Goal: Information Seeking & Learning: Find specific fact

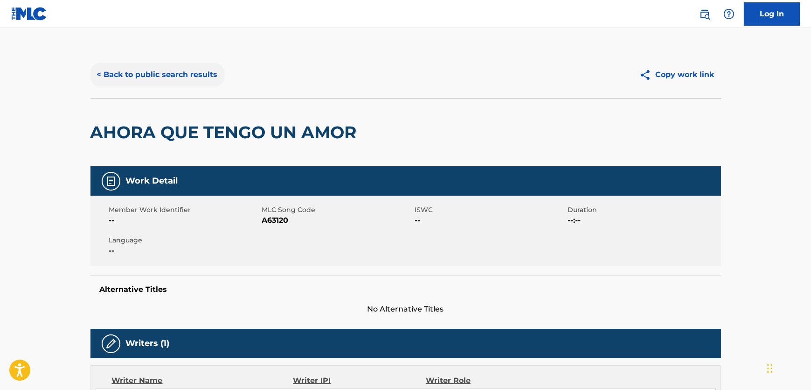
click at [154, 72] on button "< Back to public search results" at bounding box center [158, 74] width 134 height 23
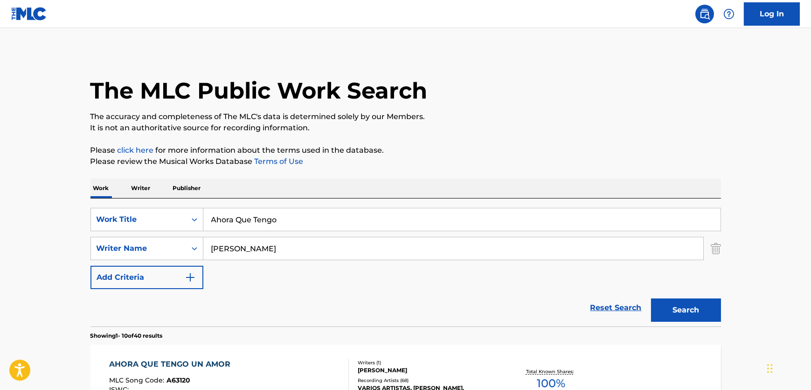
scroll to position [173, 0]
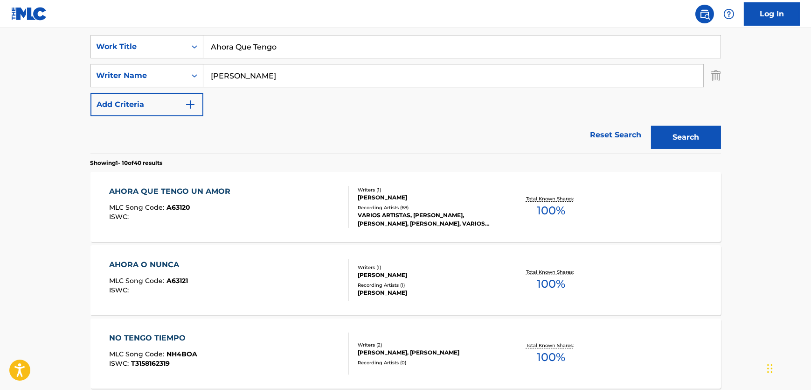
drag, startPoint x: 180, startPoint y: 71, endPoint x: 58, endPoint y: 68, distance: 121.8
paste input "Alien Factory"
type input "Alien Factory"
click at [345, 49] on div "SearchWithCriteria227b94de-4362-4f26-ab78-b132fdd17e51 Work Title Ahora Que Ten…" at bounding box center [406, 75] width 631 height 81
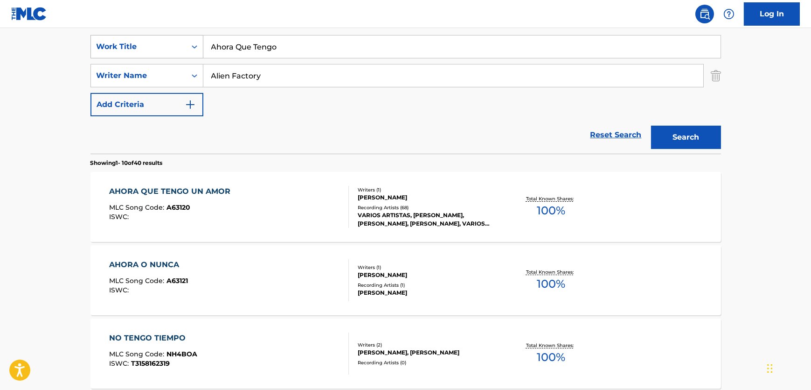
drag, startPoint x: 348, startPoint y: 48, endPoint x: 123, endPoint y: 37, distance: 225.6
click at [105, 37] on div "SearchWithCriteria227b94de-4362-4f26-ab78-b132fdd17e51 Work Title Ahora Que Ten…" at bounding box center [406, 46] width 631 height 23
paste input "Get the Future Started"
type input "Get the Future Started"
click at [695, 136] on button "Search" at bounding box center [686, 137] width 70 height 23
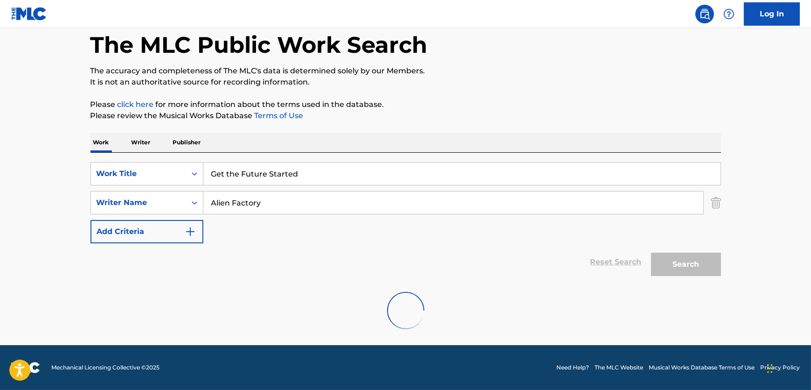
scroll to position [0, 0]
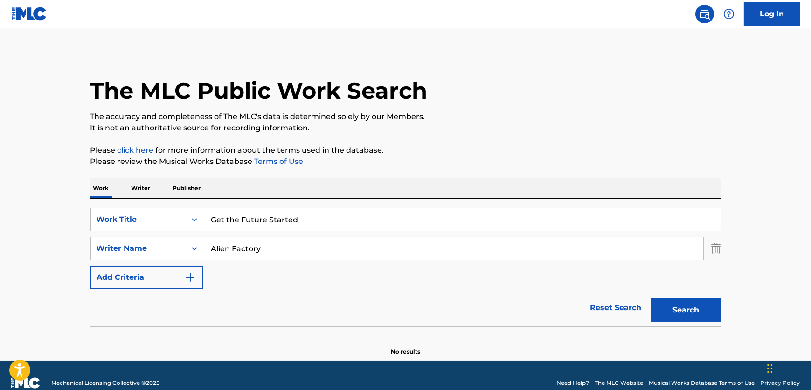
drag, startPoint x: 189, startPoint y: 247, endPoint x: 88, endPoint y: 234, distance: 102.1
click at [98, 233] on div "SearchWithCriteria227b94de-4362-4f26-ab78-b132fdd17e51 Work Title Get the Futur…" at bounding box center [406, 248] width 631 height 81
click at [651, 298] on button "Search" at bounding box center [686, 309] width 70 height 23
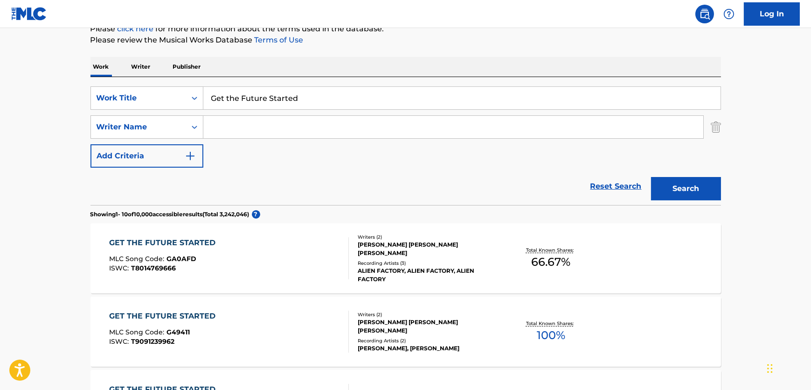
scroll to position [127, 0]
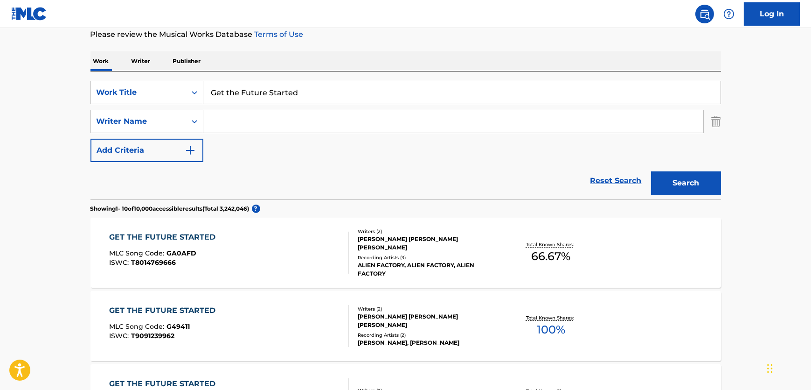
click at [255, 259] on div "GET THE FUTURE STARTED MLC Song Code : GA0AFD ISWC : T8014769666" at bounding box center [229, 252] width 240 height 42
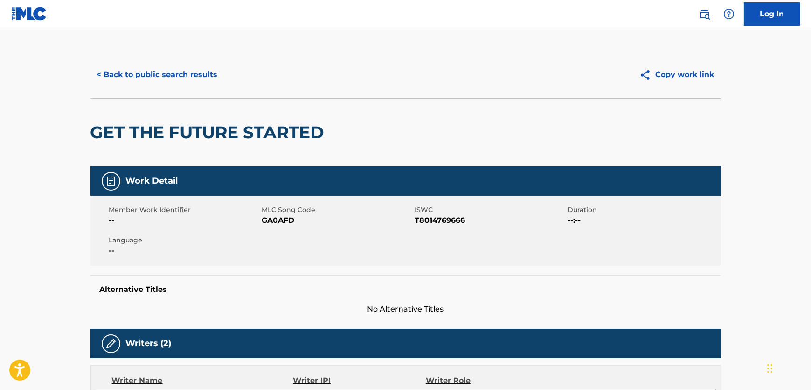
click at [271, 223] on span "GA0AFD" at bounding box center [337, 220] width 151 height 11
copy span "GA0AFD"
click at [457, 215] on span "T8014769666" at bounding box center [490, 220] width 151 height 11
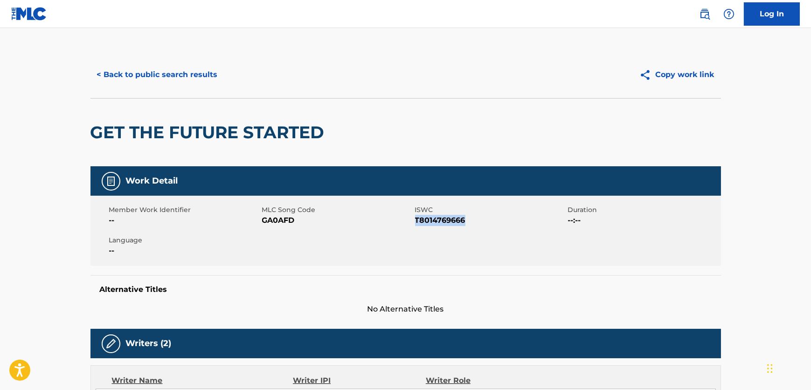
copy span "T8014769666"
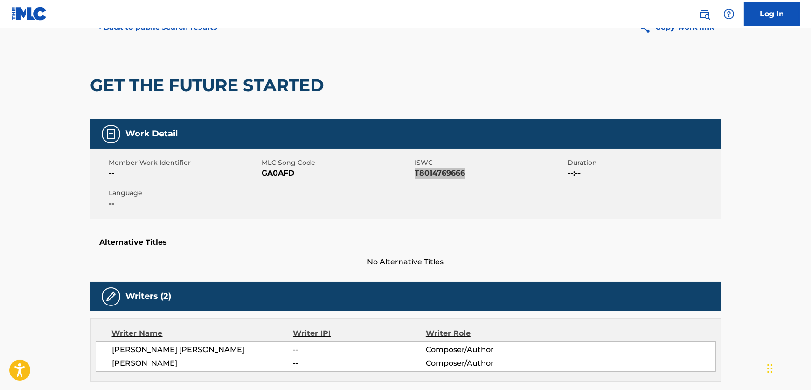
scroll to position [297, 0]
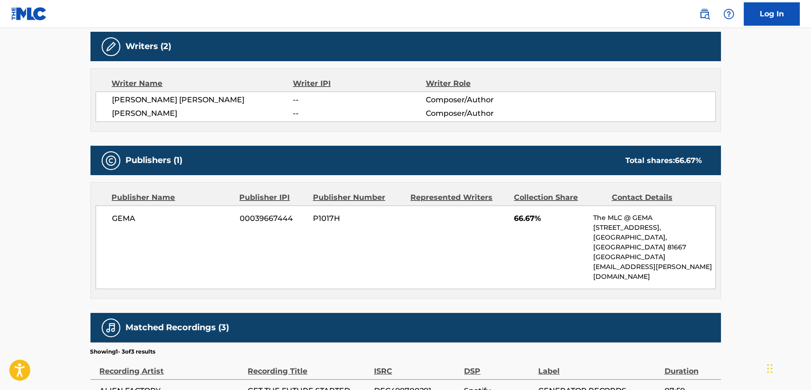
click at [159, 98] on span "[PERSON_NAME] [PERSON_NAME]" at bounding box center [202, 99] width 181 height 11
copy div "[PERSON_NAME] [PERSON_NAME]"
click at [170, 117] on span "[PERSON_NAME]" at bounding box center [202, 113] width 181 height 11
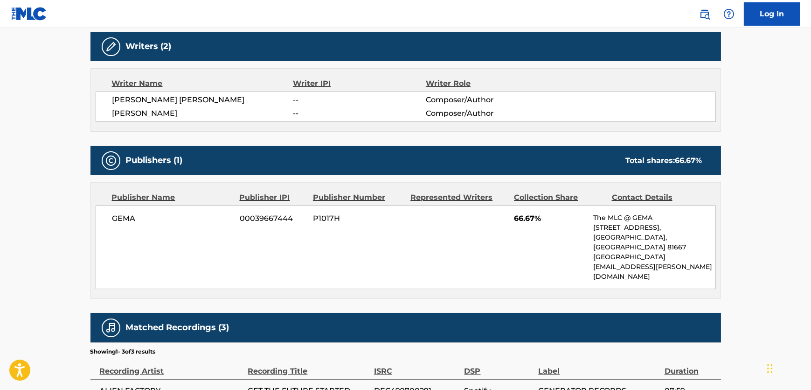
click at [170, 116] on span "[PERSON_NAME]" at bounding box center [202, 113] width 181 height 11
copy div "[PERSON_NAME]"
click at [119, 210] on div "[PERSON_NAME] 00039667444 P1017H 66.67% The MLC @ GEMA [STREET_ADDRESS] [EMAIL_…" at bounding box center [406, 247] width 621 height 84
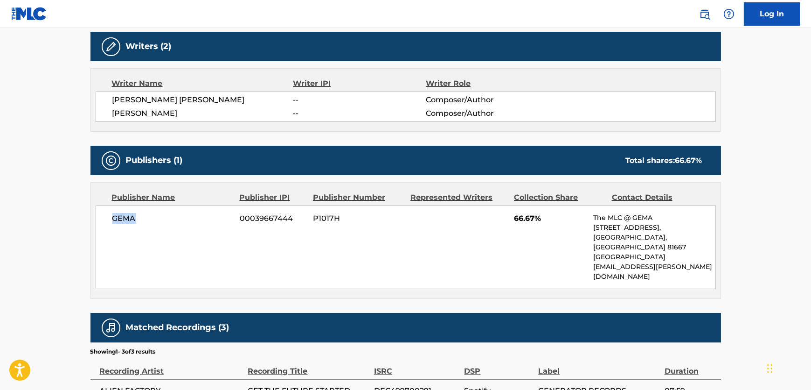
click at [119, 210] on div "[PERSON_NAME] 00039667444 P1017H 66.67% The MLC @ GEMA [STREET_ADDRESS] [EMAIL_…" at bounding box center [406, 247] width 621 height 84
copy span "GEMA"
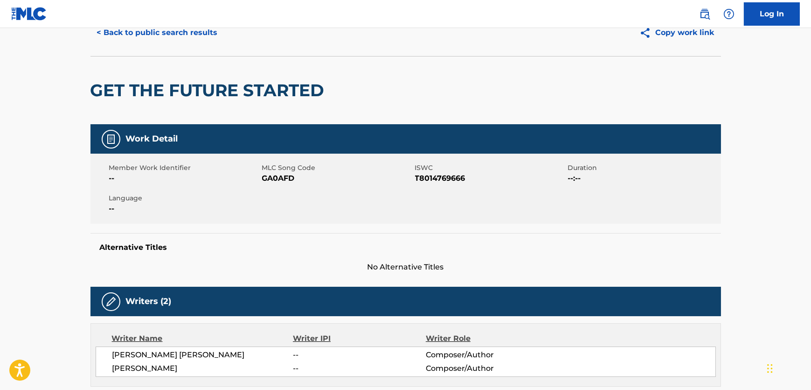
scroll to position [0, 0]
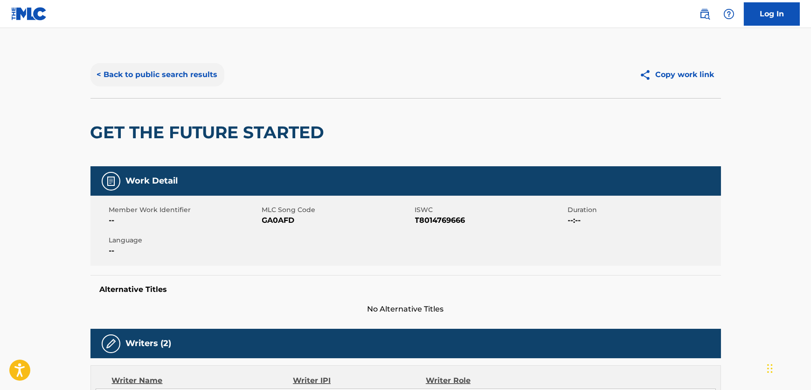
click at [167, 75] on button "< Back to public search results" at bounding box center [158, 74] width 134 height 23
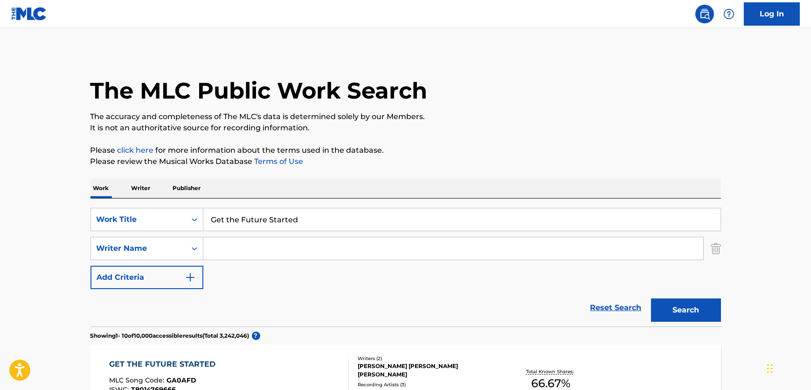
scroll to position [127, 0]
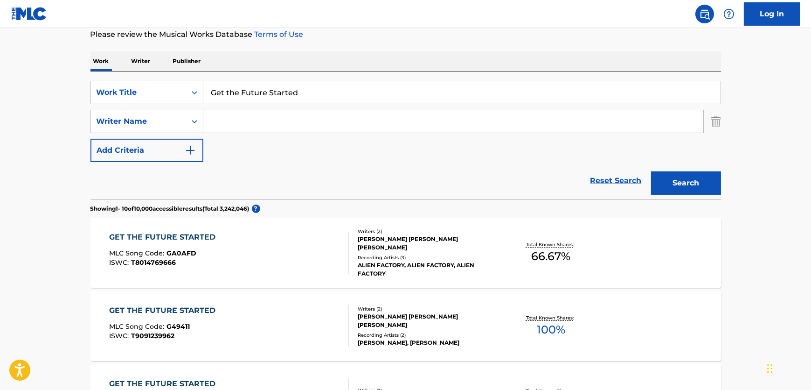
drag, startPoint x: 298, startPoint y: 91, endPoint x: 0, endPoint y: 112, distance: 298.4
paste input "Throw a Dog a Bone"
type input "Throw a Dog a Bone"
drag, startPoint x: 302, startPoint y: 97, endPoint x: 295, endPoint y: 115, distance: 19.1
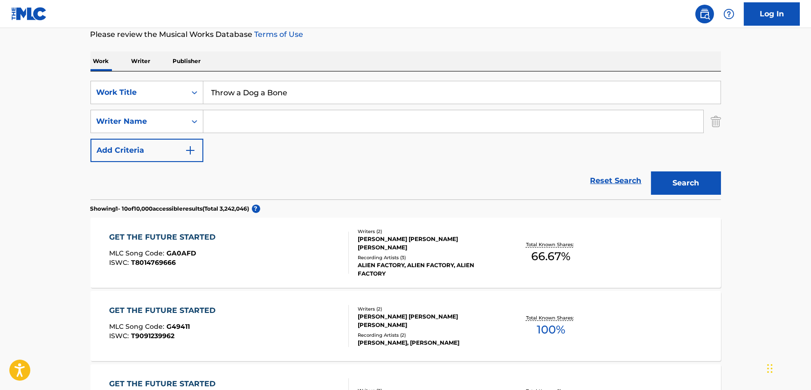
click at [298, 108] on div "SearchWithCriteria227b94de-4362-4f26-ab78-b132fdd17e51 Work Title Throw a Dog a…" at bounding box center [406, 121] width 631 height 81
click at [295, 116] on input "Search Form" at bounding box center [453, 121] width 500 height 22
paste input "[PERSON_NAME]"
type input "[PERSON_NAME]"
click at [692, 172] on button "Search" at bounding box center [686, 182] width 70 height 23
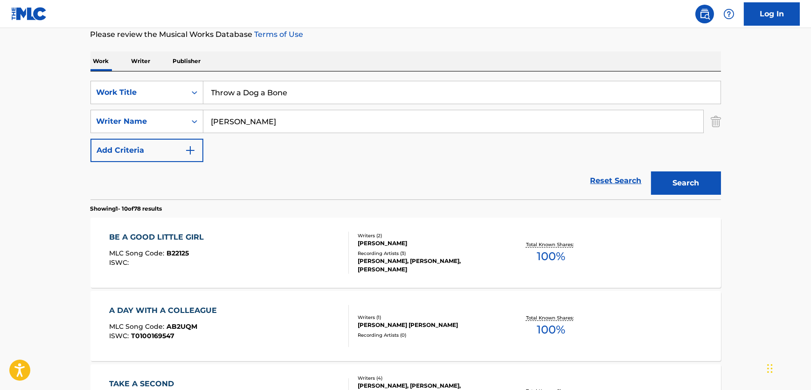
drag, startPoint x: 316, startPoint y: 92, endPoint x: 3, endPoint y: 115, distance: 313.9
paste input "It's a Wonderful Lif"
type input "It's a Wonderful Life"
drag, startPoint x: 339, startPoint y: 126, endPoint x: 153, endPoint y: 112, distance: 186.2
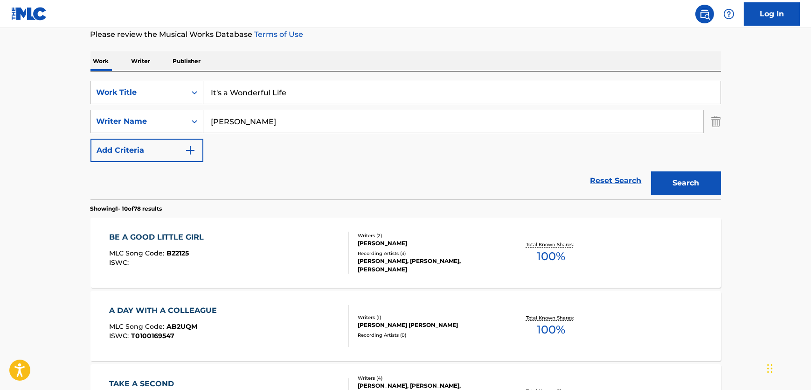
click at [153, 112] on div "SearchWithCriteria607e73fe-fc24-4356-9ed2-fa9a24014d43 Writer Name [PERSON_NAME]" at bounding box center [406, 121] width 631 height 23
paste input "[PERSON_NAME]"
type input "[PERSON_NAME]"
click at [680, 201] on section "Showing 1 - 10 of 78 results" at bounding box center [406, 206] width 631 height 14
click at [678, 191] on button "Search" at bounding box center [686, 182] width 70 height 23
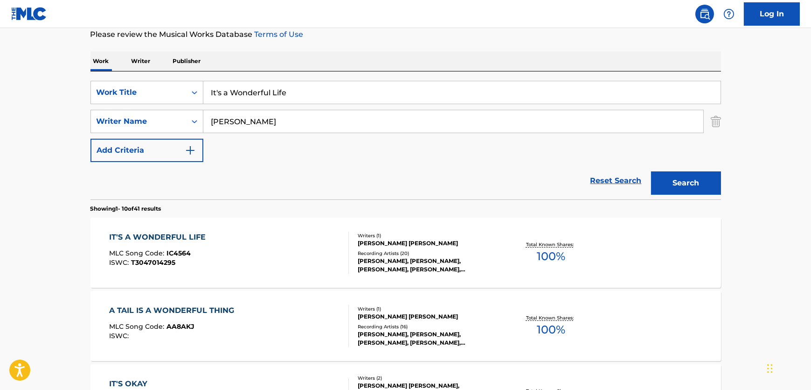
click at [291, 253] on div "IT'S A WONDERFUL LIFE MLC Song Code : IC4564 ISWC : T3047014295" at bounding box center [229, 252] width 240 height 42
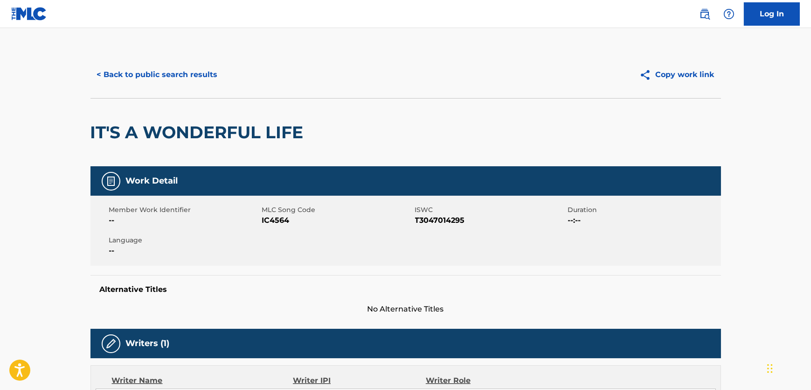
click at [269, 223] on span "IC4564" at bounding box center [337, 220] width 151 height 11
copy span "IC4564"
click at [443, 216] on span "T3047014295" at bounding box center [490, 220] width 151 height 11
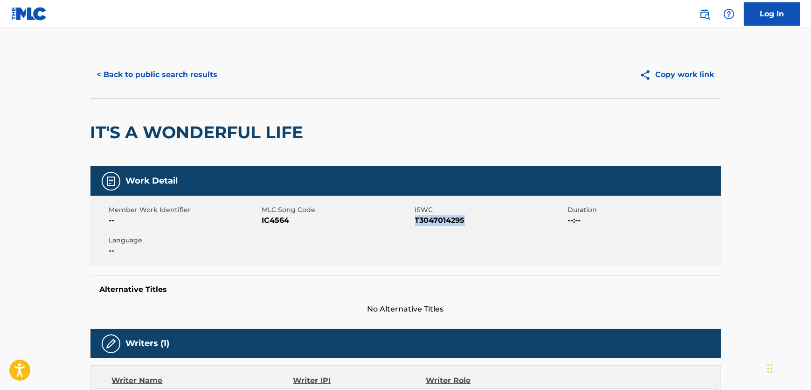
copy span "T3047014295"
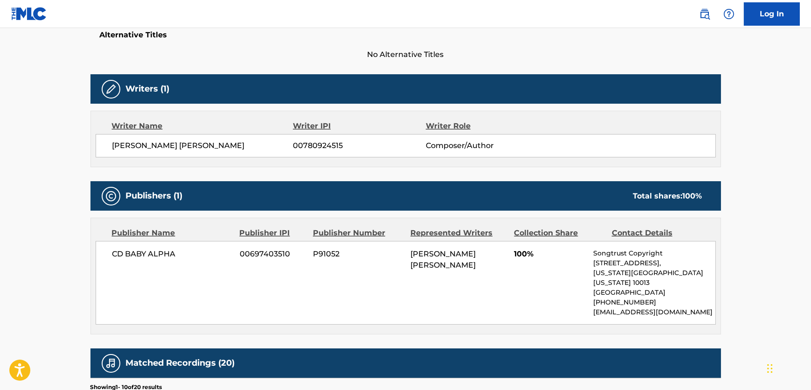
scroll to position [297, 0]
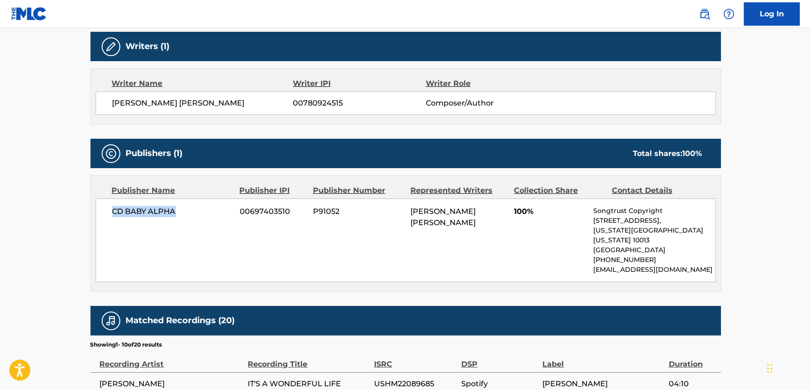
drag, startPoint x: 205, startPoint y: 209, endPoint x: 73, endPoint y: 220, distance: 132.5
click at [107, 220] on div "CD BABY ALPHA 00697403510 P91052 [PERSON_NAME] [PERSON_NAME] 100% Songtrust Cop…" at bounding box center [406, 240] width 621 height 84
copy span "CD BABY ALPHA"
click at [127, 105] on span "[PERSON_NAME] [PERSON_NAME]" at bounding box center [202, 103] width 181 height 11
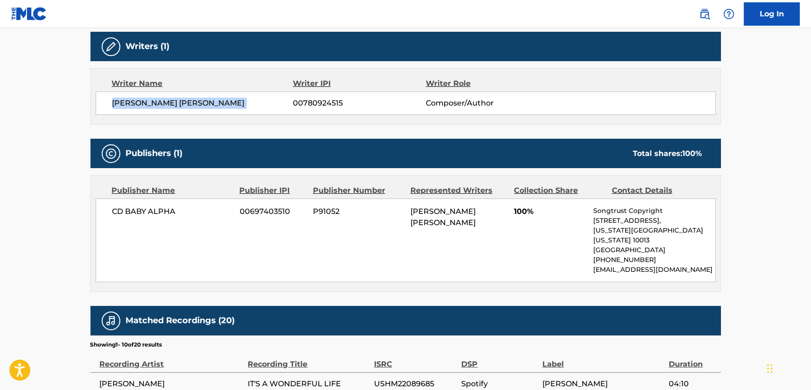
click at [127, 105] on span "[PERSON_NAME] [PERSON_NAME]" at bounding box center [202, 103] width 181 height 11
copy div "[PERSON_NAME] [PERSON_NAME]"
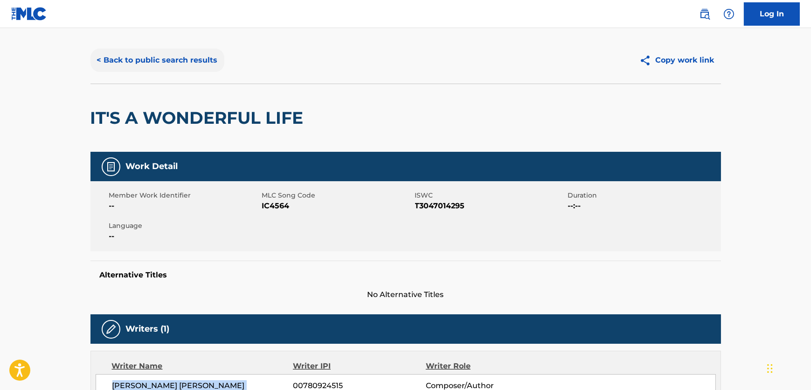
scroll to position [0, 0]
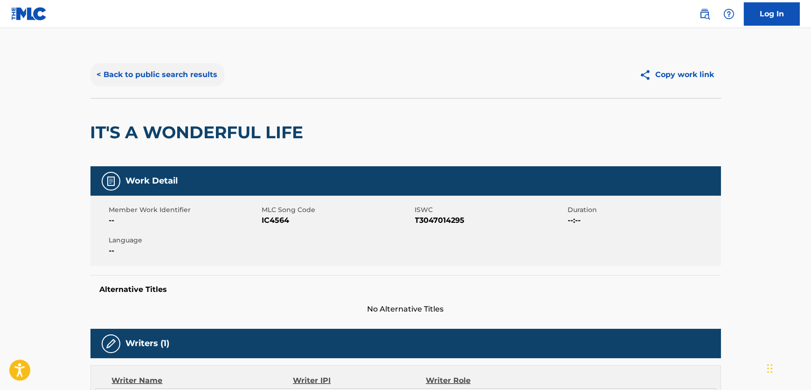
click at [164, 65] on button "< Back to public search results" at bounding box center [158, 74] width 134 height 23
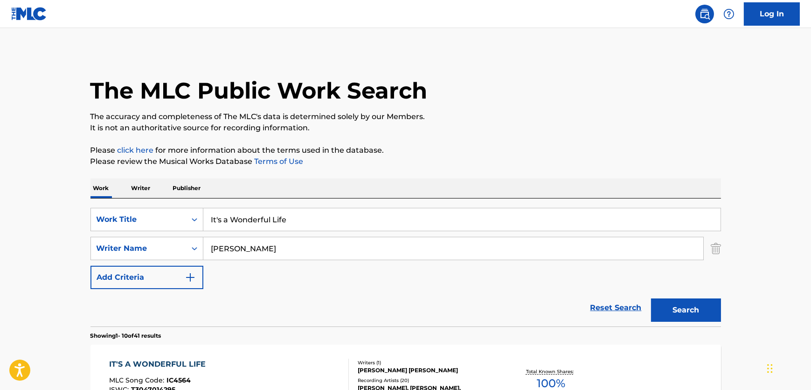
scroll to position [127, 0]
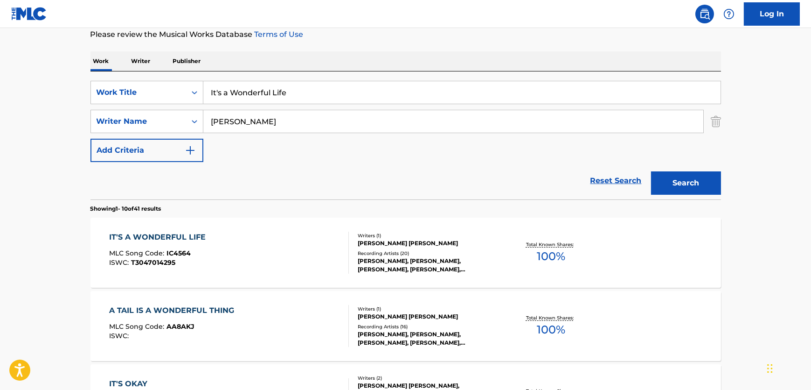
click at [306, 105] on div "SearchWithCriteria227b94de-4362-4f26-ab78-b132fdd17e51 Work Title It's a Wonder…" at bounding box center [406, 121] width 631 height 81
drag, startPoint x: 317, startPoint y: 94, endPoint x: 95, endPoint y: 80, distance: 222.6
click at [95, 81] on div "SearchWithCriteria227b94de-4362-4f26-ab78-b132fdd17e51 Work Title It's a Wonder…" at bounding box center [406, 92] width 631 height 23
paste input "Doin’ The Best I Can"
type input "Doin’ The Best I Can"
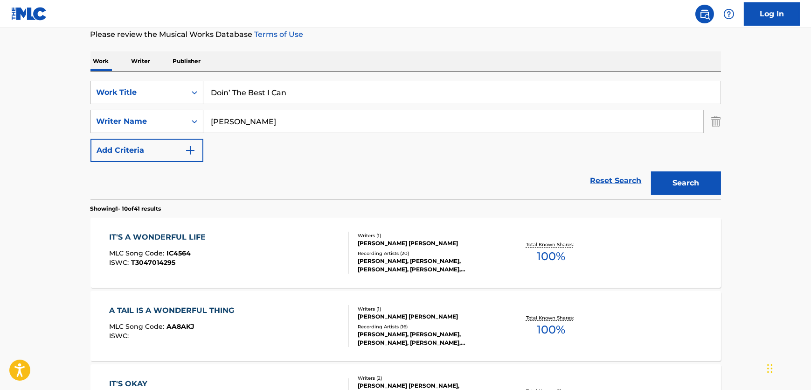
drag, startPoint x: 294, startPoint y: 118, endPoint x: 106, endPoint y: 115, distance: 188.5
click at [106, 115] on div "SearchWithCriteria607e73fe-fc24-4356-9ed2-fa9a24014d43 Writer Name [PERSON_NAME]" at bounding box center [406, 121] width 631 height 23
click at [651, 171] on button "Search" at bounding box center [686, 182] width 70 height 23
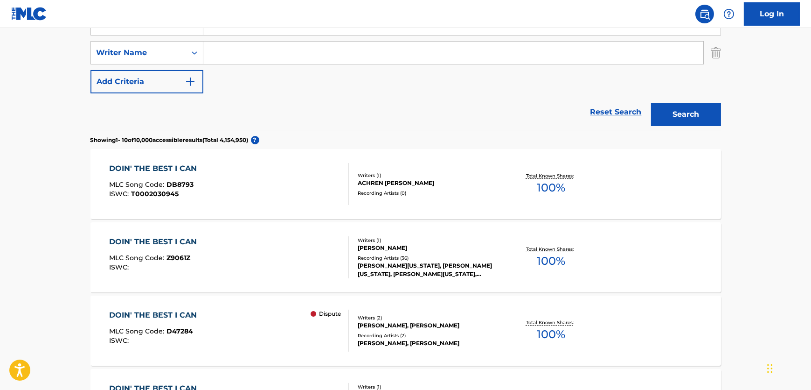
scroll to position [169, 0]
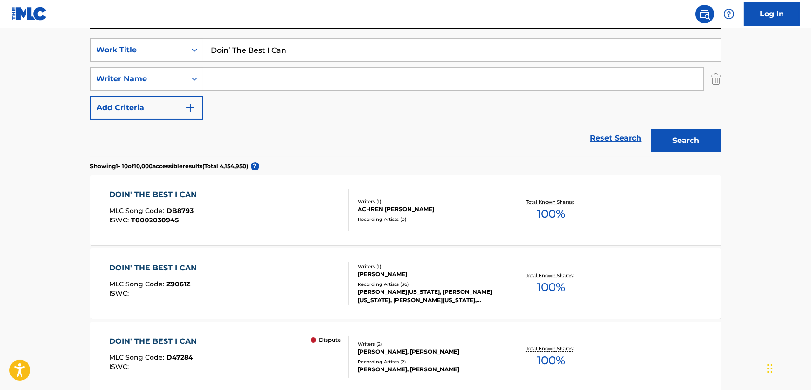
drag, startPoint x: 303, startPoint y: 84, endPoint x: 317, endPoint y: 92, distance: 16.3
click at [303, 84] on input "Search Form" at bounding box center [453, 79] width 500 height 22
paste input "[PERSON_NAME]"
click at [676, 138] on button "Search" at bounding box center [686, 140] width 70 height 23
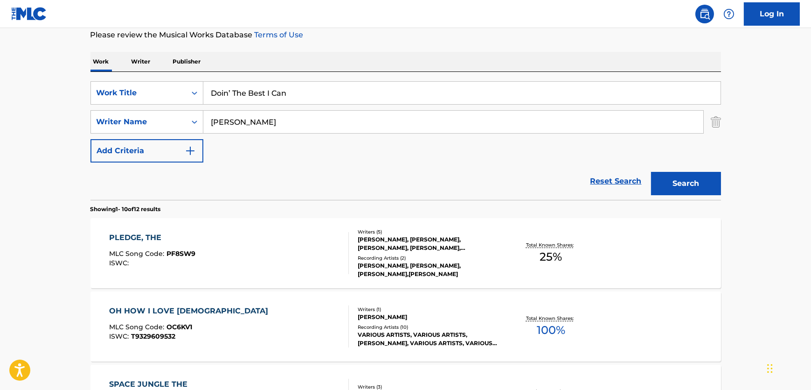
scroll to position [127, 0]
drag, startPoint x: 272, startPoint y: 126, endPoint x: 183, endPoint y: 126, distance: 88.2
click at [179, 126] on div "SearchWithCriteria607e73fe-fc24-4356-9ed2-fa9a24014d43 Writer Name [PERSON_NAME]" at bounding box center [406, 121] width 631 height 23
paste input "[PERSON_NAME]"
type input "[PERSON_NAME]"
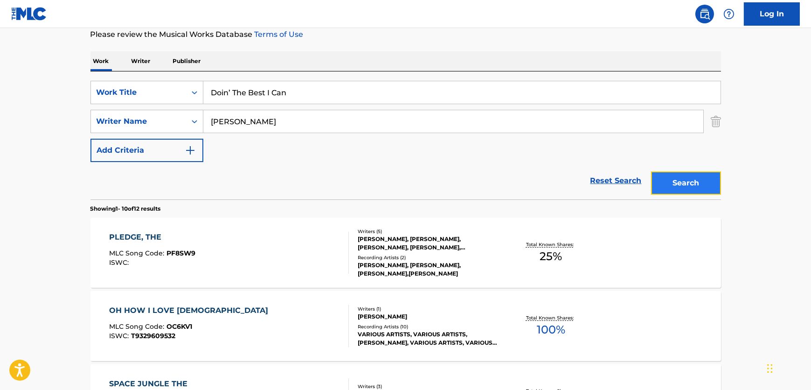
click at [658, 183] on button "Search" at bounding box center [686, 182] width 70 height 23
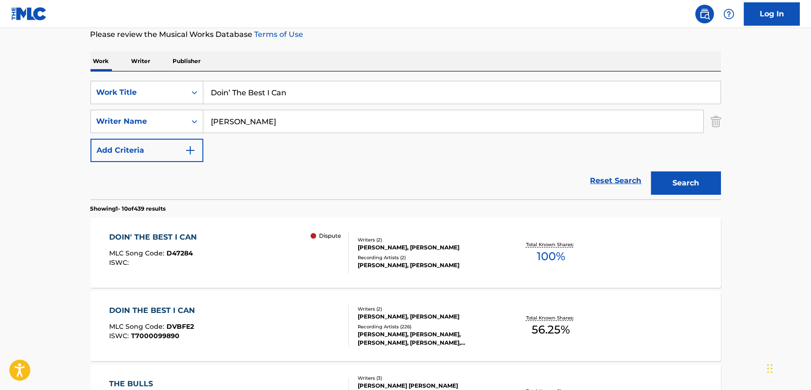
click at [280, 320] on div "DOIN THE BEST I CAN MLC Song Code : DVBFE2 ISWC : T7000099890" at bounding box center [229, 326] width 240 height 42
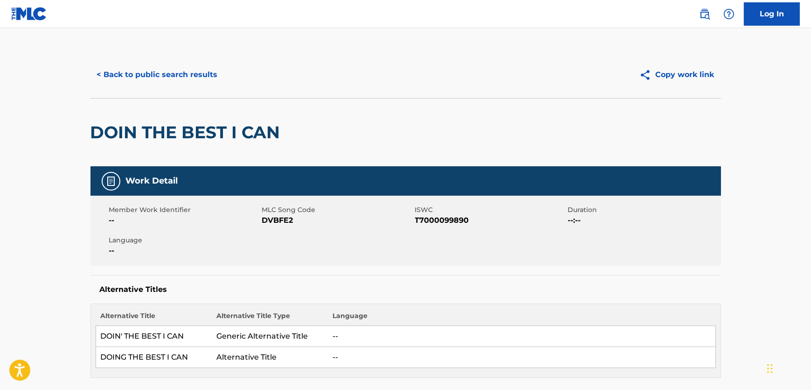
click at [268, 216] on span "DVBFE2" at bounding box center [337, 220] width 151 height 11
copy span "DVBFE2"
click at [454, 219] on span "T7000099890" at bounding box center [490, 220] width 151 height 11
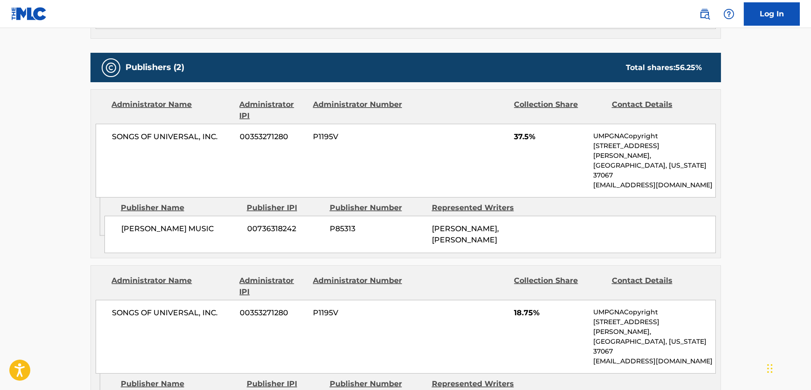
scroll to position [509, 0]
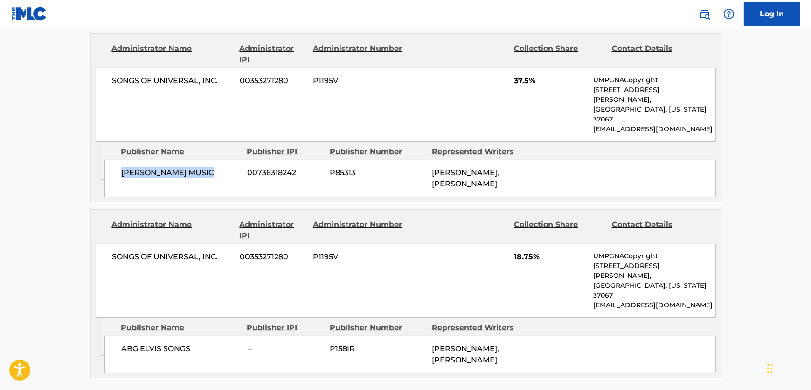
drag, startPoint x: 219, startPoint y: 162, endPoint x: 106, endPoint y: 149, distance: 113.2
click at [106, 160] on div "[PERSON_NAME] MUSIC 00736318242 P85313 [PERSON_NAME], [PERSON_NAME]" at bounding box center [411, 178] width 612 height 37
click at [163, 79] on span "SONGS OF UNIVERSAL, INC." at bounding box center [172, 80] width 121 height 11
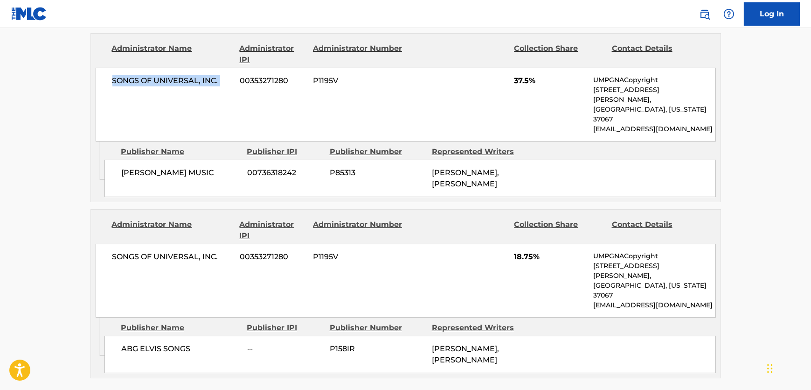
click at [163, 79] on span "SONGS OF UNIVERSAL, INC." at bounding box center [172, 80] width 121 height 11
click at [107, 335] on div "ABG [PERSON_NAME] SONGS -- P158IR [PERSON_NAME], [PERSON_NAME]" at bounding box center [411, 353] width 612 height 37
drag, startPoint x: 188, startPoint y: 241, endPoint x: 112, endPoint y: 241, distance: 76.1
click at [112, 251] on span "SONGS OF UNIVERSAL, INC." at bounding box center [172, 256] width 121 height 11
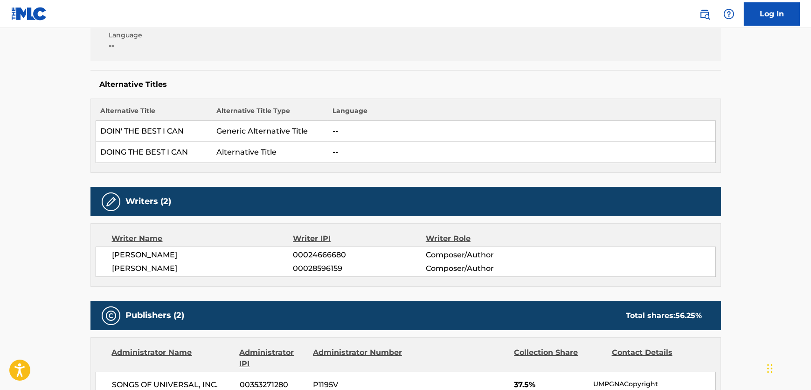
scroll to position [127, 0]
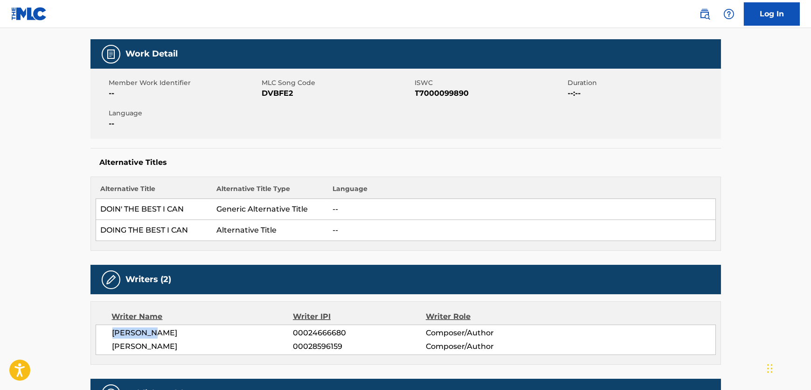
drag, startPoint x: 166, startPoint y: 337, endPoint x: 107, endPoint y: 334, distance: 58.4
click at [107, 334] on div "[PERSON_NAME] 00024666680 Composer/Author [PERSON_NAME] 00028596159 Composer/Au…" at bounding box center [406, 339] width 621 height 30
click at [155, 345] on span "[PERSON_NAME]" at bounding box center [202, 346] width 181 height 11
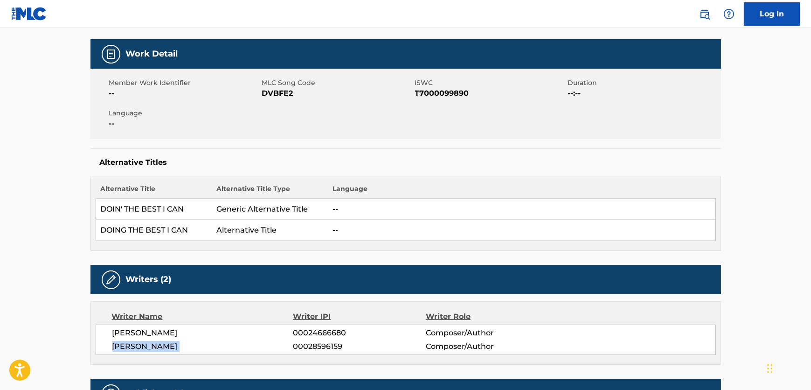
scroll to position [0, 0]
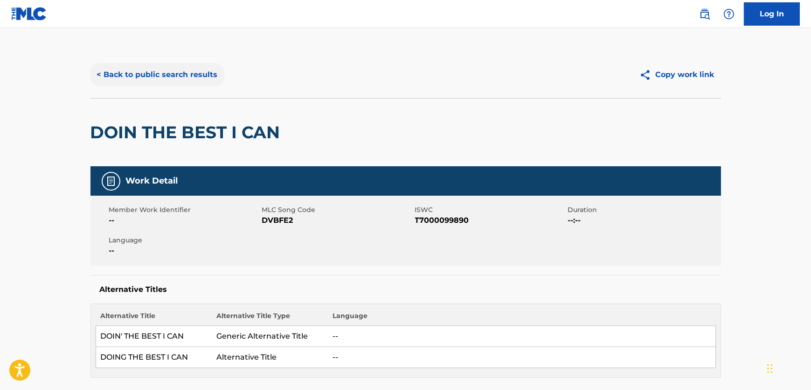
click at [173, 70] on button "< Back to public search results" at bounding box center [158, 74] width 134 height 23
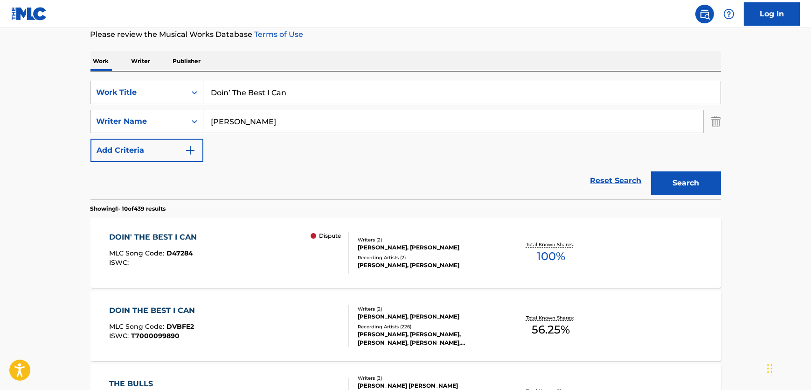
drag, startPoint x: 302, startPoint y: 86, endPoint x: 12, endPoint y: 89, distance: 290.2
paste input "Shadows Over a Lost Kingdom"
type input "Shadows Over a Lost Kingdom"
drag, startPoint x: 370, startPoint y: 116, endPoint x: 84, endPoint y: 118, distance: 285.5
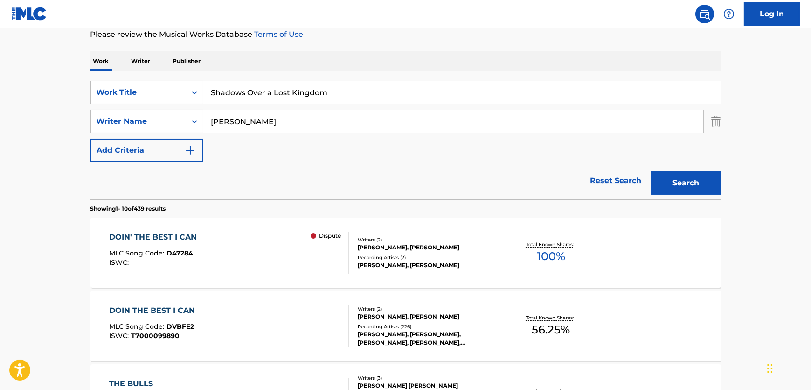
paste input "Nödtveidt"
type input "Nödtveidt"
click at [696, 184] on button "Search" at bounding box center [686, 182] width 70 height 23
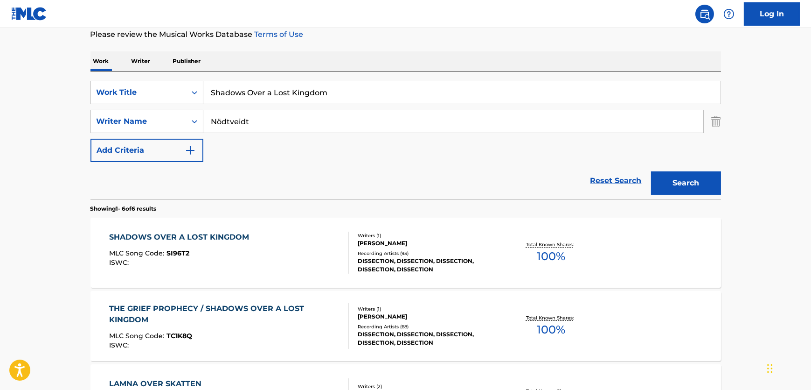
click at [285, 254] on div "SHADOWS OVER A LOST KINGDOM MLC Song Code : SI96T2 ISWC :" at bounding box center [229, 252] width 240 height 42
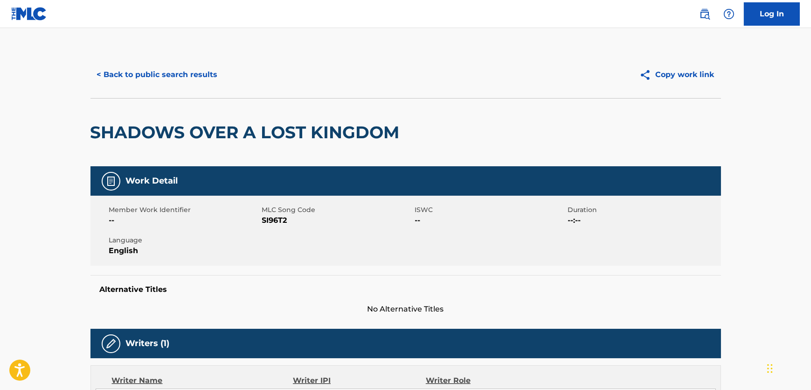
click at [286, 218] on span "SI96T2" at bounding box center [337, 220] width 151 height 11
click at [290, 220] on span "SI96T2" at bounding box center [337, 220] width 151 height 11
click at [288, 219] on span "SI96T2" at bounding box center [337, 220] width 151 height 11
click at [278, 217] on span "SI96T2" at bounding box center [337, 220] width 151 height 11
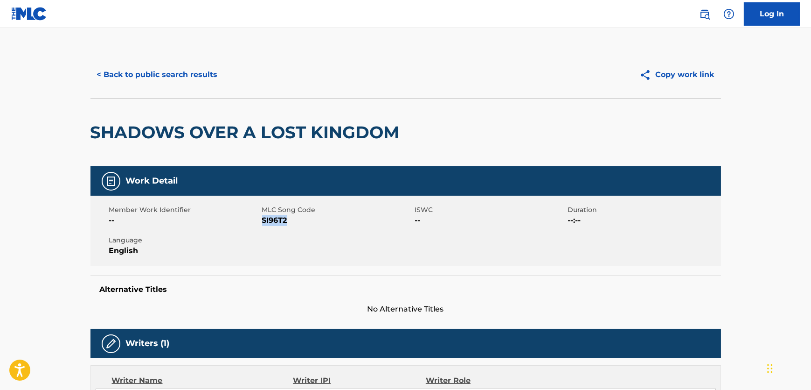
click at [278, 217] on span "SI96T2" at bounding box center [337, 220] width 151 height 11
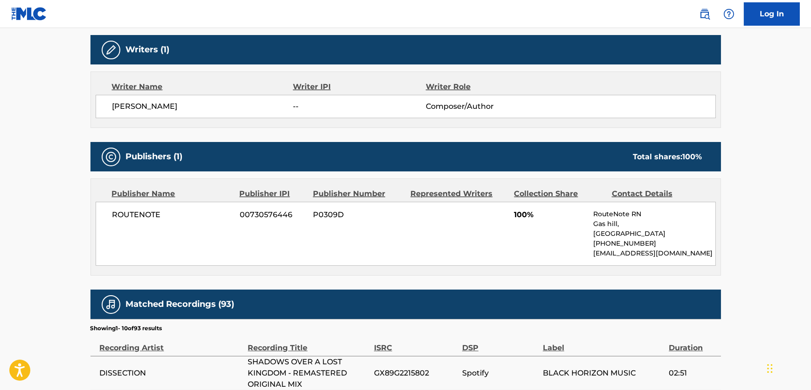
scroll to position [297, 0]
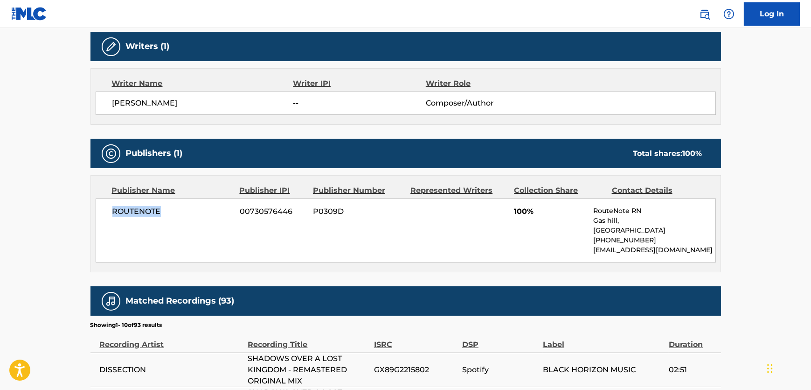
drag, startPoint x: 175, startPoint y: 213, endPoint x: 87, endPoint y: 219, distance: 88.4
click at [87, 219] on div "< Back to public search results Copy work link SHADOWS OVER A LOST KINGDOM Work…" at bounding box center [405, 209] width 653 height 908
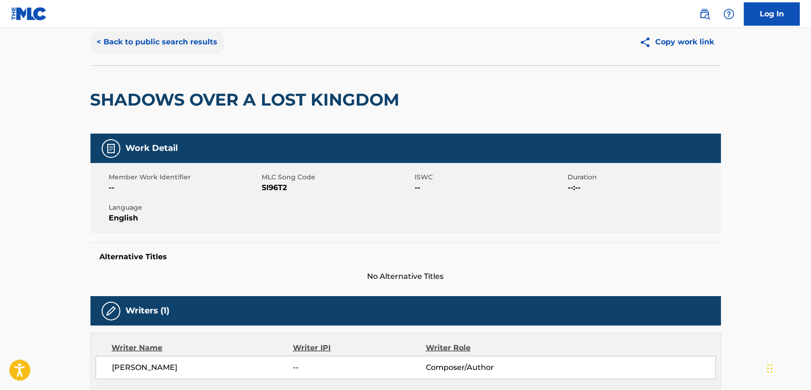
scroll to position [0, 0]
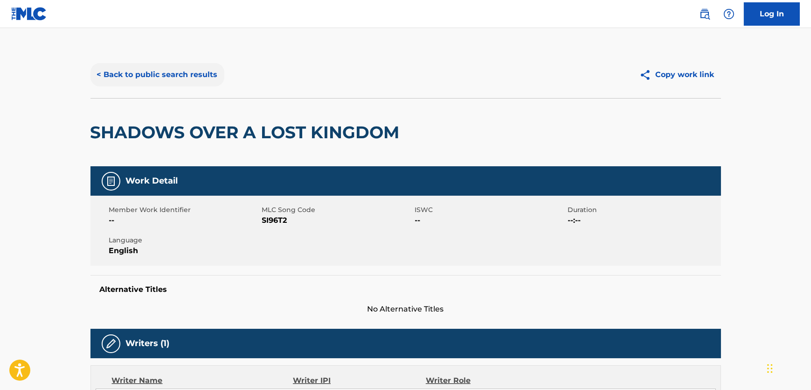
click at [190, 70] on button "< Back to public search results" at bounding box center [158, 74] width 134 height 23
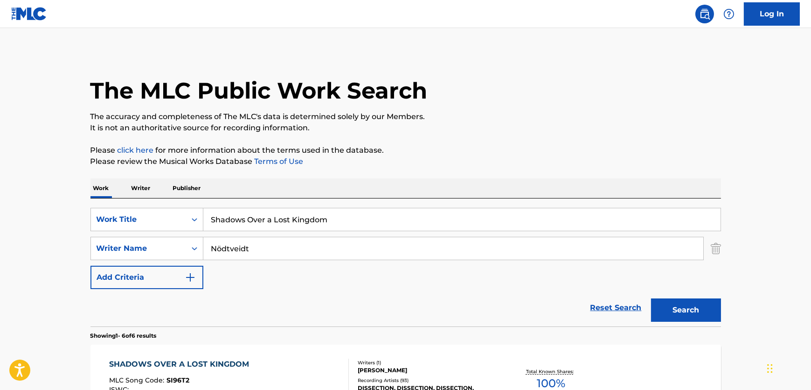
scroll to position [127, 0]
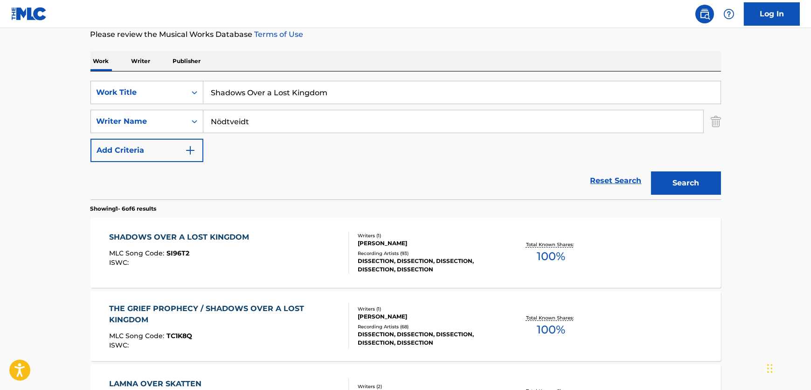
drag, startPoint x: 331, startPoint y: 92, endPoint x: 110, endPoint y: 73, distance: 222.0
click at [110, 73] on div "SearchWithCriteria227b94de-4362-4f26-ab78-b132fdd17e51 Work Title Shadows Over …" at bounding box center [406, 135] width 631 height 128
paste input "[PERSON_NAME] Message"
type input "[PERSON_NAME] Message"
drag, startPoint x: 272, startPoint y: 119, endPoint x: 92, endPoint y: 120, distance: 180.1
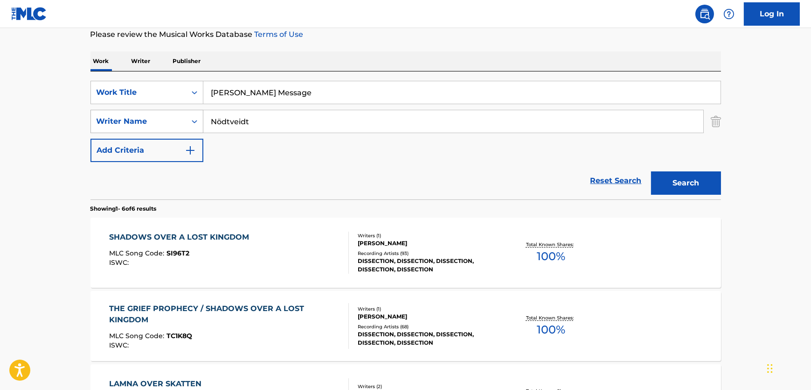
click at [92, 120] on div "SearchWithCriteria607e73fe-fc24-4356-9ed2-fa9a24014d43 Writer Name Nödtveidt" at bounding box center [406, 121] width 631 height 23
paste input "Rathbone"
type input "Rathbone"
click at [677, 177] on button "Search" at bounding box center [686, 182] width 70 height 23
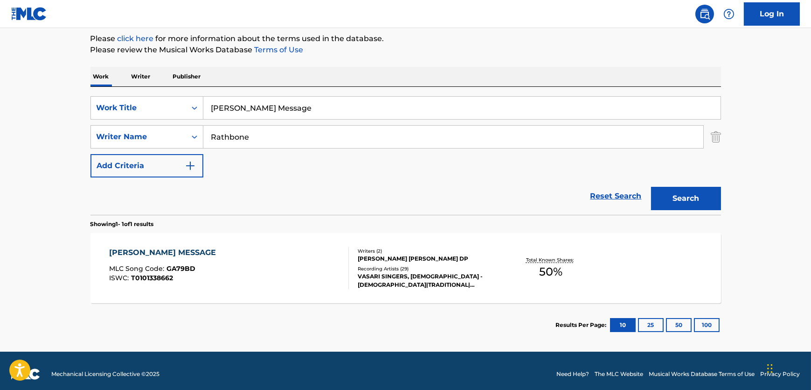
scroll to position [117, 0]
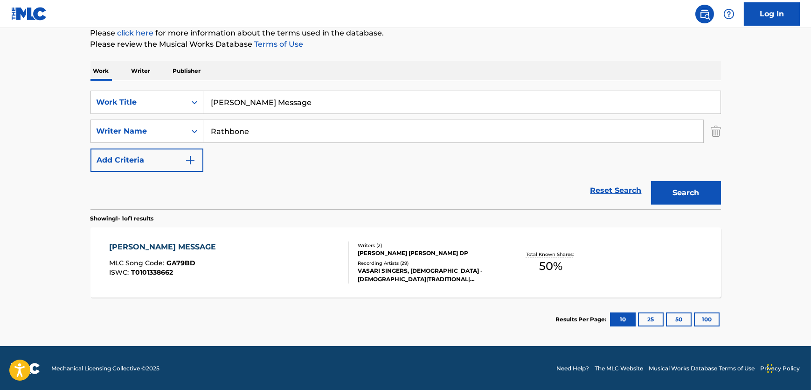
click at [318, 250] on div "[PERSON_NAME] MESSAGE MLC Song Code : GA79BD ISWC : T0101338662" at bounding box center [229, 262] width 240 height 42
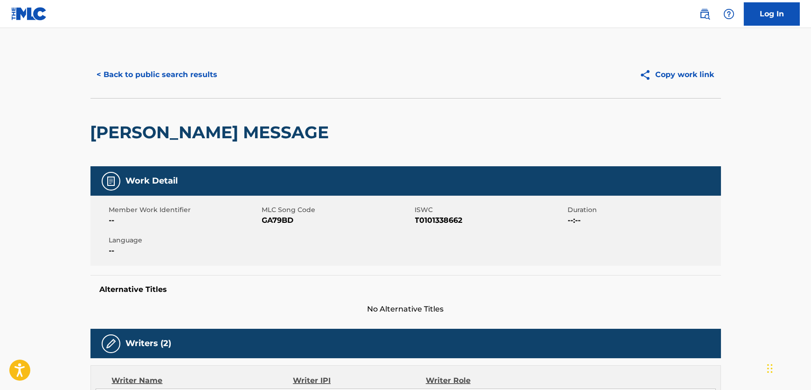
click at [281, 220] on span "GA79BD" at bounding box center [337, 220] width 151 height 11
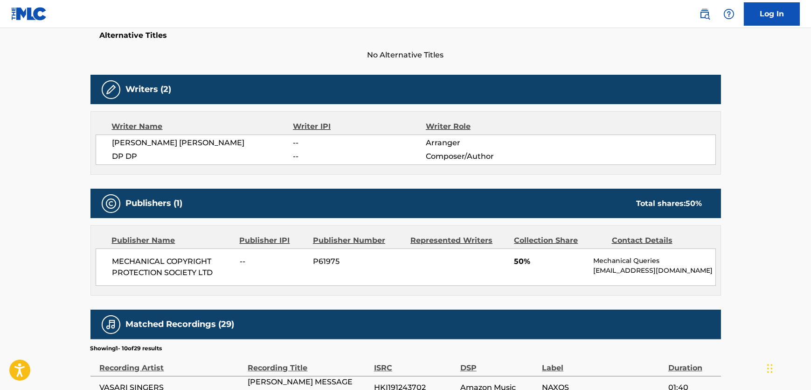
scroll to position [254, 0]
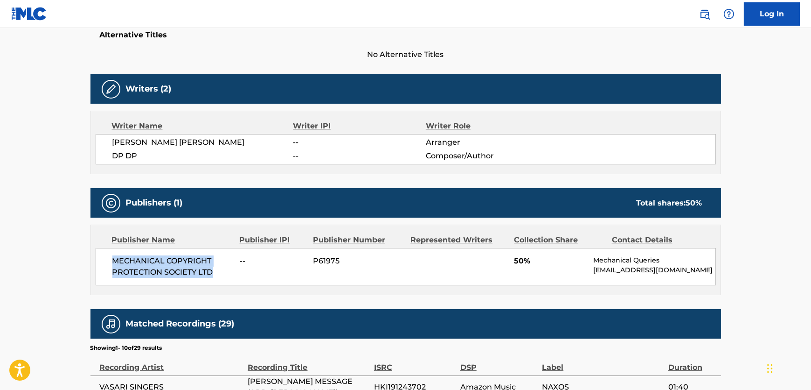
drag, startPoint x: 218, startPoint y: 269, endPoint x: 107, endPoint y: 258, distance: 111.6
click at [107, 258] on div "MECHANICAL COPYRIGHT PROTECTION SOCIETY LTD -- P61975 50% Mechanical Queries [E…" at bounding box center [406, 266] width 621 height 37
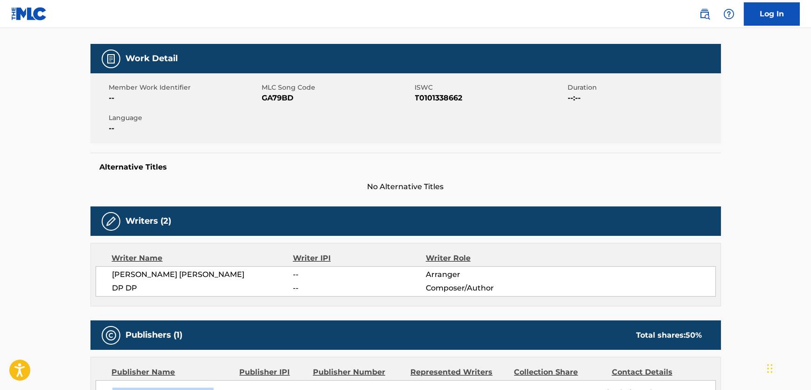
scroll to position [0, 0]
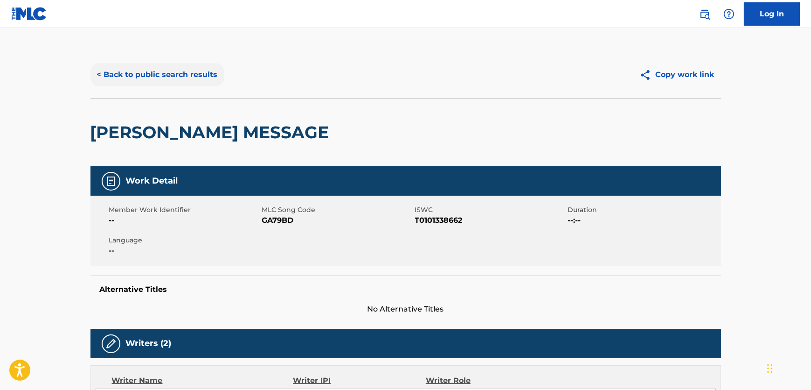
click at [134, 75] on button "< Back to public search results" at bounding box center [158, 74] width 134 height 23
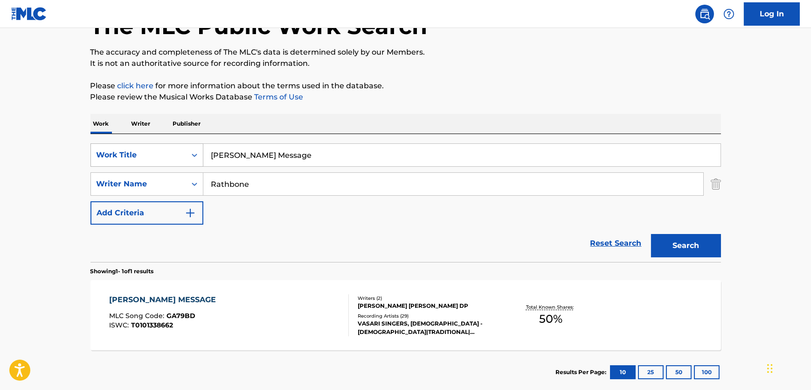
drag, startPoint x: 304, startPoint y: 145, endPoint x: 90, endPoint y: 150, distance: 213.8
click at [93, 150] on div "SearchWithCriteria227b94de-4362-4f26-ab78-b132fdd17e51 Work Title [PERSON_NAME]…" at bounding box center [406, 154] width 631 height 23
paste input "Dashing Through the Snow (Jingle Bells)"
type input "Dashing Through the Snow (Jingle Bells)"
drag, startPoint x: 265, startPoint y: 193, endPoint x: 164, endPoint y: 184, distance: 101.6
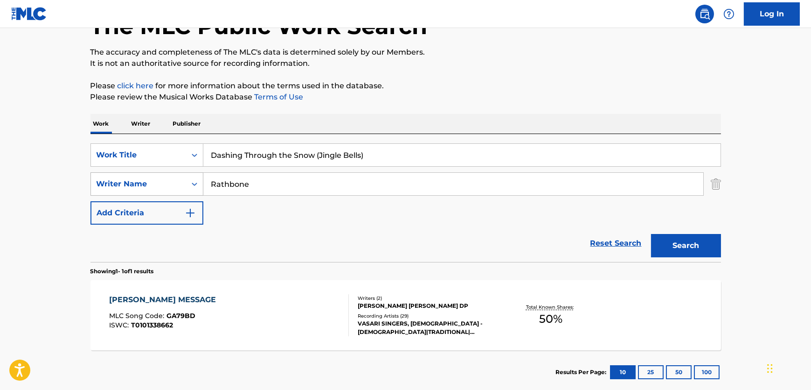
click at [164, 184] on div "SearchWithCriteria607e73fe-fc24-4356-9ed2-fa9a24014d43 Writer Name [PERSON_NAME]" at bounding box center [406, 183] width 631 height 23
paste input "[PERSON_NAME]"
drag, startPoint x: 685, startPoint y: 243, endPoint x: 684, endPoint y: 235, distance: 8.6
click at [685, 243] on button "Search" at bounding box center [686, 245] width 70 height 23
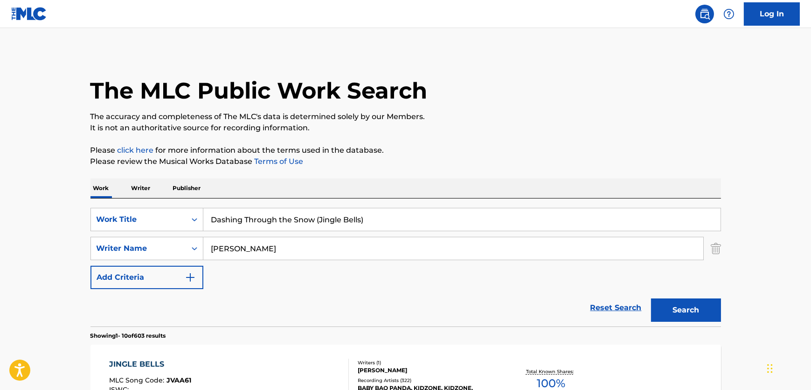
scroll to position [127, 0]
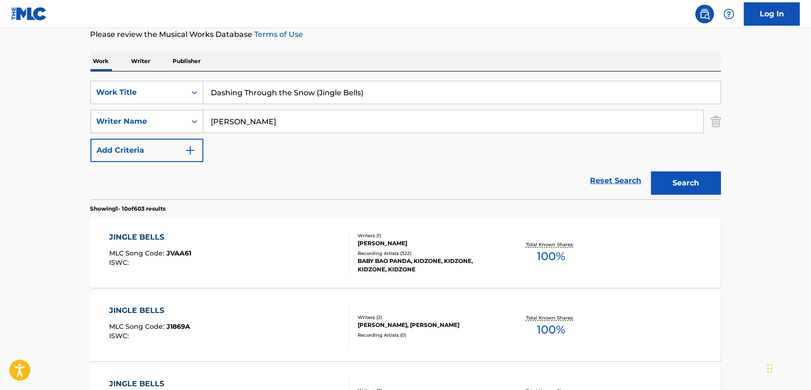
drag, startPoint x: 311, startPoint y: 116, endPoint x: 122, endPoint y: 115, distance: 189.4
click at [122, 115] on div "SearchWithCriteria607e73fe-fc24-4356-9ed2-fa9a24014d43 Writer Name [PERSON_NAME]" at bounding box center [406, 121] width 631 height 23
paste input "arry"
type input "[PERSON_NAME]"
click at [680, 175] on button "Search" at bounding box center [686, 182] width 70 height 23
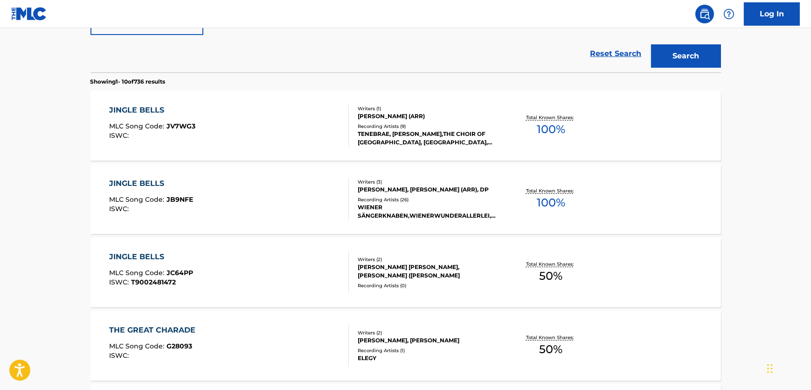
scroll to position [254, 0]
click at [281, 120] on div "JINGLE BELLS MLC Song Code : JV7WG3 ISWC :" at bounding box center [229, 125] width 240 height 42
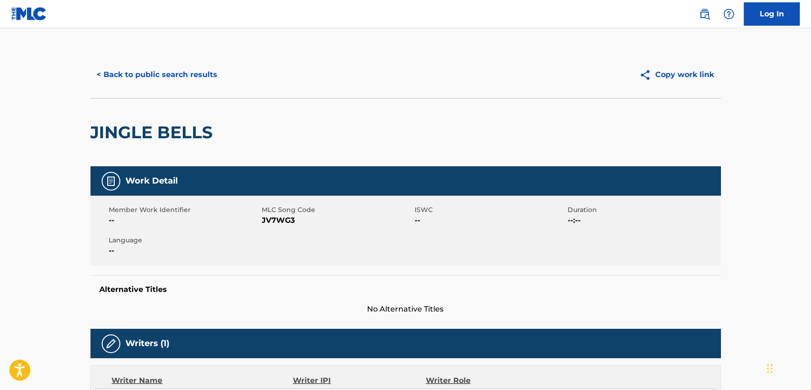
click at [275, 216] on span "JV7WG3" at bounding box center [337, 220] width 151 height 11
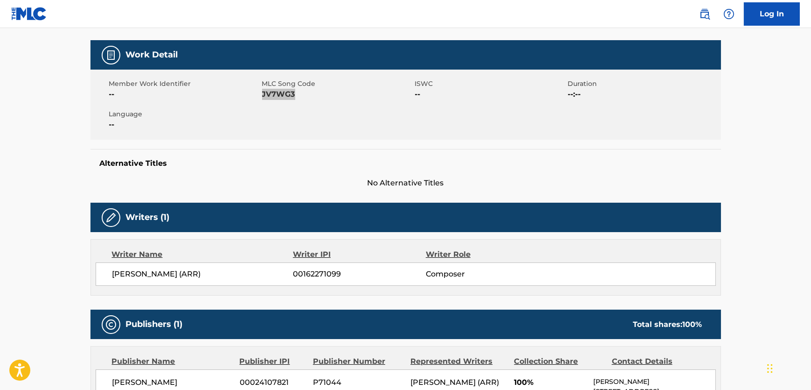
scroll to position [297, 0]
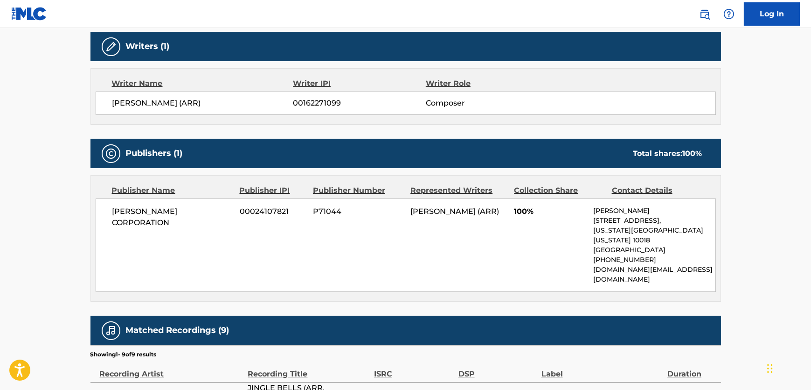
click at [182, 206] on span "[PERSON_NAME] CORPORATION" at bounding box center [172, 217] width 121 height 22
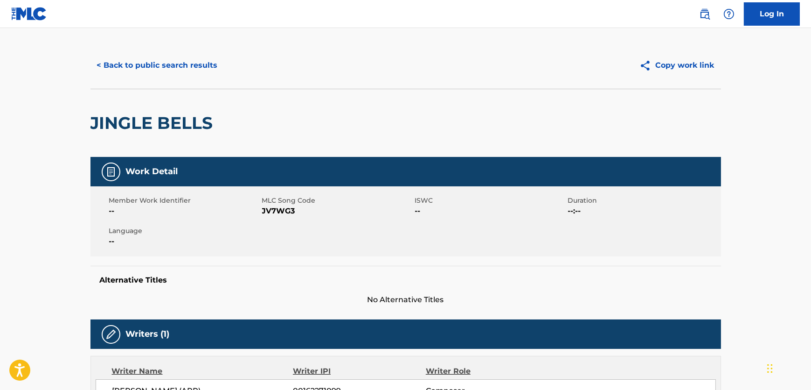
scroll to position [0, 0]
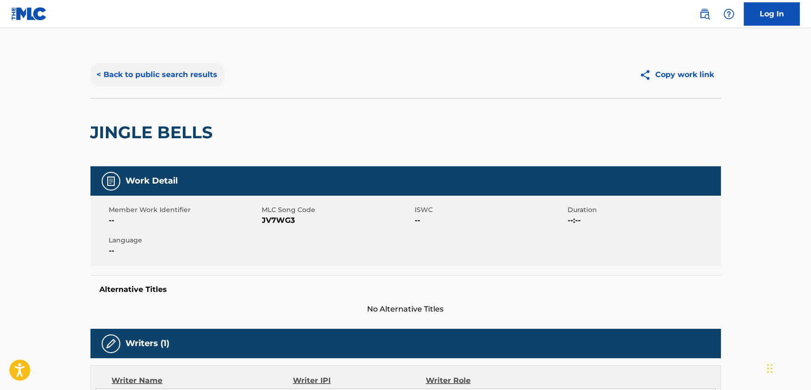
click at [180, 75] on button "< Back to public search results" at bounding box center [158, 74] width 134 height 23
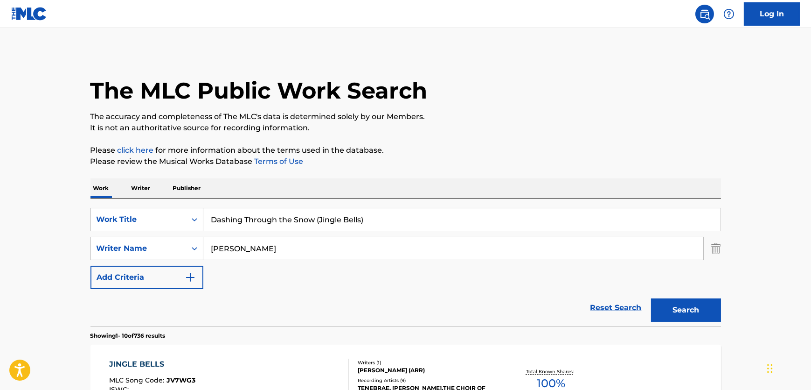
drag, startPoint x: 397, startPoint y: 226, endPoint x: 41, endPoint y: 220, distance: 355.6
paste input "Veni, [PERSON_NAME]"
type input "Veni, [PERSON_NAME]"
drag, startPoint x: 387, startPoint y: 246, endPoint x: 101, endPoint y: 248, distance: 286.0
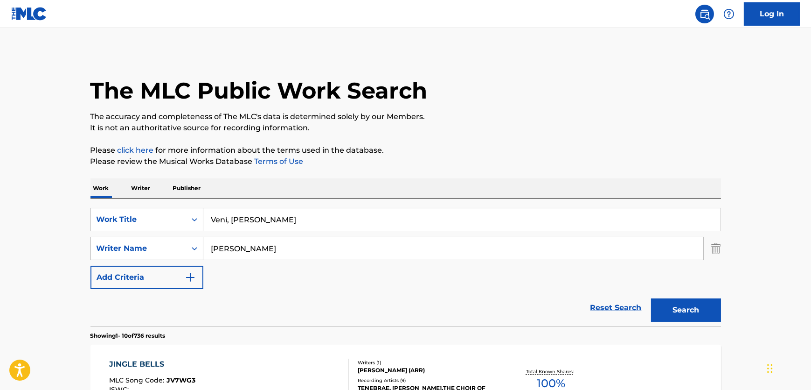
click at [101, 248] on div "SearchWithCriteria607e73fe-fc24-4356-9ed2-fa9a24014d43 Writer Name [PERSON_NAME]" at bounding box center [406, 248] width 631 height 23
paste input "[PERSON_NAME]"
type input "[PERSON_NAME]"
click at [667, 308] on button "Search" at bounding box center [686, 309] width 70 height 23
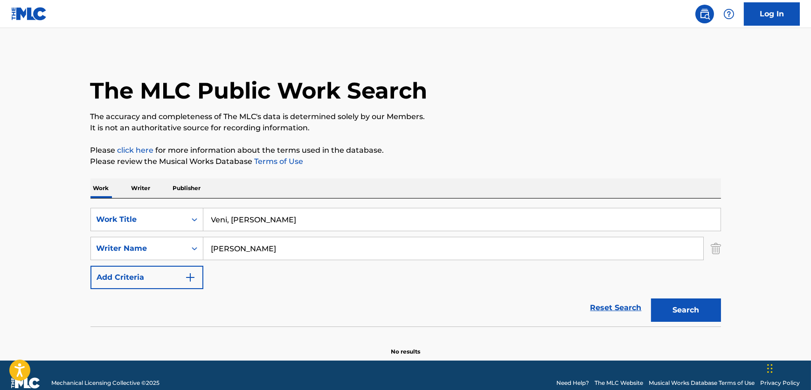
scroll to position [14, 0]
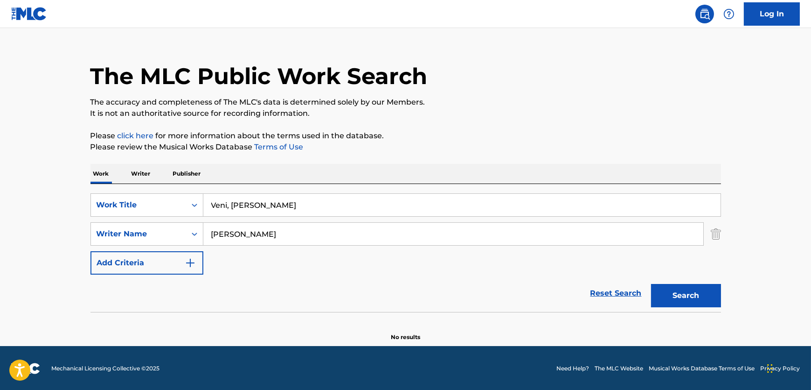
click at [258, 224] on div "[PERSON_NAME]" at bounding box center [453, 233] width 501 height 23
drag, startPoint x: 258, startPoint y: 224, endPoint x: 126, endPoint y: 226, distance: 132.0
click at [126, 226] on div "SearchWithCriteria607e73fe-fc24-4356-9ed2-fa9a24014d43 Writer Name [PERSON_NAME]" at bounding box center [406, 233] width 631 height 23
click at [651, 284] on button "Search" at bounding box center [686, 295] width 70 height 23
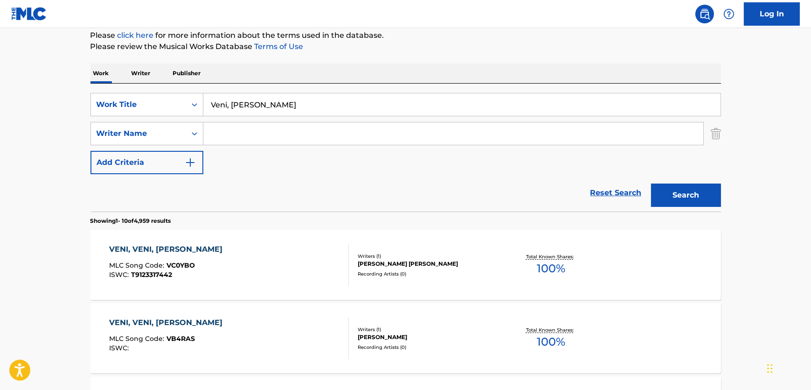
scroll to position [0, 0]
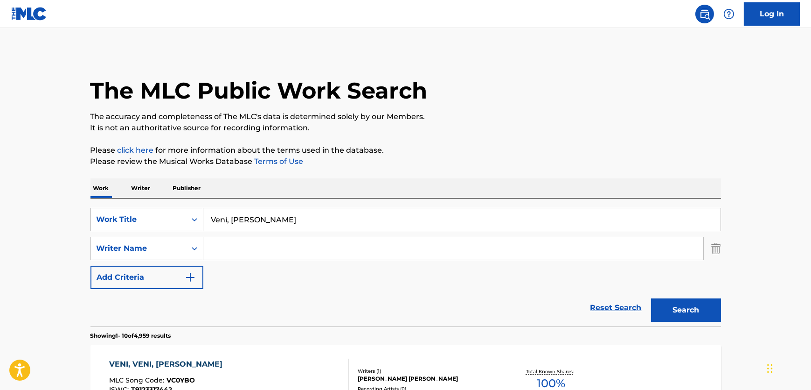
drag, startPoint x: 341, startPoint y: 216, endPoint x: 151, endPoint y: 210, distance: 189.5
click at [151, 210] on div "SearchWithCriteria227b94de-4362-4f26-ab78-b132fdd17e51 Work Title Veni, [PERSON…" at bounding box center [406, 219] width 631 height 23
paste input "Ya Me Voy de Esta Tierra"
type input "Ya Me Voy de Esta Tierra"
click at [683, 317] on button "Search" at bounding box center [686, 309] width 70 height 23
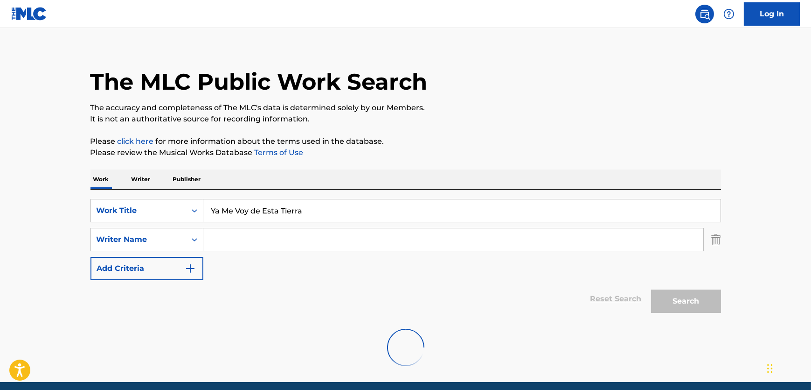
scroll to position [45, 0]
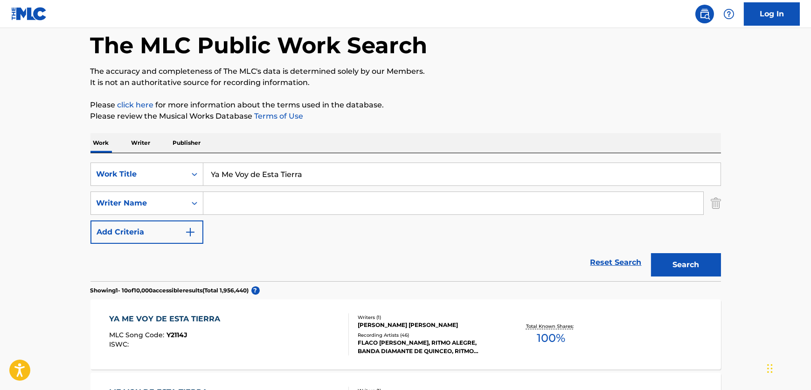
click at [280, 322] on div "YA ME VOY DE ESTA TIERRA MLC Song Code : Y2114J ISWC :" at bounding box center [229, 334] width 240 height 42
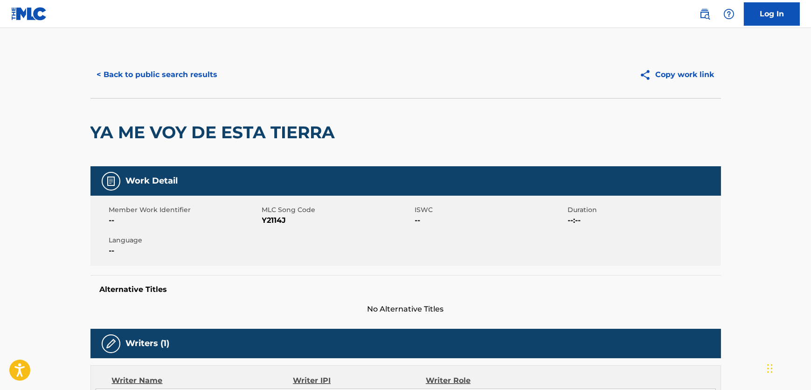
click at [283, 223] on span "Y2114J" at bounding box center [337, 220] width 151 height 11
click at [279, 222] on span "Y2114J" at bounding box center [337, 220] width 151 height 11
click at [272, 223] on span "Y2114J" at bounding box center [337, 220] width 151 height 11
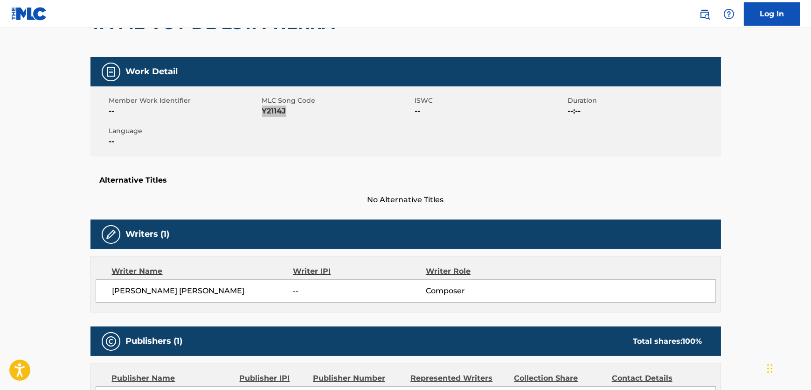
scroll to position [297, 0]
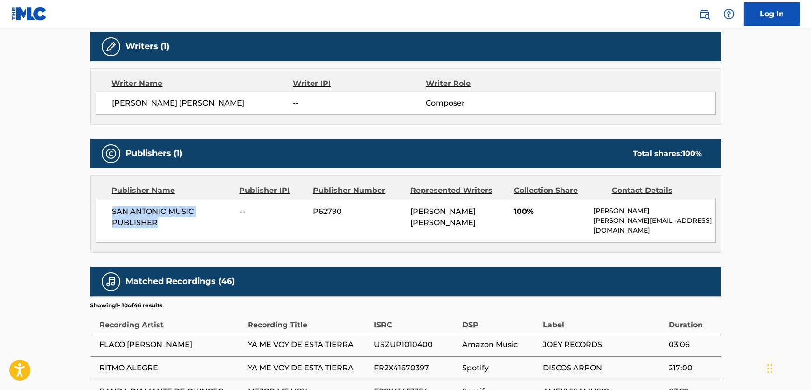
drag, startPoint x: 183, startPoint y: 230, endPoint x: 106, endPoint y: 209, distance: 79.8
click at [106, 209] on div "SAN ANTONIO MUSIC PUBLISHER -- P62790 [PERSON_NAME] [PERSON_NAME] 100% [PERSON_…" at bounding box center [406, 220] width 621 height 44
click at [98, 111] on div "[PERSON_NAME] [PERSON_NAME] -- Composer" at bounding box center [406, 102] width 621 height 23
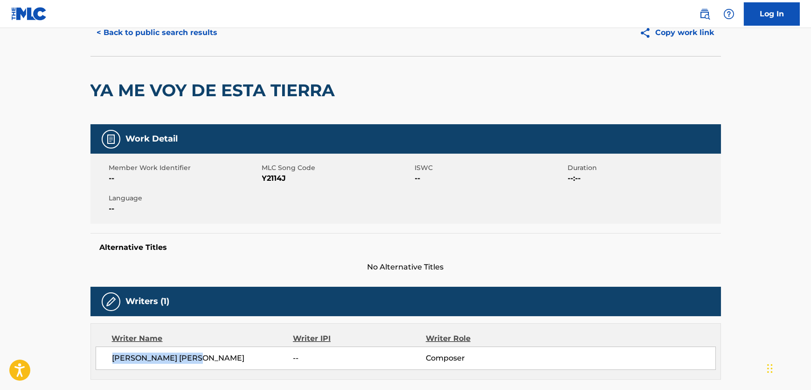
scroll to position [0, 0]
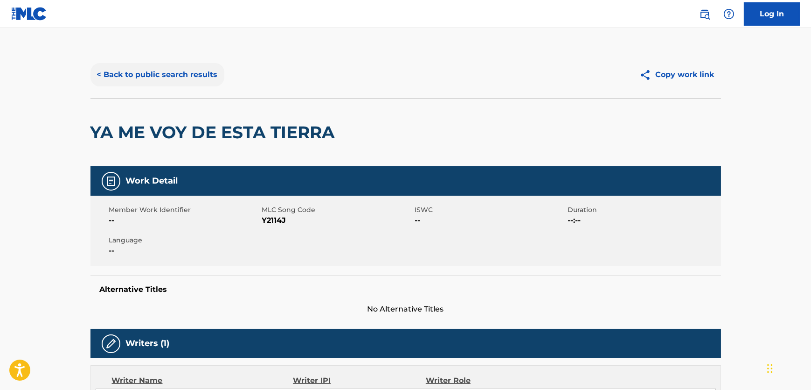
click at [176, 84] on button "< Back to public search results" at bounding box center [158, 74] width 134 height 23
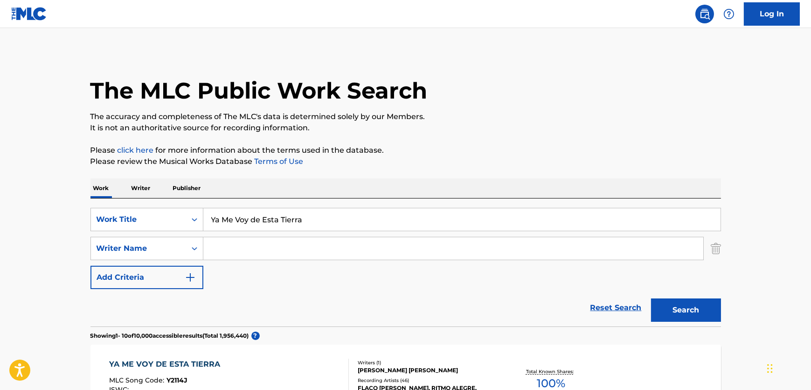
scroll to position [45, 0]
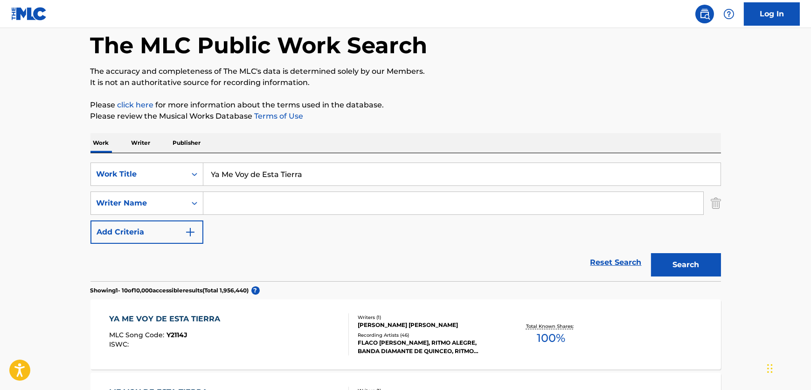
drag, startPoint x: 331, startPoint y: 173, endPoint x: -69, endPoint y: 174, distance: 399.4
click at [0, 174] on html "Accessibility Screen-Reader Guide, Feedback, and Issue Reporting | New window C…" at bounding box center [405, 150] width 811 height 390
paste input "Razones"
type input "Razones"
click at [312, 202] on input "Search Form" at bounding box center [453, 203] width 500 height 22
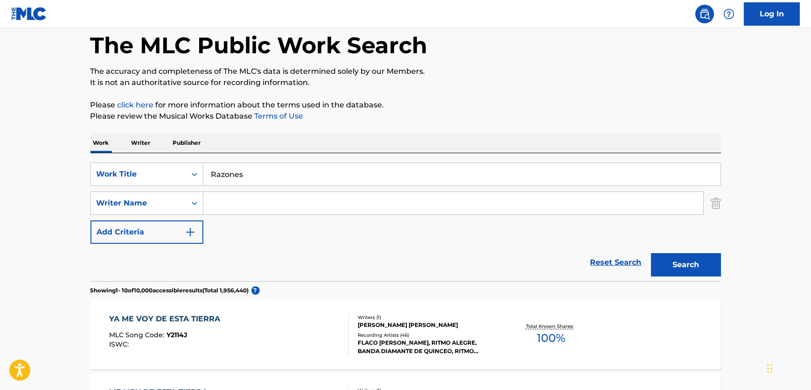
paste input "Vila"
type input "Vila"
click at [677, 265] on button "Search" at bounding box center [686, 264] width 70 height 23
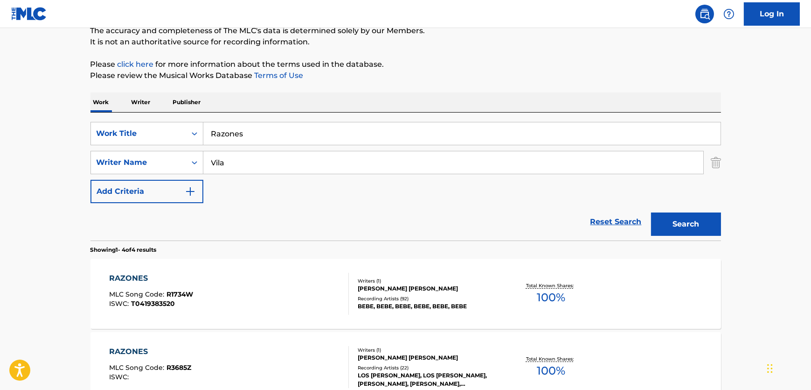
scroll to position [88, 0]
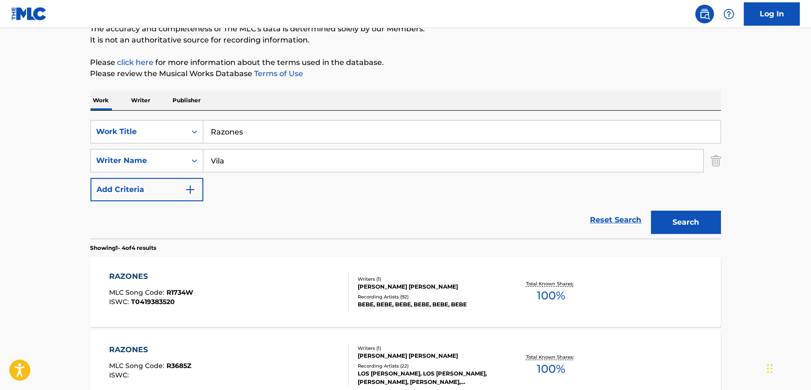
click at [300, 291] on div "RAZONES MLC Song Code : R1734W ISWC : T0419383520" at bounding box center [229, 292] width 240 height 42
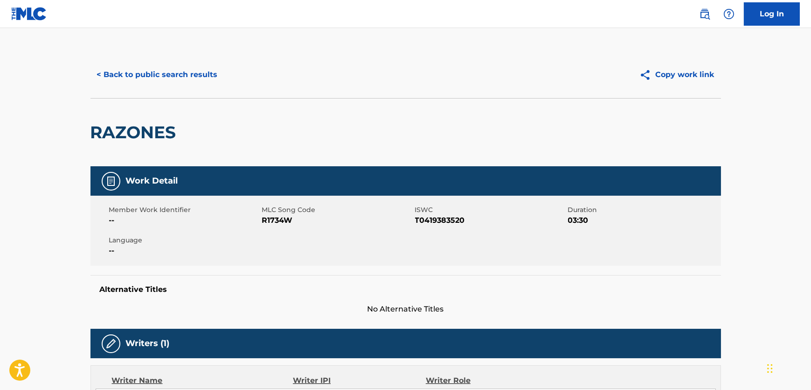
click at [288, 219] on span "R1734W" at bounding box center [337, 220] width 151 height 11
click at [425, 217] on span "T0419383520" at bounding box center [490, 220] width 151 height 11
click at [424, 217] on span "T0419383520" at bounding box center [490, 220] width 151 height 11
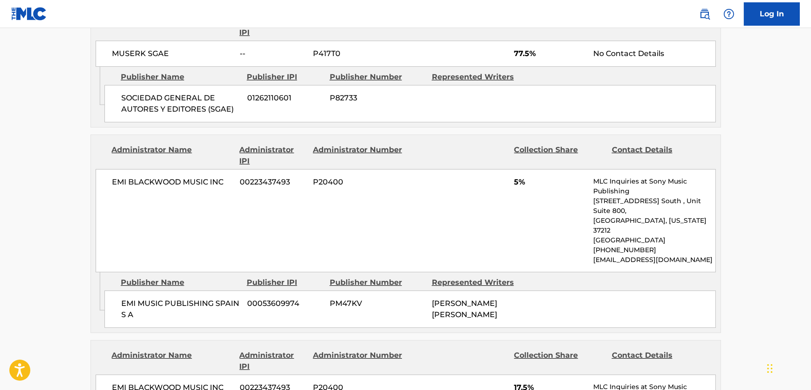
scroll to position [467, 0]
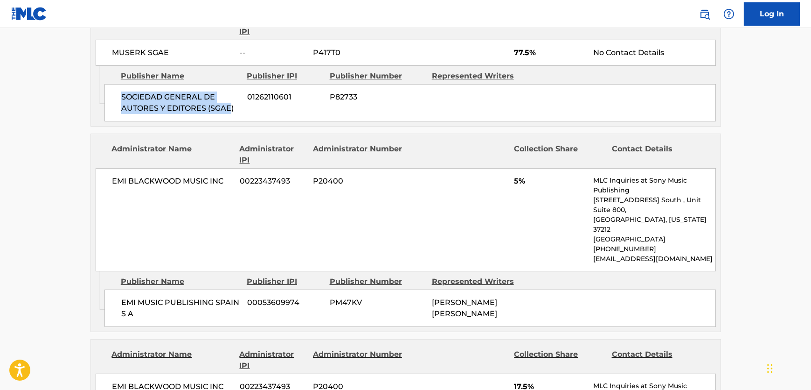
drag, startPoint x: 231, startPoint y: 116, endPoint x: 114, endPoint y: 96, distance: 118.4
click at [114, 96] on div "SOCIEDAD GENERAL DE AUTORES Y EDITORES (SGAE) 01262110601 P82733" at bounding box center [411, 102] width 612 height 37
drag, startPoint x: 126, startPoint y: 51, endPoint x: 105, endPoint y: 51, distance: 21.5
click at [105, 51] on div "MUSERK SGAE -- P417T0 77.5% No Contact Details" at bounding box center [406, 53] width 621 height 26
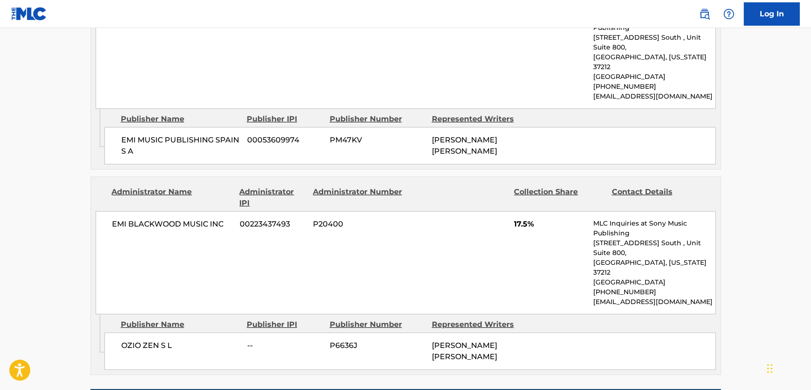
scroll to position [636, 0]
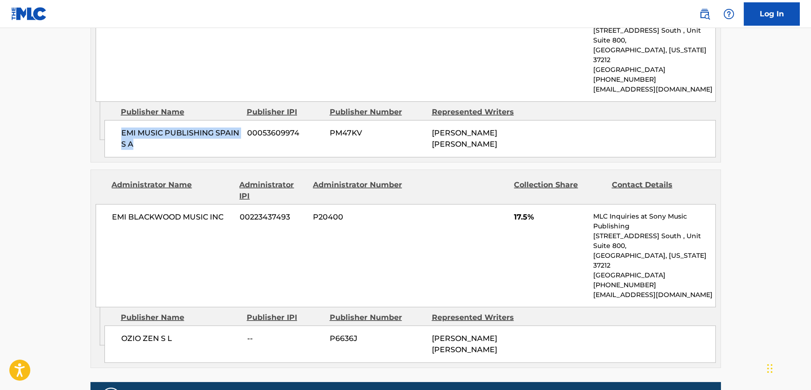
drag, startPoint x: 145, startPoint y: 126, endPoint x: 119, endPoint y: 112, distance: 29.2
click at [119, 120] on div "EMI MUSIC PUBLISHING [GEOGRAPHIC_DATA] S A 00053609974 PM47KV [PERSON_NAME] [PE…" at bounding box center [411, 138] width 612 height 37
drag, startPoint x: 176, startPoint y: 297, endPoint x: 108, endPoint y: 302, distance: 68.3
click at [108, 325] on div "OZIO ZEN S L -- P6636J [PERSON_NAME] [PERSON_NAME]" at bounding box center [411, 343] width 612 height 37
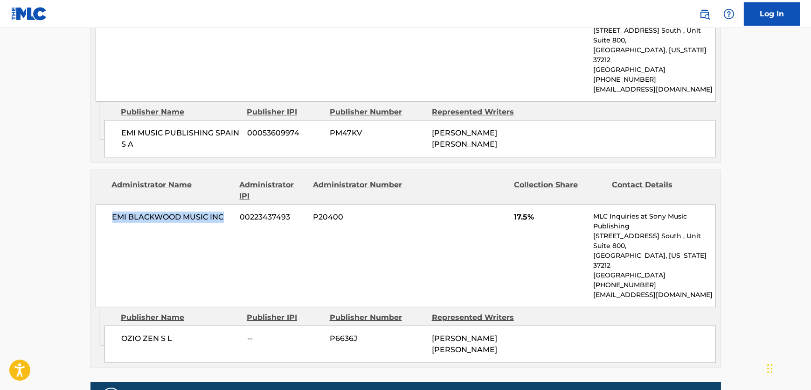
drag, startPoint x: 176, startPoint y: 203, endPoint x: 82, endPoint y: 207, distance: 94.8
click at [82, 207] on div "< Back to public search results Copy work link RAZONES Work Detail Member Work …" at bounding box center [405, 64] width 653 height 1299
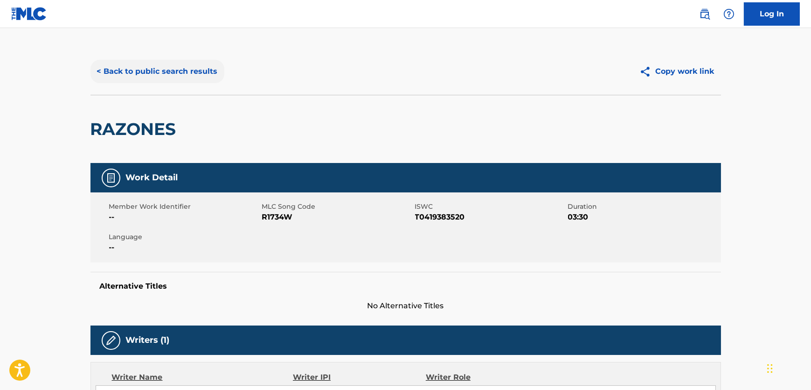
scroll to position [0, 0]
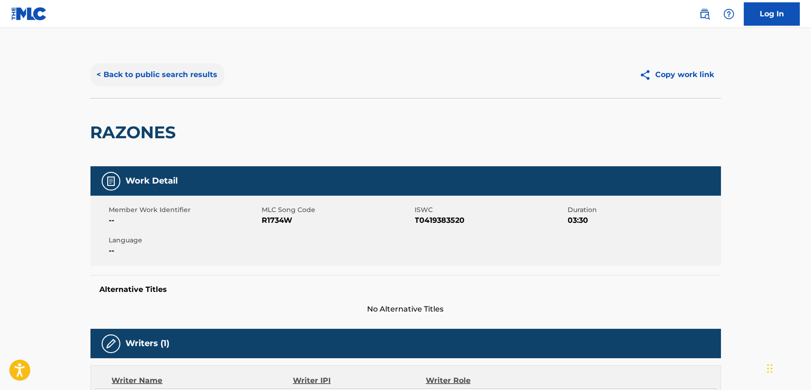
click at [181, 77] on button "< Back to public search results" at bounding box center [158, 74] width 134 height 23
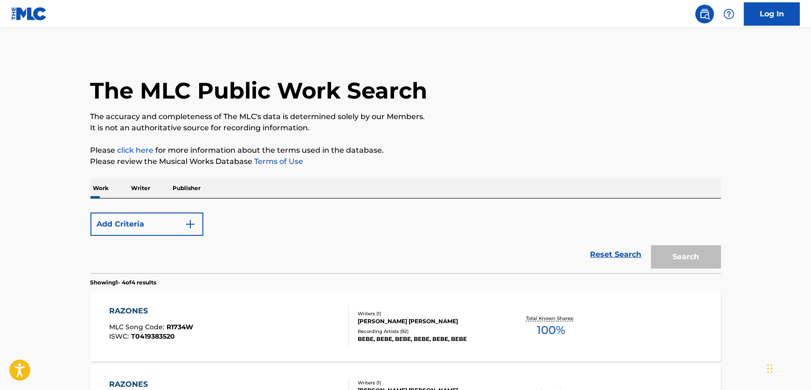
scroll to position [88, 0]
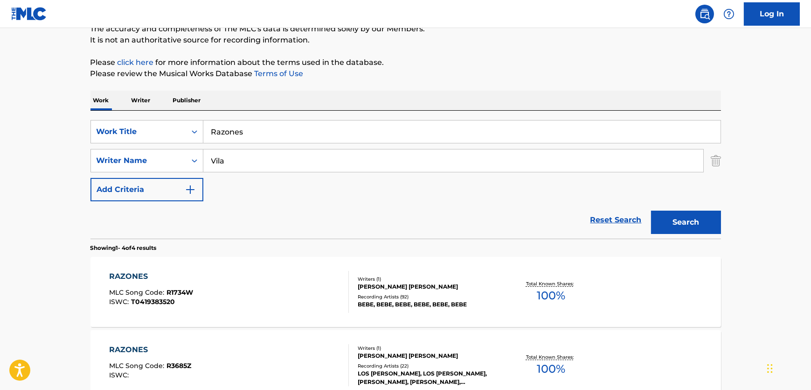
drag, startPoint x: 238, startPoint y: 132, endPoint x: 2, endPoint y: 167, distance: 238.8
click at [92, 140] on div "SearchWithCriteria227b94de-4362-4f26-ab78-b132fdd17e51 Work Title Razones" at bounding box center [406, 131] width 631 height 23
paste input "Mi Regalo"
type input "Mi Regalo"
drag, startPoint x: 260, startPoint y: 165, endPoint x: 121, endPoint y: 154, distance: 139.0
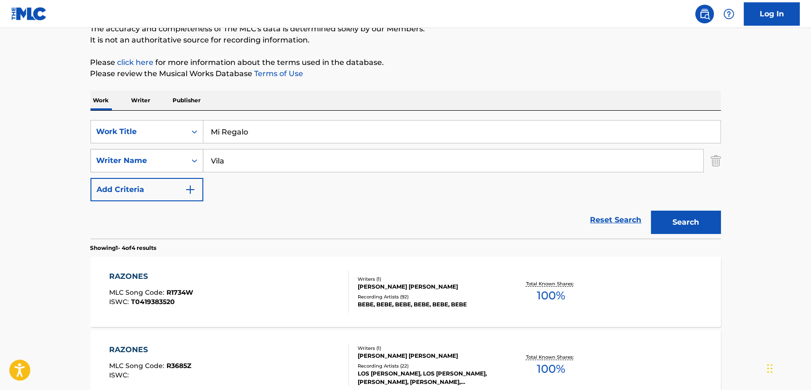
click at [112, 154] on div "SearchWithCriteria607e73fe-fc24-4356-9ed2-fa9a24014d43 Writer Name [PERSON_NAME]" at bounding box center [406, 160] width 631 height 23
paste input "Los"
type input "Los"
click at [686, 224] on button "Search" at bounding box center [686, 221] width 70 height 23
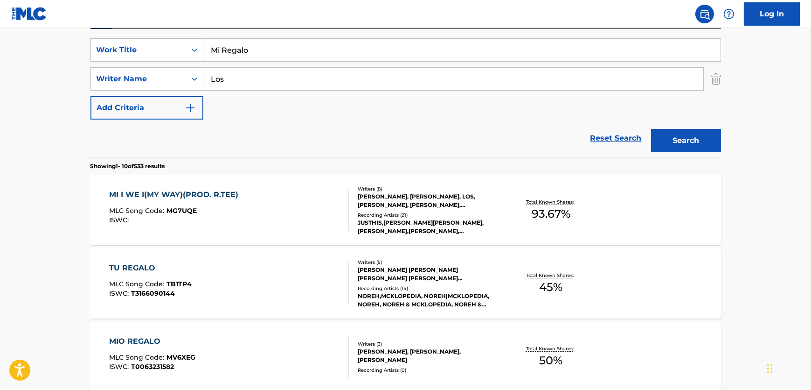
scroll to position [0, 0]
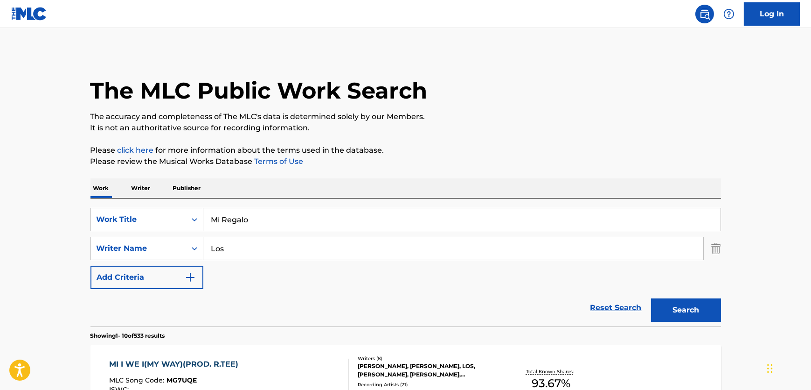
drag, startPoint x: 265, startPoint y: 218, endPoint x: 26, endPoint y: 217, distance: 239.4
paste input "Contigo"
type input "Contigo"
drag, startPoint x: 328, startPoint y: 237, endPoint x: 199, endPoint y: 245, distance: 129.0
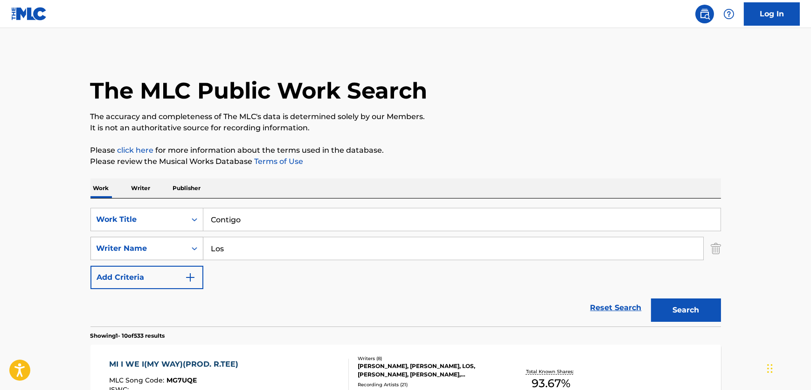
paste input "[PERSON_NAME]"
click at [682, 307] on button "Search" at bounding box center [686, 309] width 70 height 23
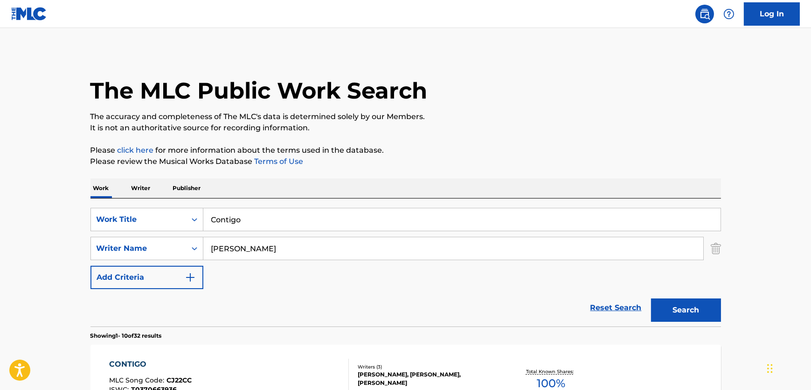
click at [261, 258] on input "[PERSON_NAME]" at bounding box center [453, 248] width 500 height 22
drag, startPoint x: 261, startPoint y: 255, endPoint x: 27, endPoint y: 240, distance: 234.7
paste input "[PERSON_NAME]"
type input "[PERSON_NAME]"
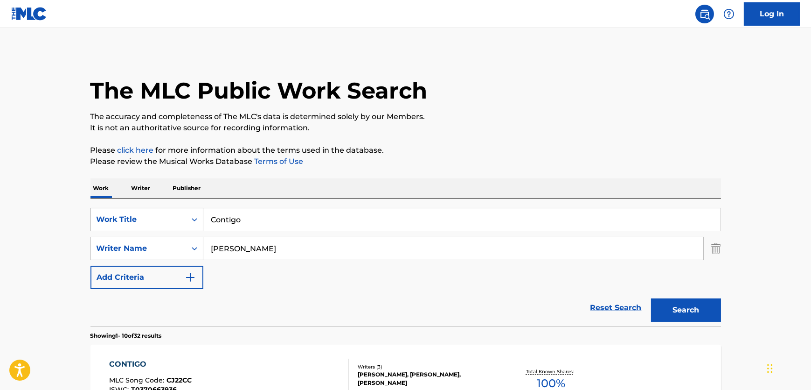
drag, startPoint x: 252, startPoint y: 221, endPoint x: 113, endPoint y: 217, distance: 138.6
click at [113, 217] on div "SearchWithCriteria227b94de-4362-4f26-ab78-b132fdd17e51 Work Title Contigo" at bounding box center [406, 219] width 631 height 23
paste input "Si Nos Dejan"
type input "Si Nos Dejan"
click at [690, 315] on button "Search" at bounding box center [686, 309] width 70 height 23
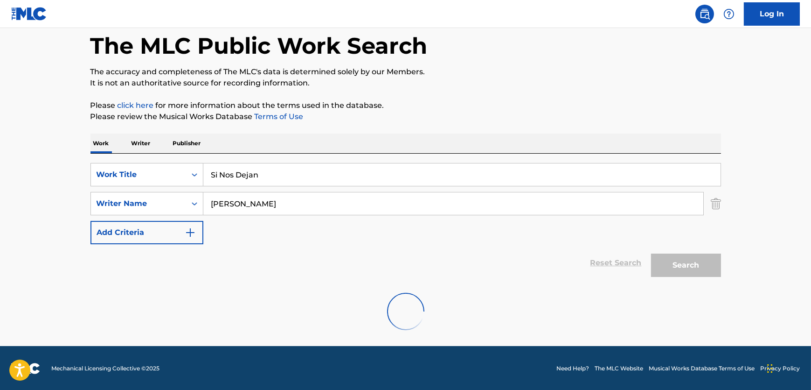
scroll to position [45, 0]
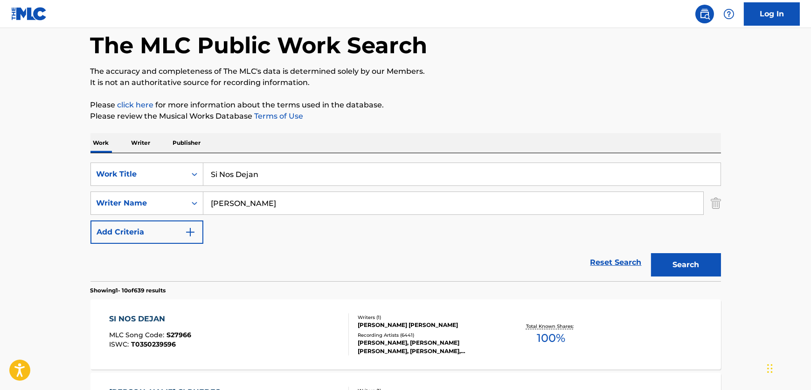
click at [288, 330] on div "SI NOS DEJAN MLC Song Code : S27966 ISWC : T0350239596" at bounding box center [229, 334] width 240 height 42
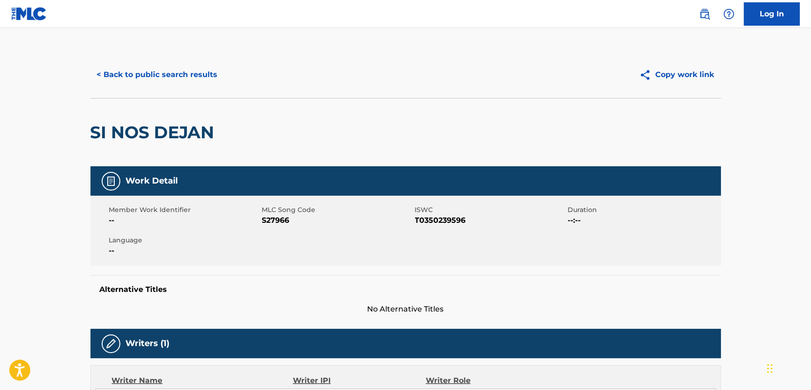
click at [281, 221] on span "S27966" at bounding box center [337, 220] width 151 height 11
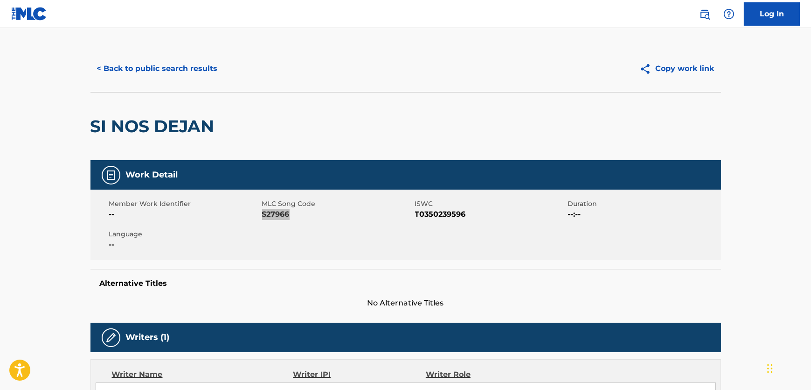
scroll to position [297, 0]
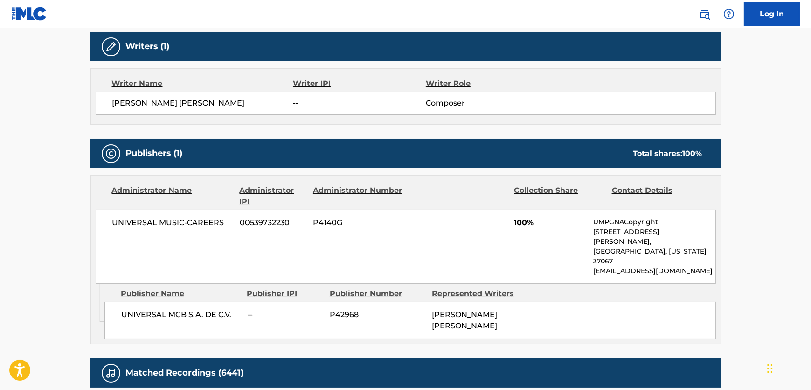
drag, startPoint x: 179, startPoint y: 89, endPoint x: 174, endPoint y: 96, distance: 9.3
click at [179, 89] on div "Writer Name" at bounding box center [202, 83] width 181 height 11
click at [171, 102] on span "[PERSON_NAME] [PERSON_NAME]" at bounding box center [202, 103] width 181 height 11
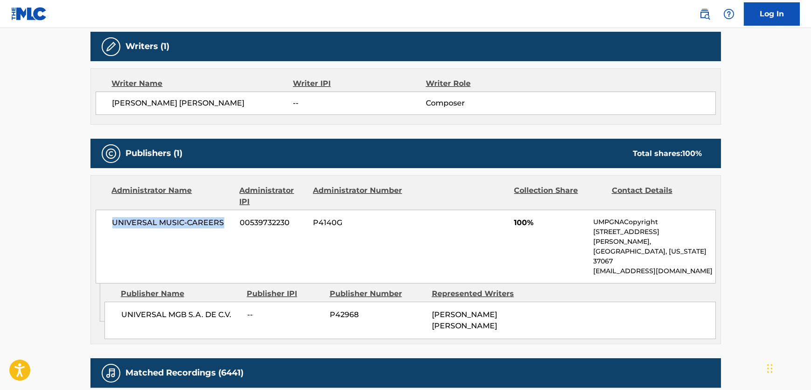
drag, startPoint x: 228, startPoint y: 216, endPoint x: 103, endPoint y: 224, distance: 125.3
click at [103, 224] on div "UNIVERSAL MUSIC-CAREERS 00539732230 P4140G 100% UMPGNACopyright [STREET_ADDRESS…" at bounding box center [406, 246] width 621 height 74
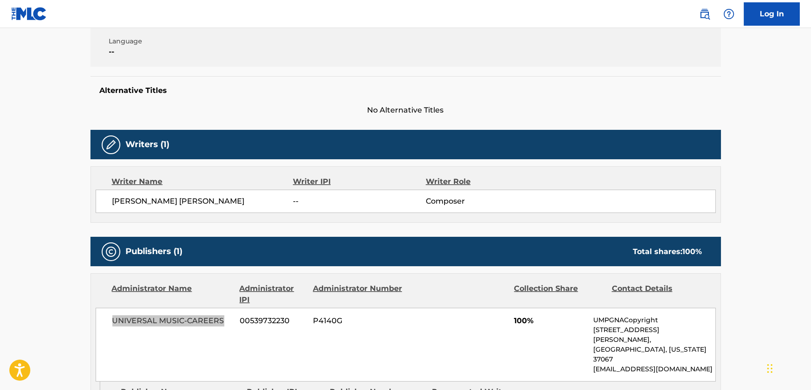
scroll to position [0, 0]
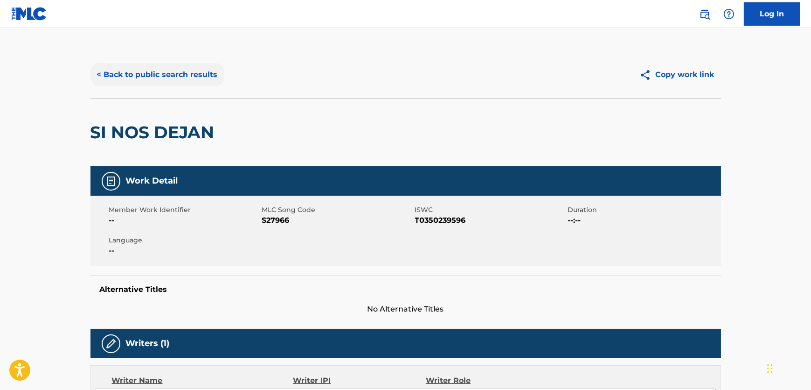
click at [192, 70] on button "< Back to public search results" at bounding box center [158, 74] width 134 height 23
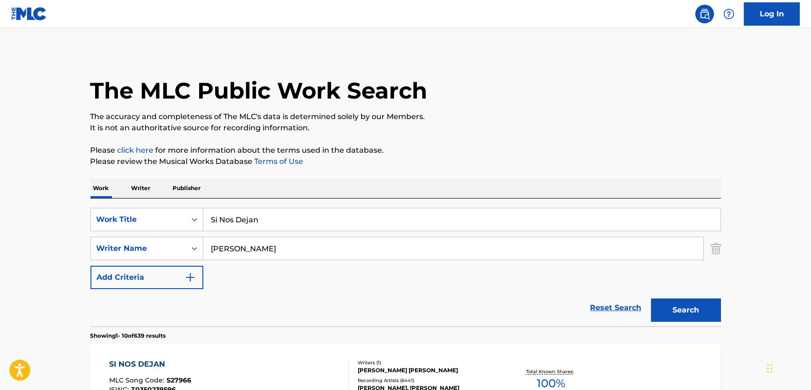
scroll to position [45, 0]
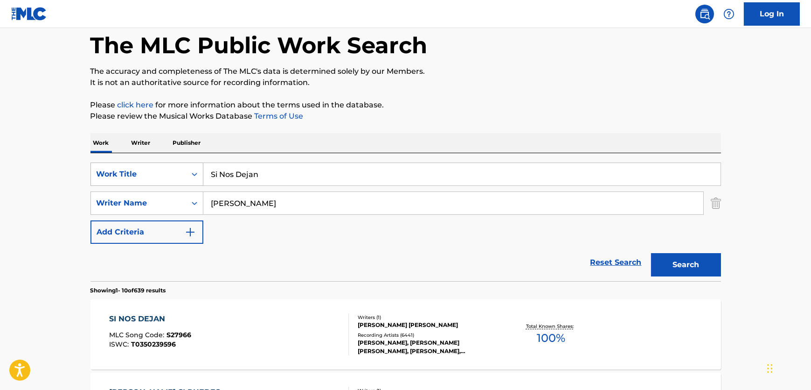
drag, startPoint x: 273, startPoint y: 166, endPoint x: 91, endPoint y: 167, distance: 182.0
click at [93, 167] on div "SearchWithCriteria227b94de-4362-4f26-ab78-b132fdd17e51 Work Title Si Nos Dejan" at bounding box center [406, 173] width 631 height 23
paste input "There's a Brand New Day on the Horizo"
type input "There's a Brand New Day on the Horizon"
drag, startPoint x: 275, startPoint y: 200, endPoint x: 160, endPoint y: 195, distance: 115.8
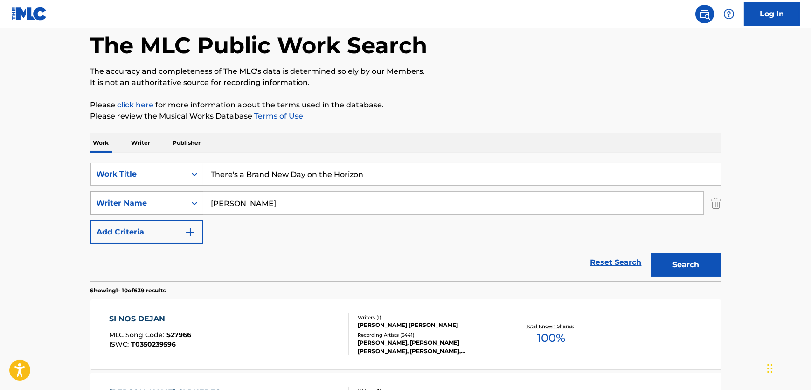
click at [160, 195] on div "SearchWithCriteria607e73fe-fc24-4356-9ed2-fa9a24014d43 Writer Name [PERSON_NAME]" at bounding box center [406, 202] width 631 height 23
paste input "[PERSON_NAME]"
type input "[PERSON_NAME]"
click at [707, 257] on button "Search" at bounding box center [686, 264] width 70 height 23
click at [294, 336] on div "MLC Song Code : T01967" at bounding box center [205, 335] width 192 height 9
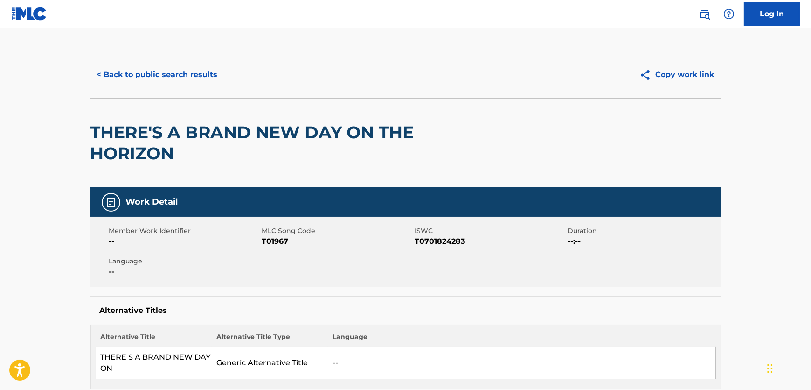
click at [273, 240] on span "T01967" at bounding box center [337, 241] width 151 height 11
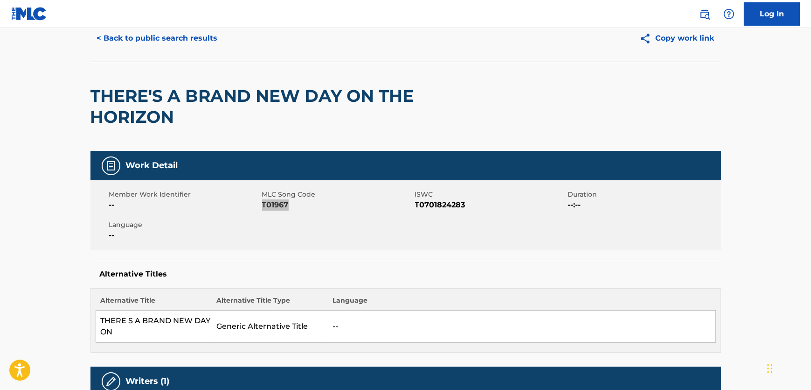
scroll to position [84, 0]
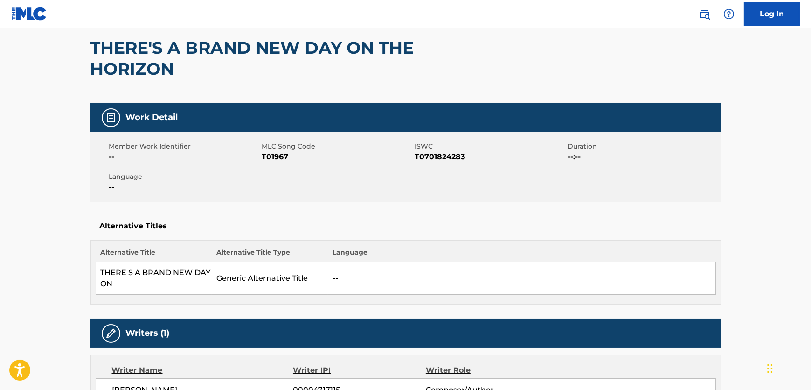
click at [435, 159] on span "T0701824283" at bounding box center [490, 156] width 151 height 11
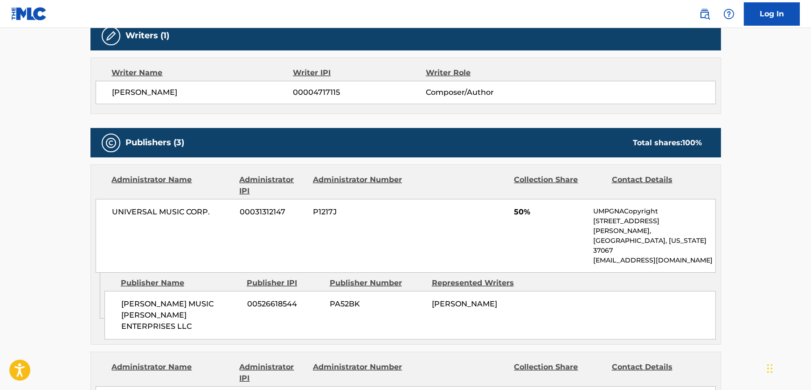
scroll to position [551, 0]
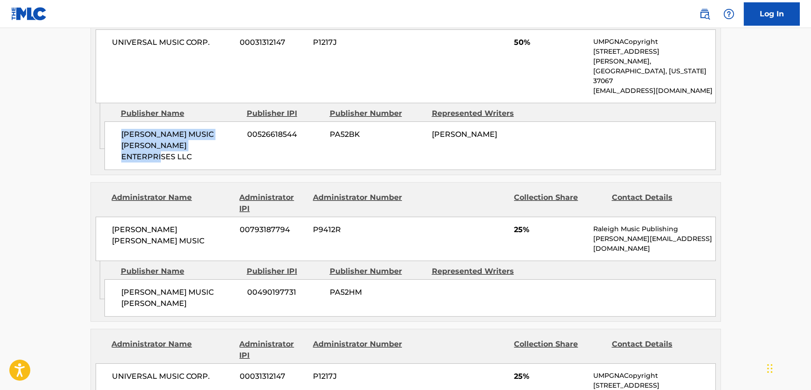
drag, startPoint x: 190, startPoint y: 121, endPoint x: 112, endPoint y: 116, distance: 79.0
click at [112, 121] on div "[PERSON_NAME] MUSIC [PERSON_NAME] ENTERPRISES LLC 00526618544 PA52BK [PERSON_NA…" at bounding box center [411, 145] width 612 height 49
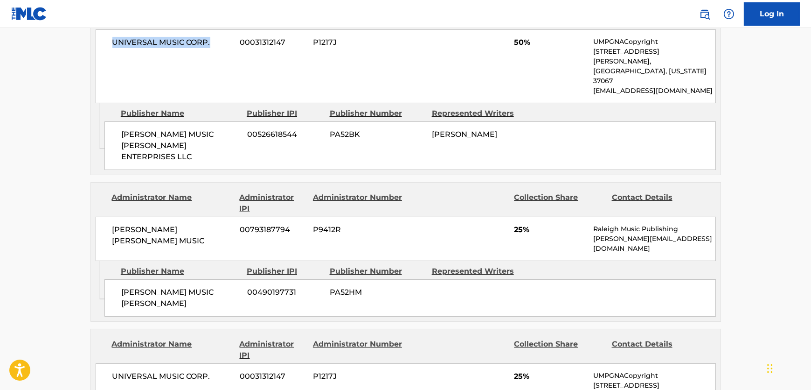
drag, startPoint x: 209, startPoint y: 42, endPoint x: 81, endPoint y: 48, distance: 128.9
click at [81, 48] on div "< Back to public search results Copy work link THERE'S A BRAND NEW DAY ON THE H…" at bounding box center [405, 172] width 653 height 1344
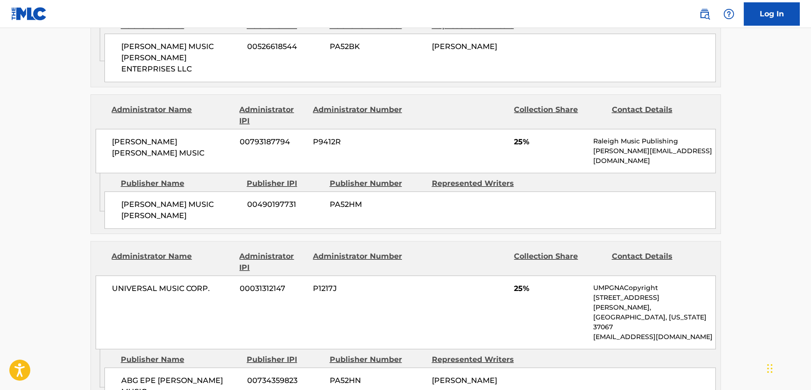
scroll to position [678, 0]
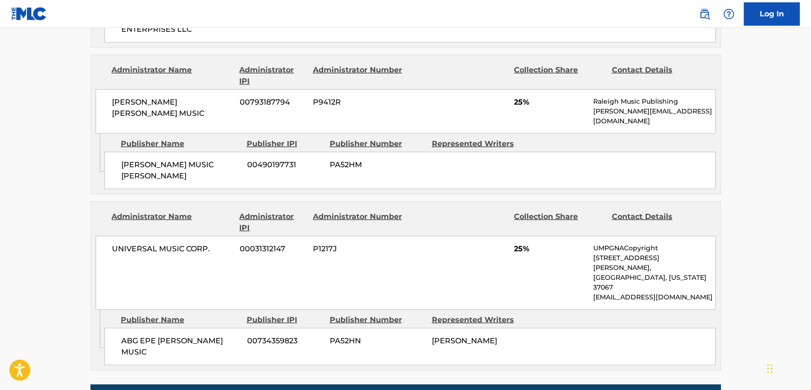
drag, startPoint x: 198, startPoint y: 138, endPoint x: 120, endPoint y: 124, distance: 79.7
click at [120, 152] on div "[PERSON_NAME] MUSIC [PERSON_NAME] 00490197731 PA52HM" at bounding box center [411, 170] width 612 height 37
drag, startPoint x: 213, startPoint y: 74, endPoint x: 3, endPoint y: 116, distance: 214.1
click at [98, 89] on div "[PERSON_NAME] [PERSON_NAME] MUSIC 00793187794 P9412R 25% Raleigh Music Publishi…" at bounding box center [406, 111] width 621 height 44
click at [106, 328] on div "ABG EPE [PERSON_NAME] MUSIC 00734359823 PA52HN [PERSON_NAME]" at bounding box center [411, 346] width 612 height 37
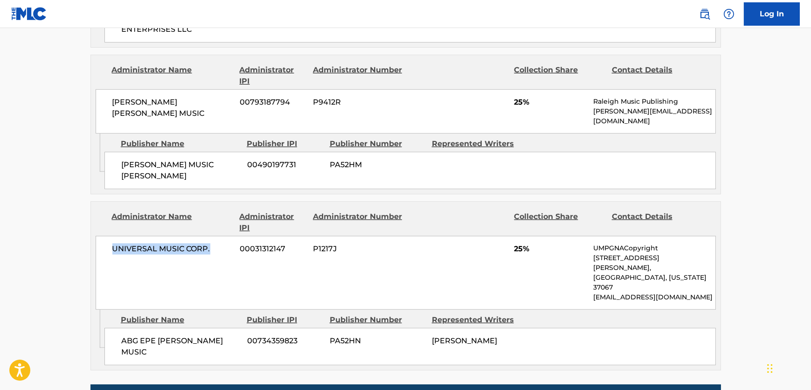
drag, startPoint x: 221, startPoint y: 209, endPoint x: 113, endPoint y: 216, distance: 107.5
click at [113, 236] on div "UNIVERSAL MUSIC CORP. 00031312147 P1217J 25% UMPGNACopyright [STREET_ADDRESS][P…" at bounding box center [406, 273] width 621 height 74
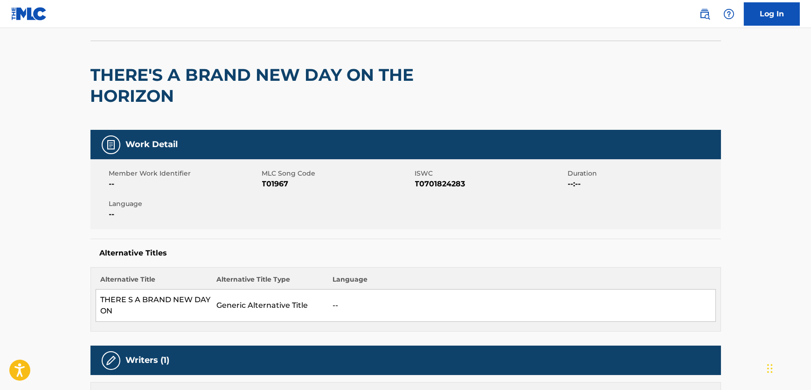
scroll to position [0, 0]
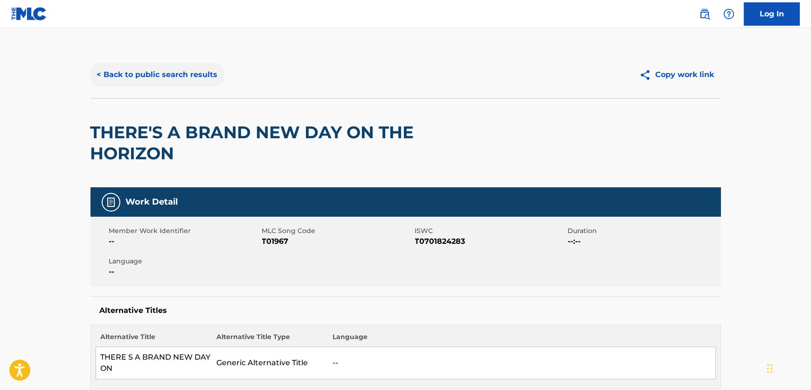
click at [177, 77] on button "< Back to public search results" at bounding box center [158, 74] width 134 height 23
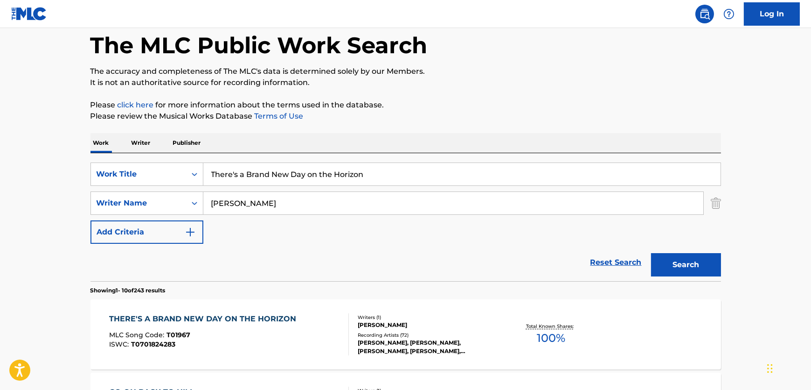
drag, startPoint x: 361, startPoint y: 173, endPoint x: -59, endPoint y: 172, distance: 419.9
click at [0, 172] on html "Accessibility Screen-Reader Guide, Feedback, and Issue Reporting | New window C…" at bounding box center [405, 150] width 811 height 390
paste input "Wheels on My Heels"
type input "Wheels on My Heels"
drag, startPoint x: 327, startPoint y: 208, endPoint x: 301, endPoint y: 202, distance: 26.3
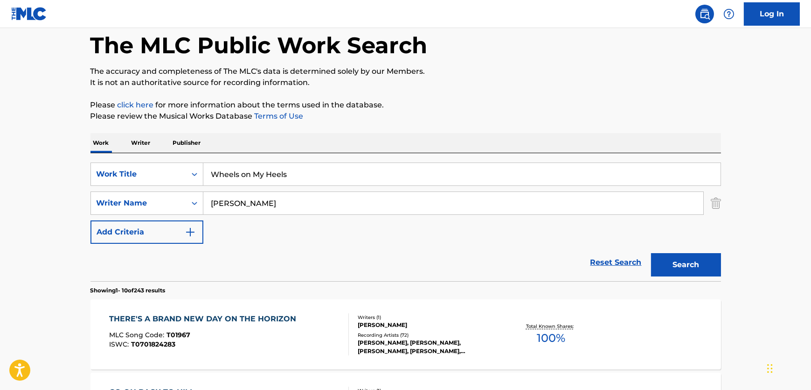
click at [105, 202] on div "SearchWithCriteria607e73fe-fc24-4356-9ed2-fa9a24014d43 Writer Name [PERSON_NAME]" at bounding box center [406, 202] width 631 height 23
paste input "[PERSON_NAME]"
type input "[PERSON_NAME]"
click at [683, 257] on button "Search" at bounding box center [686, 264] width 70 height 23
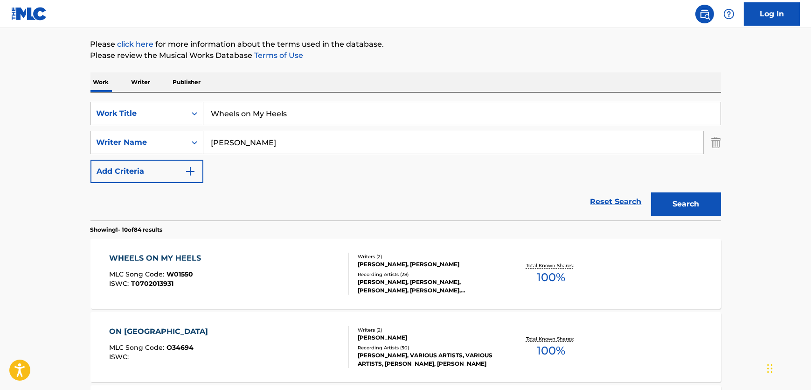
scroll to position [130, 0]
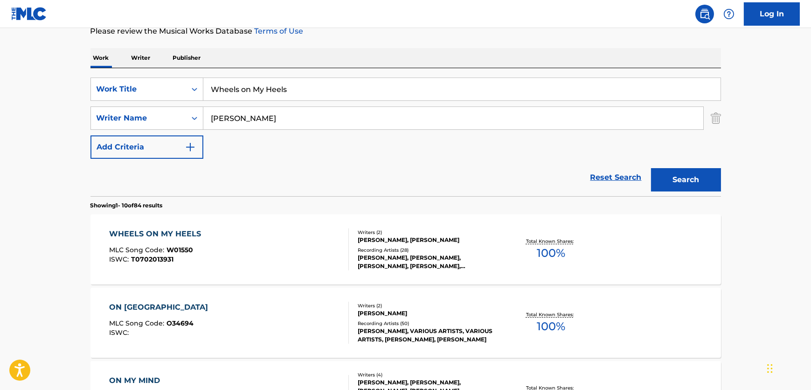
click at [288, 255] on div "WHEELS ON MY HEELS MLC Song Code : W01550 ISWC : T0702013931" at bounding box center [229, 249] width 240 height 42
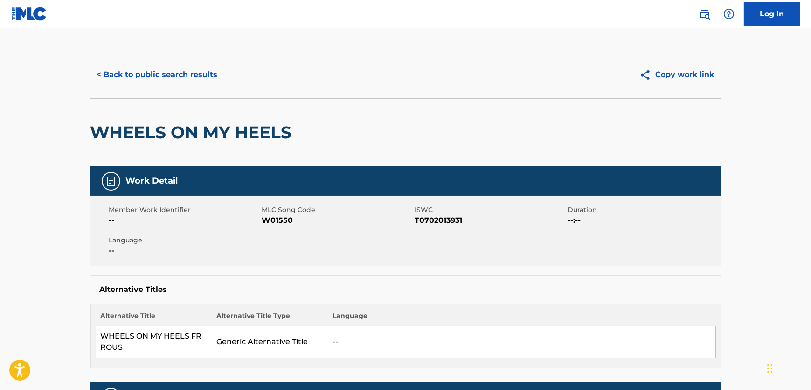
click at [272, 224] on span "W01550" at bounding box center [337, 220] width 151 height 11
click at [433, 226] on div "Member Work Identifier -- MLC Song Code W01550 ISWC T0702013931 Duration --:-- …" at bounding box center [406, 230] width 631 height 70
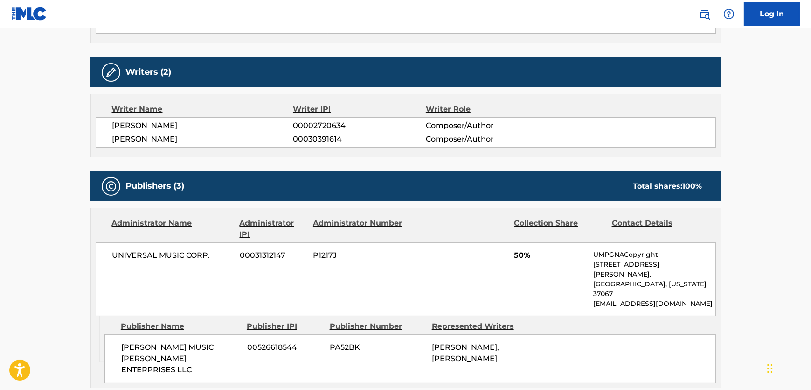
scroll to position [339, 0]
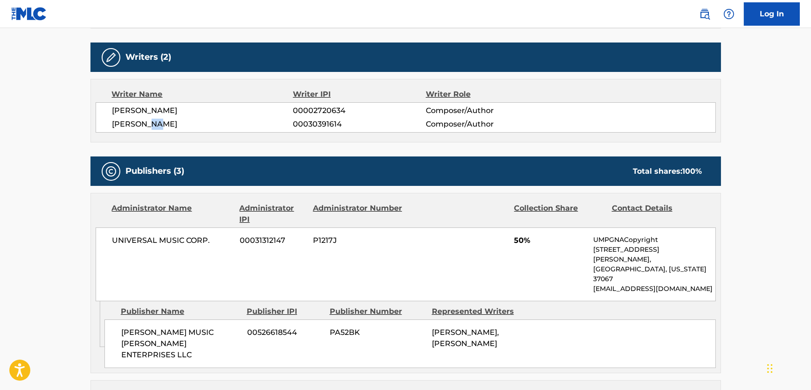
drag, startPoint x: 171, startPoint y: 125, endPoint x: 170, endPoint y: 213, distance: 88.2
click at [149, 124] on span "[PERSON_NAME]" at bounding box center [202, 124] width 181 height 11
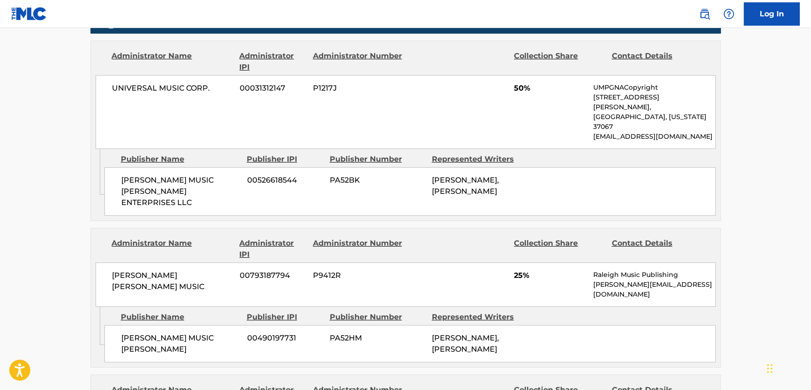
scroll to position [509, 0]
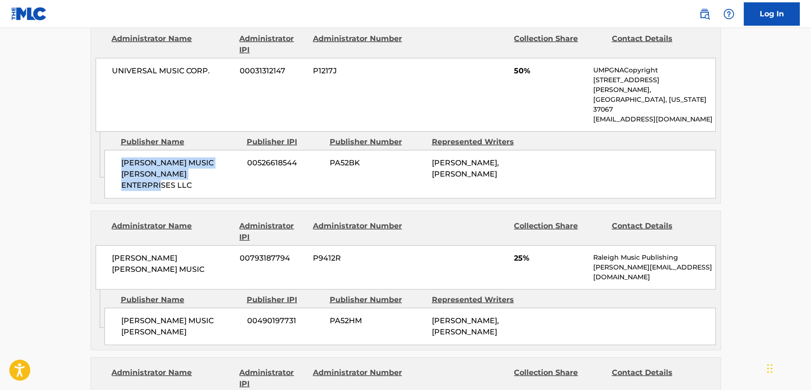
drag, startPoint x: 187, startPoint y: 154, endPoint x: 112, endPoint y: 147, distance: 75.0
click at [116, 150] on div "[PERSON_NAME] MUSIC [PERSON_NAME] ENTERPRISES LLC 00526618544 PA52BK [PERSON_NA…" at bounding box center [411, 174] width 612 height 49
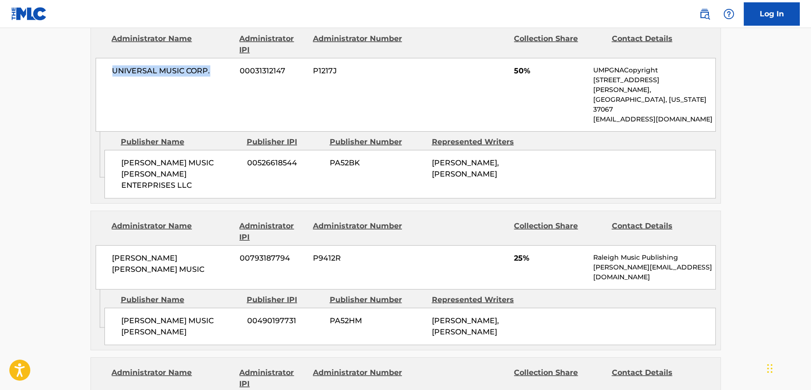
drag, startPoint x: 213, startPoint y: 70, endPoint x: 86, endPoint y: 70, distance: 126.9
click at [86, 70] on div "< Back to public search results Copy work link WHEELS ON MY HEELS Work Detail M…" at bounding box center [405, 208] width 653 height 1330
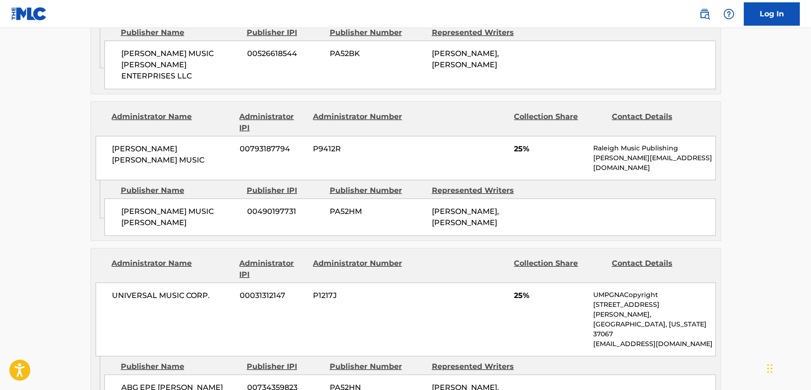
scroll to position [678, 0]
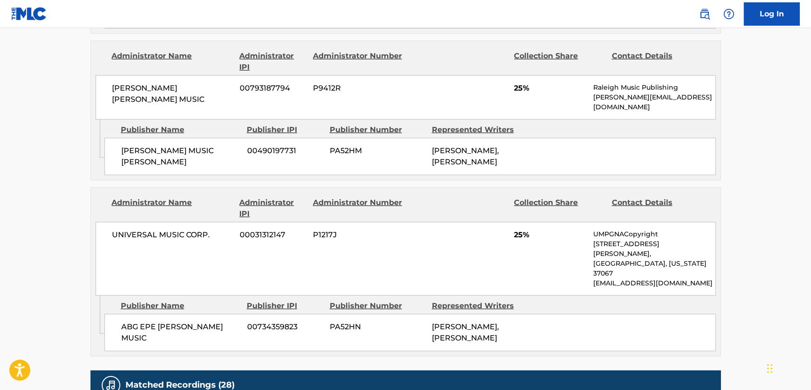
drag, startPoint x: 202, startPoint y: 118, endPoint x: 98, endPoint y: 116, distance: 103.6
click at [117, 138] on div "[PERSON_NAME] MUSIC [PERSON_NAME] 00490197731 PA52HM [PERSON_NAME], [PERSON_NAM…" at bounding box center [411, 156] width 612 height 37
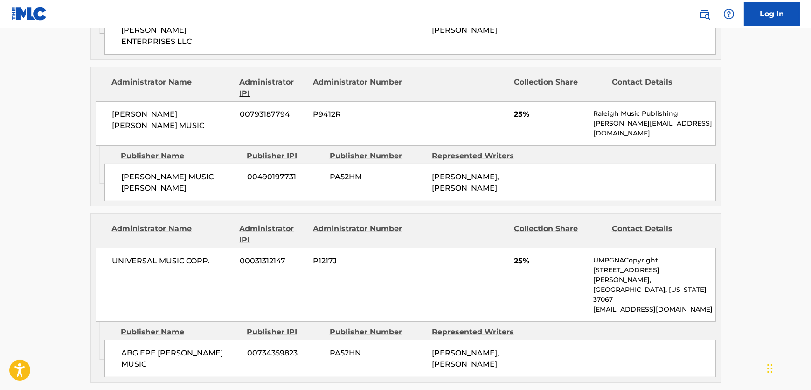
scroll to position [593, 0]
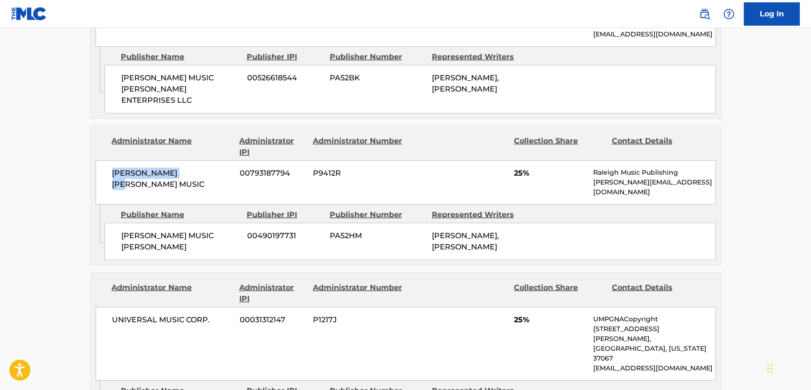
drag, startPoint x: 200, startPoint y: 139, endPoint x: 114, endPoint y: 140, distance: 86.3
click at [114, 167] on span "[PERSON_NAME] [PERSON_NAME] MUSIC" at bounding box center [172, 178] width 121 height 22
drag, startPoint x: 145, startPoint y: 358, endPoint x: 120, endPoint y: 358, distance: 24.7
drag, startPoint x: 219, startPoint y: 275, endPoint x: 1, endPoint y: 281, distance: 217.5
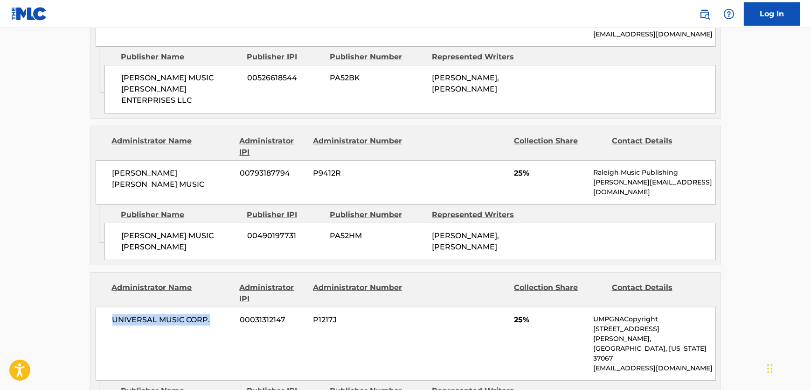
click at [102, 307] on div "UNIVERSAL MUSIC CORP. 00031312147 P1217J 25% UMPGNACopyright [STREET_ADDRESS][P…" at bounding box center [406, 344] width 621 height 74
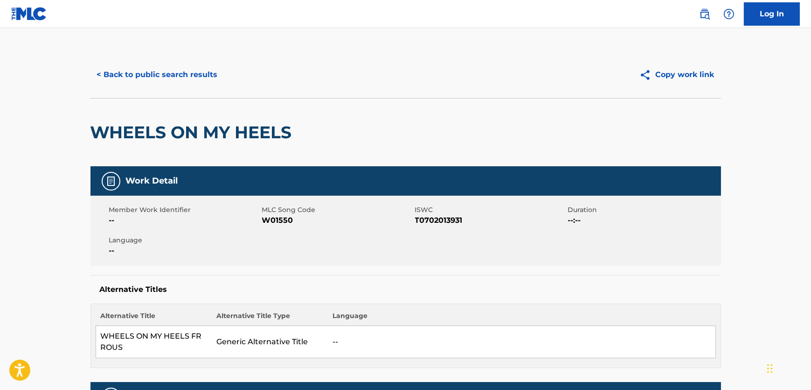
scroll to position [0, 0]
click at [186, 84] on button "< Back to public search results" at bounding box center [158, 74] width 134 height 23
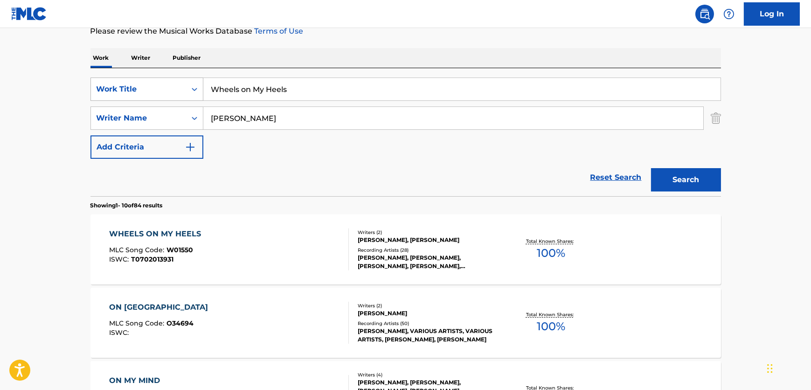
click at [160, 88] on div "SearchWithCriteria227b94de-4362-4f26-ab78-b132fdd17e51 Work Title Wheels on My …" at bounding box center [406, 88] width 631 height 23
paste input "(There's) No Room to Rhumba in a Sports Car"
type input "(There's) No Room to Rhumba in a Sports Car"
drag, startPoint x: 291, startPoint y: 103, endPoint x: 264, endPoint y: 114, distance: 29.7
click at [268, 112] on div "SearchWithCriteria227b94de-4362-4f26-ab78-b132fdd17e51 Work Title (There's) No …" at bounding box center [406, 117] width 631 height 81
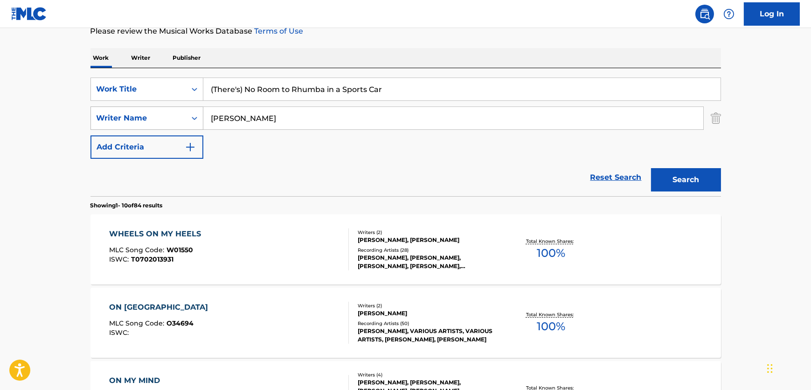
drag, startPoint x: 264, startPoint y: 114, endPoint x: 135, endPoint y: 116, distance: 128.8
click at [135, 116] on div "SearchWithCriteria607e73fe-fc24-4356-9ed2-fa9a24014d43 Writer Name [PERSON_NAME]" at bounding box center [406, 117] width 631 height 23
paste input "[PERSON_NAME]"
type input "[PERSON_NAME]"
click at [682, 177] on button "Search" at bounding box center [686, 179] width 70 height 23
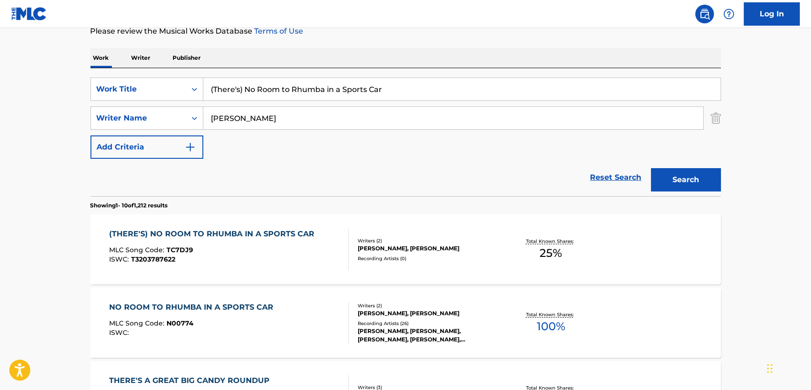
scroll to position [169, 0]
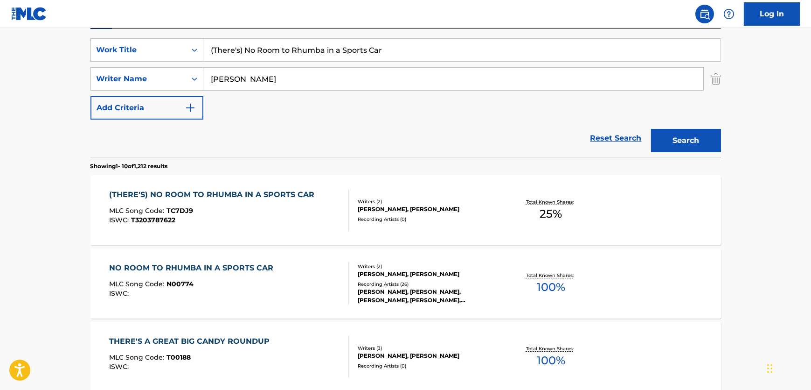
click at [242, 221] on div "ISWC : T3203787622" at bounding box center [214, 219] width 210 height 7
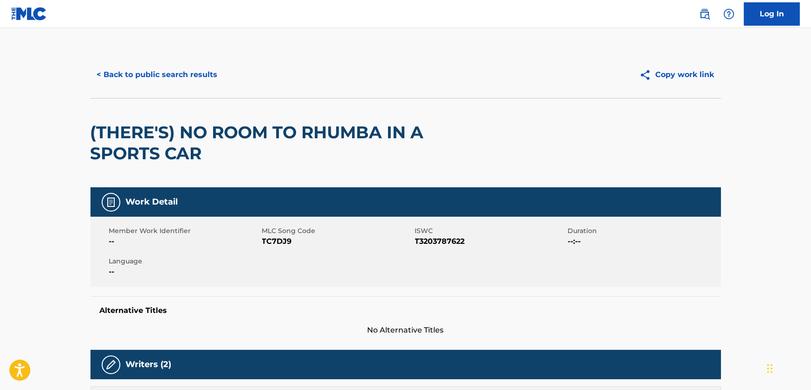
click at [284, 233] on span "MLC Song Code" at bounding box center [337, 231] width 151 height 10
click at [280, 241] on span "TC7DJ9" at bounding box center [337, 241] width 151 height 11
click at [443, 237] on span "T3203787622" at bounding box center [490, 241] width 151 height 11
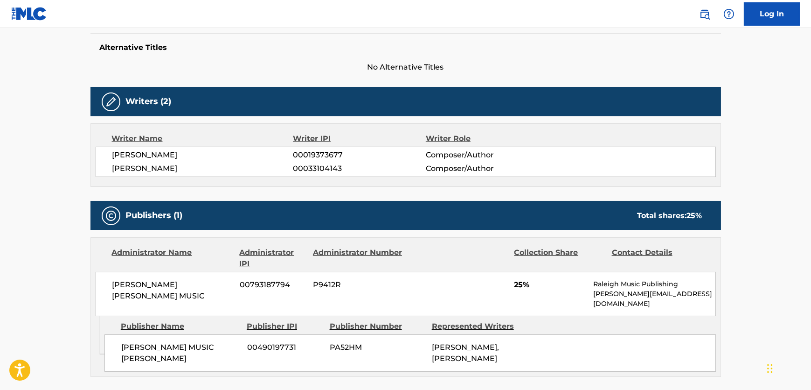
scroll to position [339, 0]
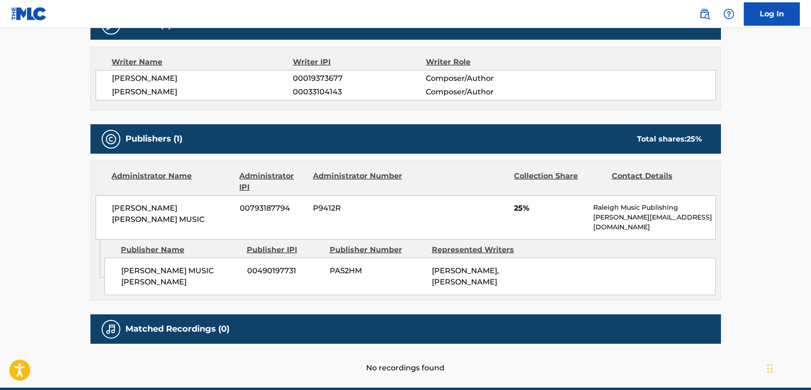
drag, startPoint x: 197, startPoint y: 274, endPoint x: 121, endPoint y: 263, distance: 76.9
click at [121, 265] on span "[PERSON_NAME] MUSIC [PERSON_NAME]" at bounding box center [180, 276] width 119 height 22
drag, startPoint x: 162, startPoint y: 209, endPoint x: 89, endPoint y: 223, distance: 75.0
click at [89, 223] on div "< Back to public search results Copy work link (THERE'S) NO ROOM TO RHUMBA IN A…" at bounding box center [405, 42] width 653 height 661
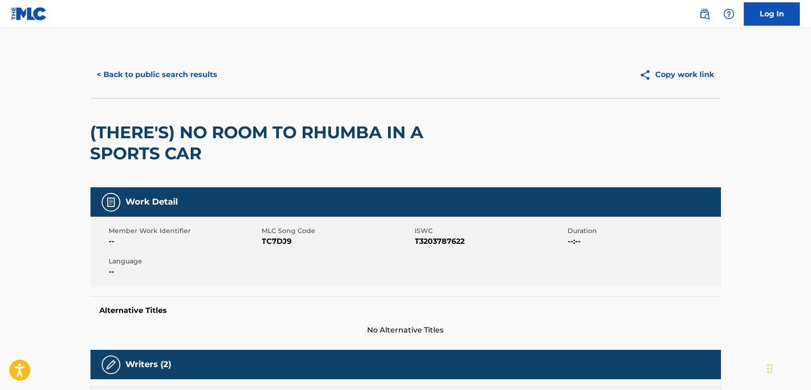
scroll to position [0, 0]
click at [186, 84] on button "< Back to public search results" at bounding box center [158, 74] width 134 height 23
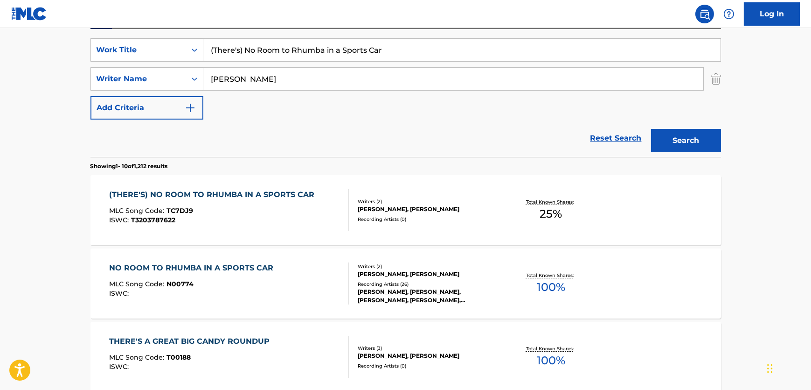
drag, startPoint x: 398, startPoint y: 42, endPoint x: 56, endPoint y: 59, distance: 342.9
paste input "One Boy, Two Little Girls"
type input "One Boy, Two Little Girls"
drag, startPoint x: 299, startPoint y: 76, endPoint x: 31, endPoint y: 73, distance: 267.4
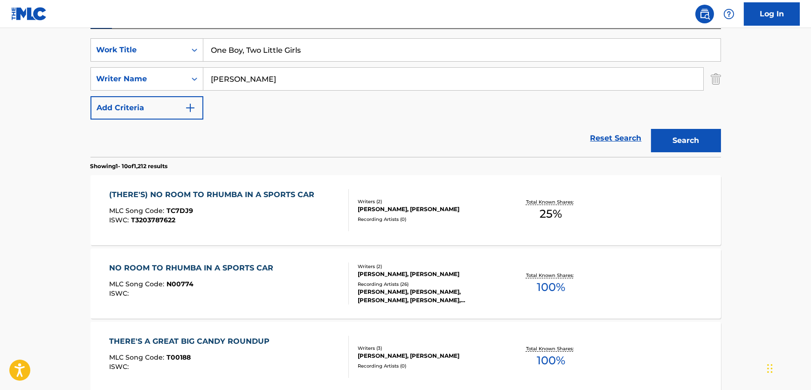
paste input "[PERSON_NAME]"
type input "[PERSON_NAME]"
click at [685, 140] on button "Search" at bounding box center [686, 140] width 70 height 23
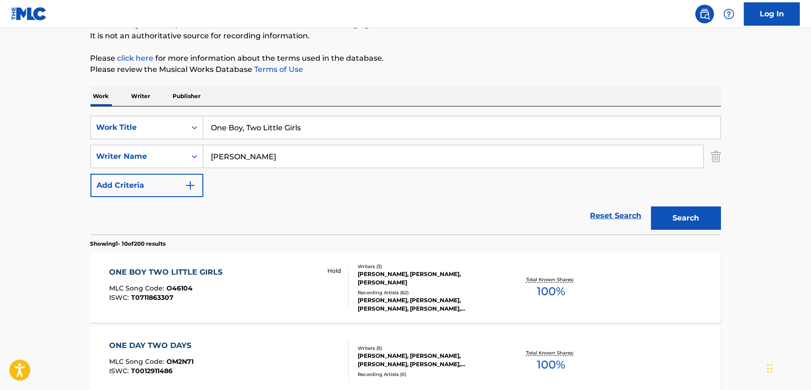
scroll to position [212, 0]
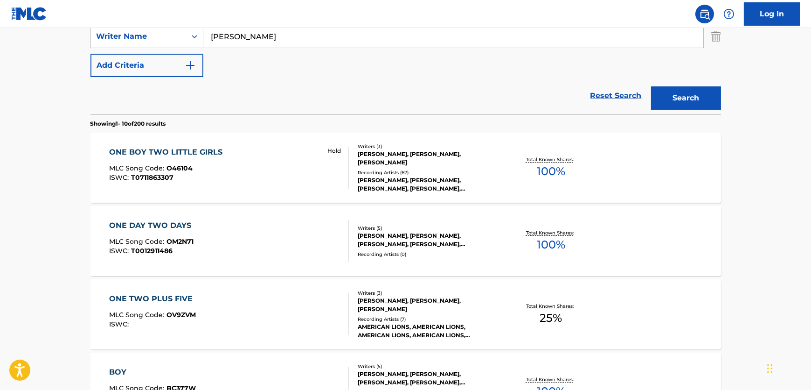
click at [288, 157] on div "ONE BOY TWO LITTLE GIRLS MLC Song Code : O46104 ISWC : T0711863307 Hold" at bounding box center [229, 168] width 240 height 42
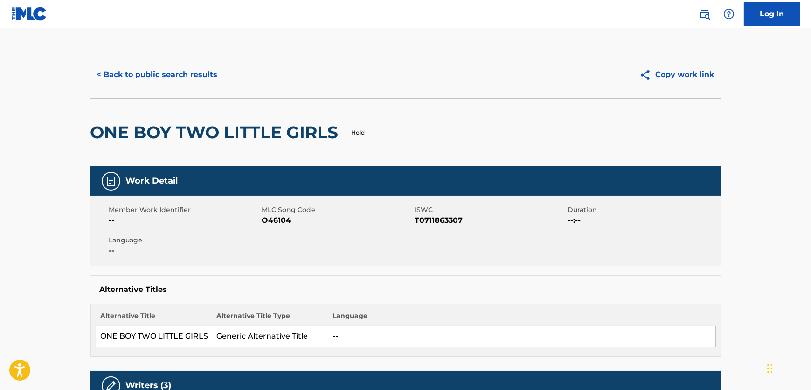
click at [271, 225] on span "O46104" at bounding box center [337, 220] width 151 height 11
click at [275, 223] on span "O46104" at bounding box center [337, 220] width 151 height 11
click at [430, 215] on span "T0711863307" at bounding box center [490, 220] width 151 height 11
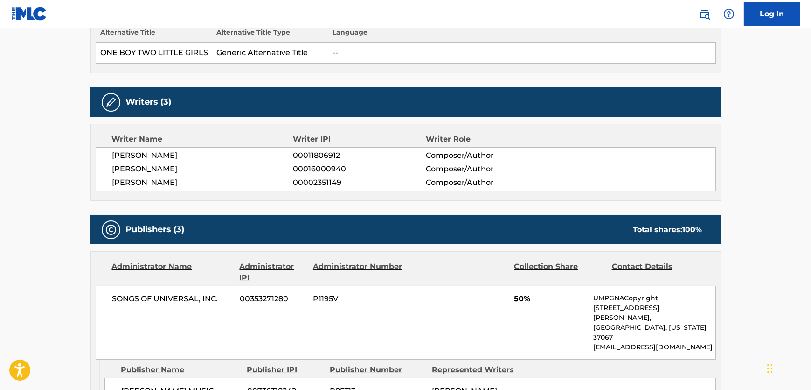
scroll to position [339, 0]
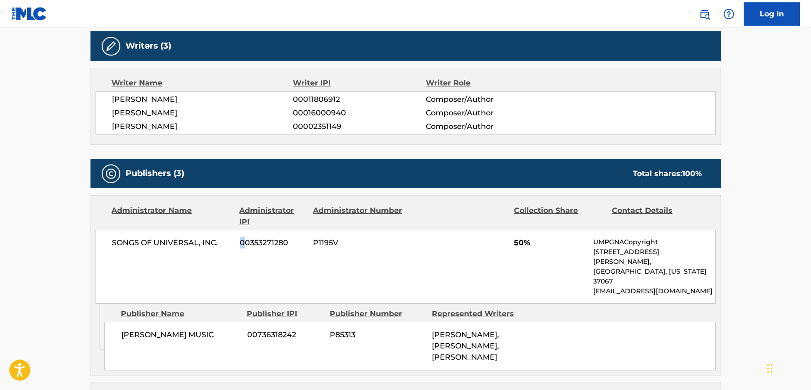
click at [234, 241] on div "SONGS OF UNIVERSAL, INC. 00353271280 P1195V 50% UMPGNACopyright [STREET_ADDRESS…" at bounding box center [406, 267] width 621 height 74
click at [223, 241] on span "SONGS OF UNIVERSAL, INC." at bounding box center [172, 242] width 121 height 11
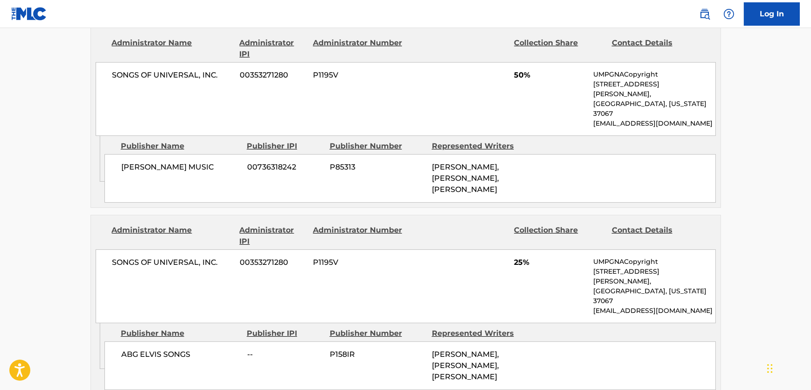
scroll to position [509, 0]
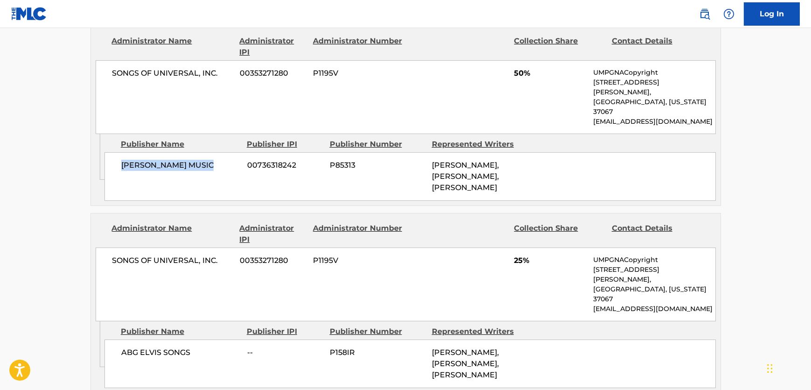
drag, startPoint x: 214, startPoint y: 144, endPoint x: 123, endPoint y: 153, distance: 91.5
click at [123, 153] on div "[PERSON_NAME] MUSIC 00736318242 P85313 [PERSON_NAME], [PERSON_NAME], [PERSON_NA…" at bounding box center [411, 176] width 612 height 49
click at [136, 160] on span "[PERSON_NAME] MUSIC" at bounding box center [180, 165] width 119 height 11
click at [138, 160] on span "[PERSON_NAME] MUSIC" at bounding box center [180, 165] width 119 height 11
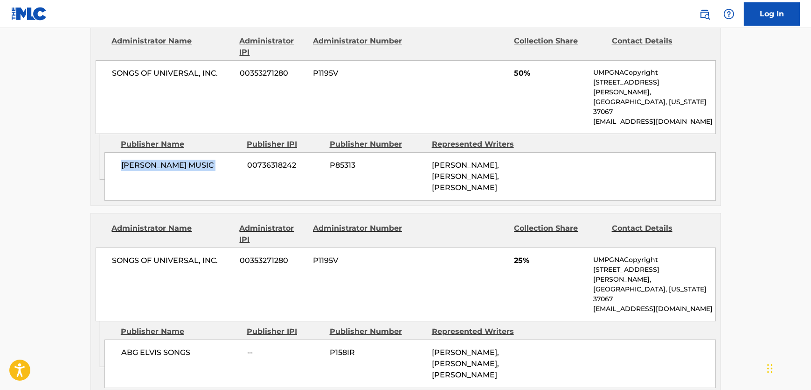
click at [138, 160] on span "[PERSON_NAME] MUSIC" at bounding box center [180, 165] width 119 height 11
drag, startPoint x: 222, startPoint y: 75, endPoint x: 104, endPoint y: 76, distance: 118.0
click at [104, 76] on div "SONGS OF UNIVERSAL, INC. 00353271280 P1195V 50% UMPGNACopyright [STREET_ADDRESS…" at bounding box center [406, 97] width 621 height 74
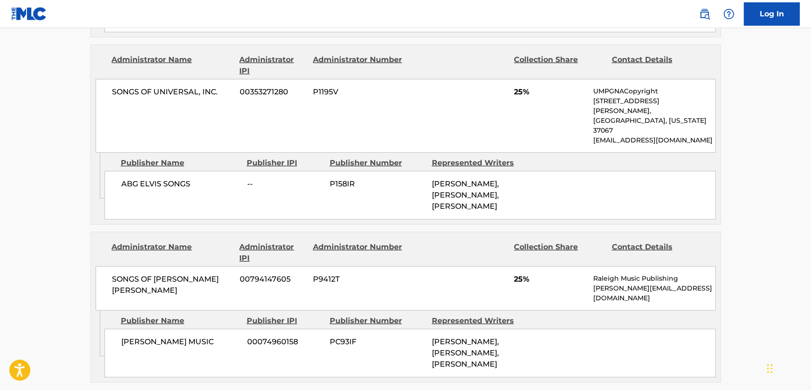
scroll to position [678, 0]
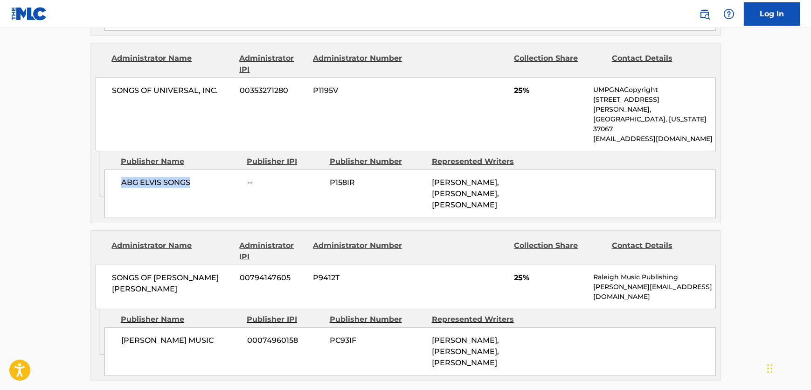
drag, startPoint x: 202, startPoint y: 141, endPoint x: 122, endPoint y: 134, distance: 79.6
click at [122, 169] on div "ABG [PERSON_NAME] SONGS -- P158IR [PERSON_NAME], [PERSON_NAME], [PERSON_NAME]" at bounding box center [411, 193] width 612 height 49
drag, startPoint x: 220, startPoint y: 61, endPoint x: 1, endPoint y: 105, distance: 223.5
click at [92, 63] on div "Administrator Name Administrator IPI Administrator Number Collection Share Cont…" at bounding box center [406, 97] width 630 height 108
drag, startPoint x: 206, startPoint y: 268, endPoint x: 4, endPoint y: 265, distance: 202.0
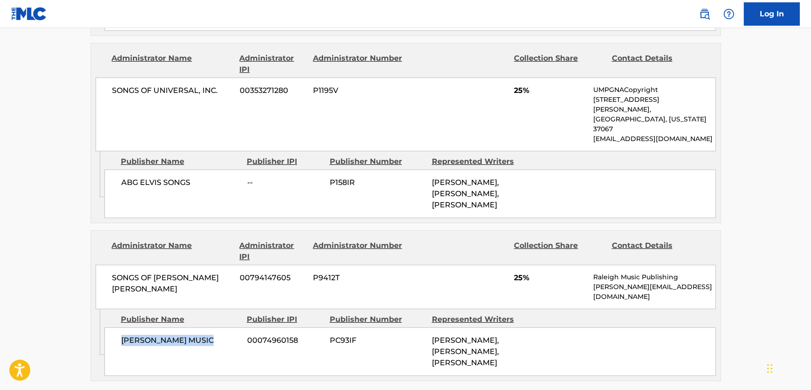
click at [112, 327] on div "[PERSON_NAME] MUSIC 00074960158 PC93IF [PERSON_NAME], [PERSON_NAME], [PERSON_NA…" at bounding box center [411, 351] width 612 height 49
drag, startPoint x: 209, startPoint y: 216, endPoint x: 0, endPoint y: 221, distance: 209.1
click at [93, 230] on div "Administrator Name Administrator IPI Administrator Number Collection Share Cont…" at bounding box center [406, 269] width 630 height 78
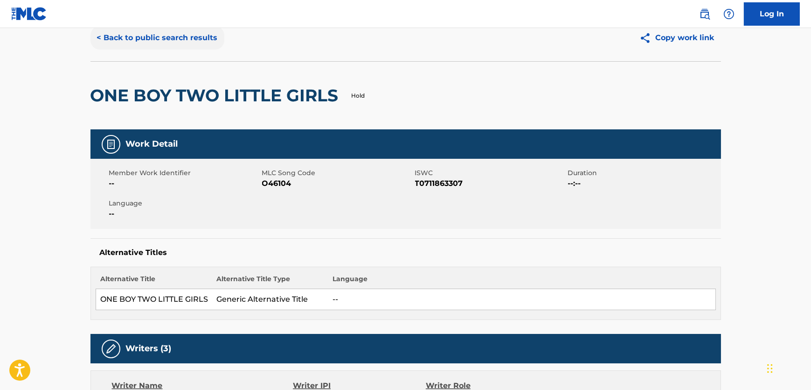
scroll to position [0, 0]
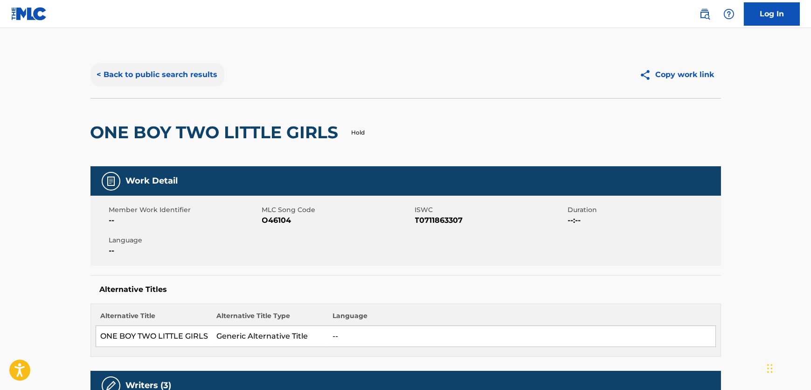
click at [174, 67] on button "< Back to public search results" at bounding box center [158, 74] width 134 height 23
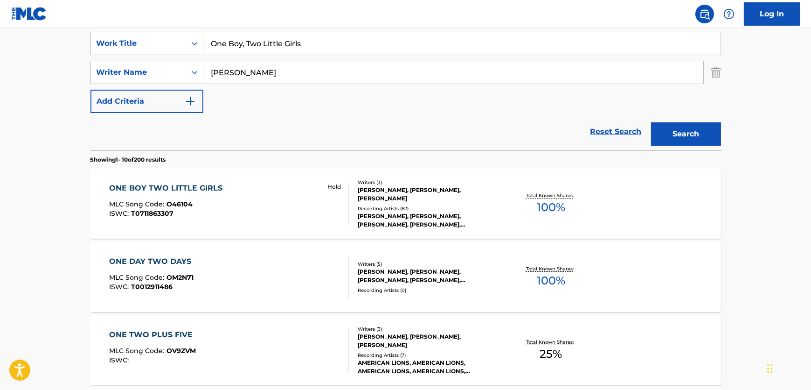
scroll to position [122, 0]
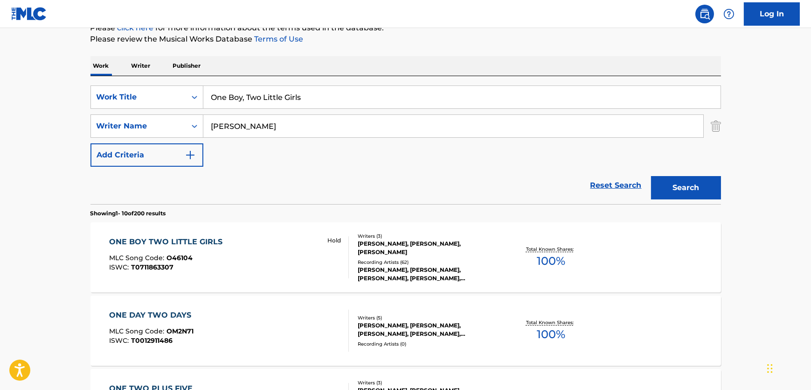
drag, startPoint x: 84, startPoint y: 105, endPoint x: 0, endPoint y: 125, distance: 86.5
paste input "A Boy Like Me, a Girl Like You"
type input "A Boy Like Me, a Girl Like You"
drag, startPoint x: 277, startPoint y: 123, endPoint x: 130, endPoint y: 131, distance: 147.6
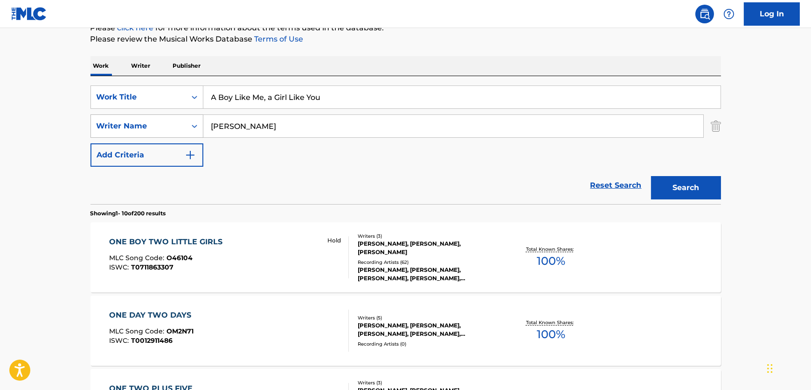
click at [120, 131] on div "SearchWithCriteria607e73fe-fc24-4356-9ed2-fa9a24014d43 Writer Name [PERSON_NAME]" at bounding box center [406, 125] width 631 height 23
paste input "[PERSON_NAME]"
type input "[PERSON_NAME]"
click at [676, 183] on button "Search" at bounding box center [686, 187] width 70 height 23
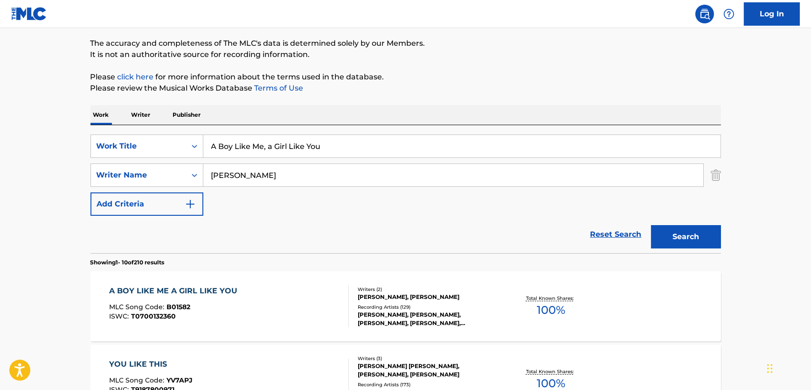
scroll to position [88, 0]
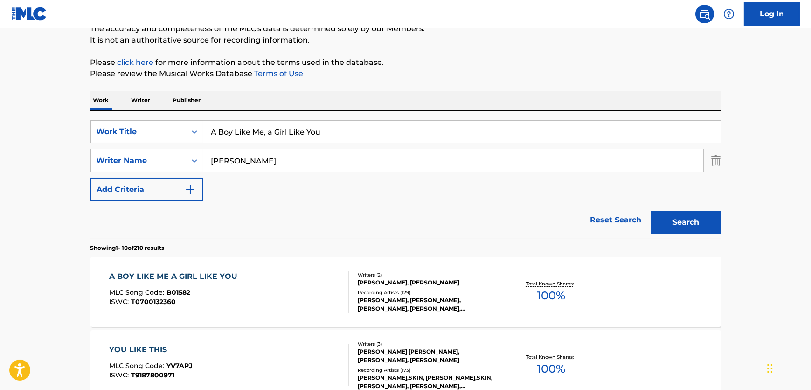
click at [278, 278] on div "A BOY LIKE ME A GIRL LIKE YOU MLC Song Code : B01582 ISWC : T0700132360" at bounding box center [229, 292] width 240 height 42
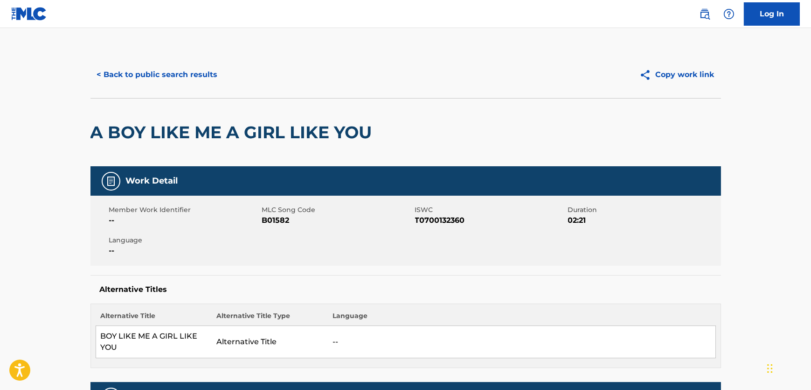
click at [271, 219] on span "B01582" at bounding box center [337, 220] width 151 height 11
click at [435, 222] on span "T0700132360" at bounding box center [490, 220] width 151 height 11
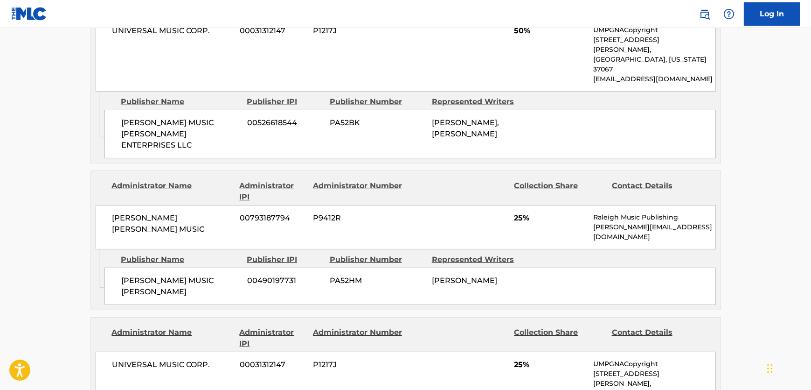
scroll to position [551, 0]
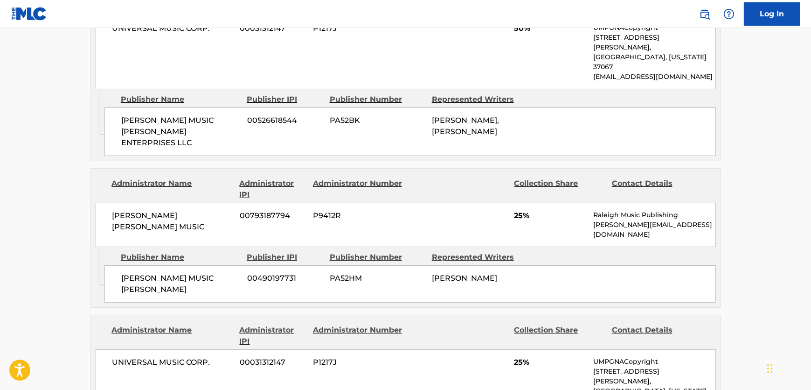
click at [202, 115] on span "[PERSON_NAME] MUSIC [PERSON_NAME] ENTERPRISES LLC" at bounding box center [180, 132] width 119 height 34
click at [198, 115] on span "[PERSON_NAME] MUSIC [PERSON_NAME] ENTERPRISES LLC" at bounding box center [180, 132] width 119 height 34
click at [199, 115] on span "[PERSON_NAME] MUSIC [PERSON_NAME] ENTERPRISES LLC" at bounding box center [180, 132] width 119 height 34
drag, startPoint x: 199, startPoint y: 108, endPoint x: 193, endPoint y: 108, distance: 6.1
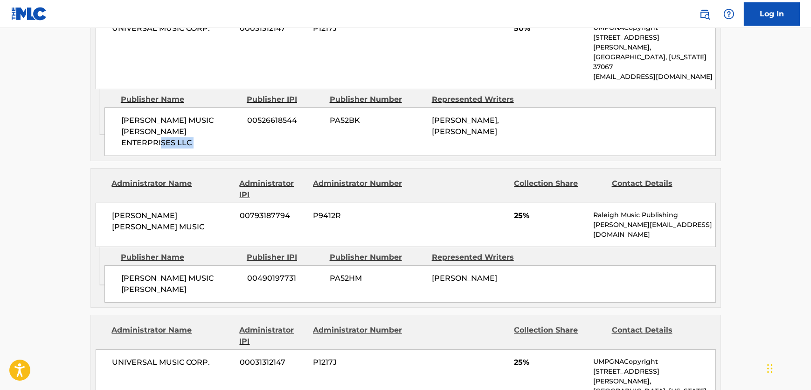
click at [198, 115] on span "[PERSON_NAME] MUSIC [PERSON_NAME] ENTERPRISES LLC" at bounding box center [180, 132] width 119 height 34
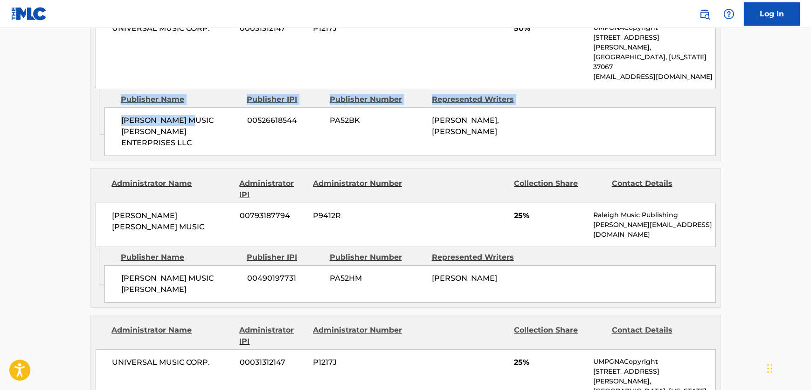
drag, startPoint x: 190, startPoint y: 105, endPoint x: 127, endPoint y: 99, distance: 63.3
click at [121, 115] on span "[PERSON_NAME] MUSIC [PERSON_NAME] ENTERPRISES LLC" at bounding box center [180, 132] width 119 height 34
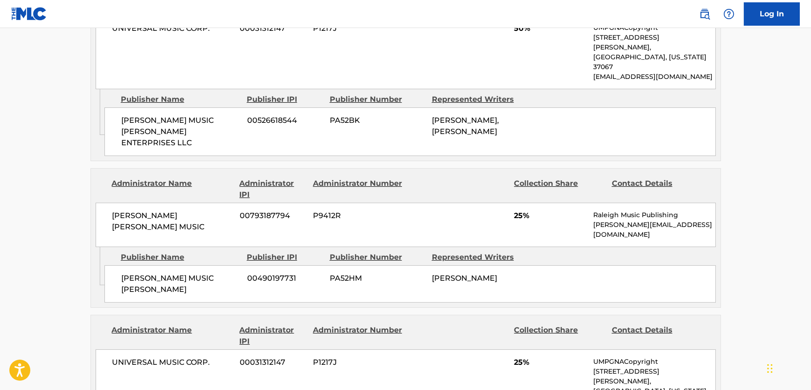
drag, startPoint x: 234, startPoint y: 117, endPoint x: 212, endPoint y: 121, distance: 22.4
click at [233, 117] on div "[PERSON_NAME] MUSIC [PERSON_NAME] ENTERPRISES LLC 00526618544 PA52BK [PERSON_NA…" at bounding box center [411, 131] width 612 height 49
drag, startPoint x: 190, startPoint y: 112, endPoint x: 57, endPoint y: 118, distance: 132.7
click at [118, 107] on div "[PERSON_NAME] MUSIC [PERSON_NAME] ENTERPRISES LLC 00526618544 PA52BK [PERSON_NA…" at bounding box center [411, 131] width 612 height 49
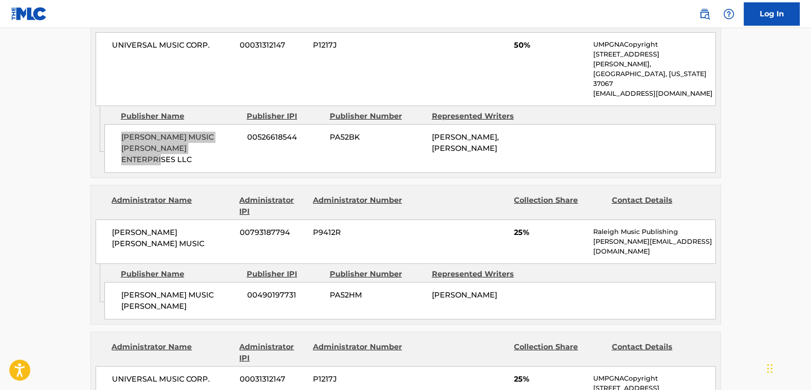
scroll to position [509, 0]
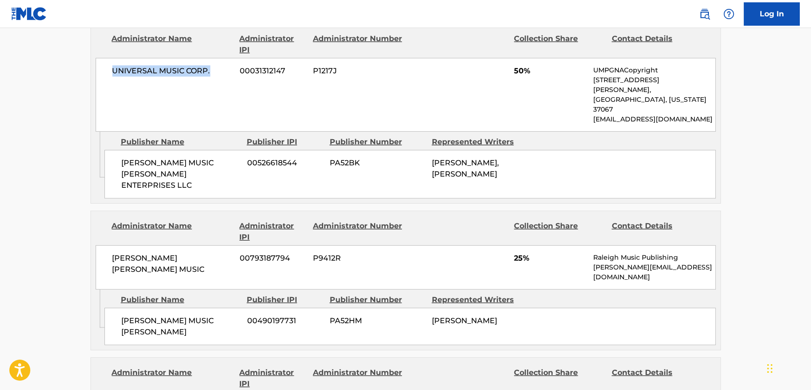
drag, startPoint x: 222, startPoint y: 72, endPoint x: 111, endPoint y: 72, distance: 111.0
click at [111, 72] on div "UNIVERSAL MUSIC CORP. 00031312147 P1217J 50% UMPGNACopyright [STREET_ADDRESS][P…" at bounding box center [406, 95] width 621 height 74
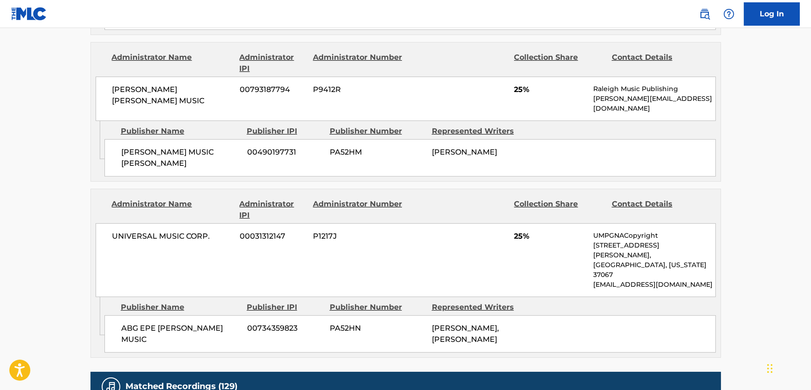
scroll to position [678, 0]
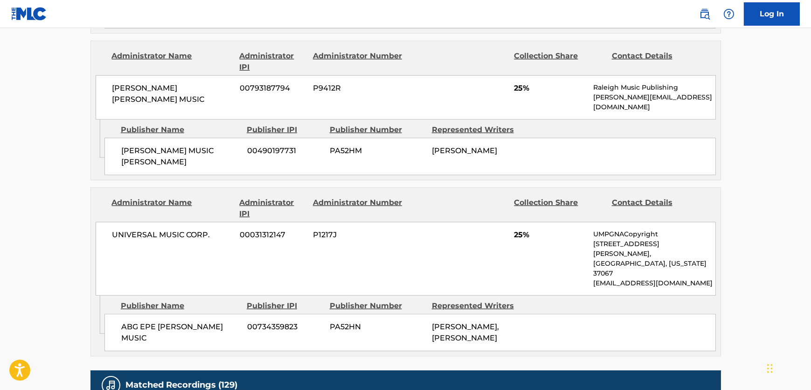
drag, startPoint x: 204, startPoint y: 136, endPoint x: 122, endPoint y: 106, distance: 87.4
click at [122, 119] on div "Admin Original Publisher Connecting Line Publisher Name Publisher IPI Publisher…" at bounding box center [406, 149] width 630 height 60
click at [145, 83] on span "[PERSON_NAME] [PERSON_NAME] MUSIC" at bounding box center [172, 94] width 121 height 22
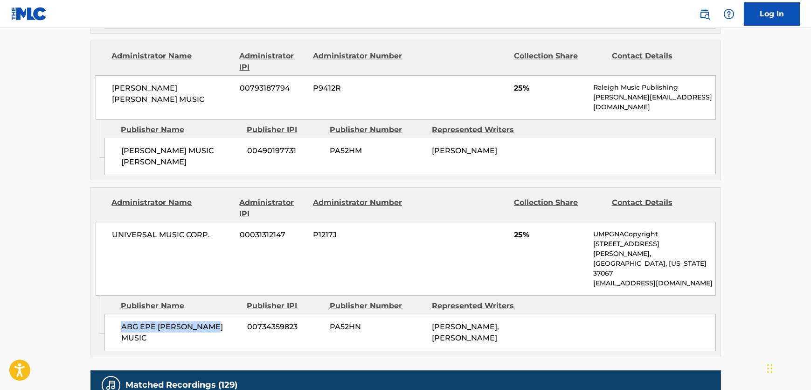
drag, startPoint x: 229, startPoint y: 272, endPoint x: 116, endPoint y: 265, distance: 113.1
click at [116, 314] on div "ABG EPE [PERSON_NAME] MUSIC 00734359823 PA52HN [PERSON_NAME], [PERSON_NAME]" at bounding box center [411, 332] width 612 height 37
drag, startPoint x: 186, startPoint y: 201, endPoint x: 112, endPoint y: 207, distance: 74.4
click at [112, 222] on div "UNIVERSAL MUSIC CORP. 00031312147 P1217J 25% UMPGNACopyright [STREET_ADDRESS][P…" at bounding box center [406, 259] width 621 height 74
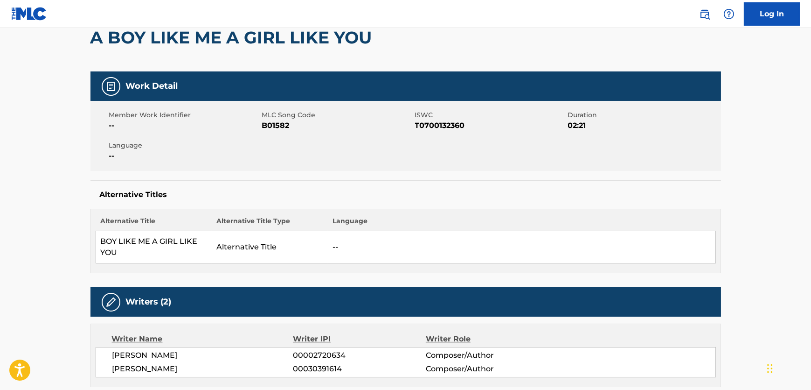
scroll to position [0, 0]
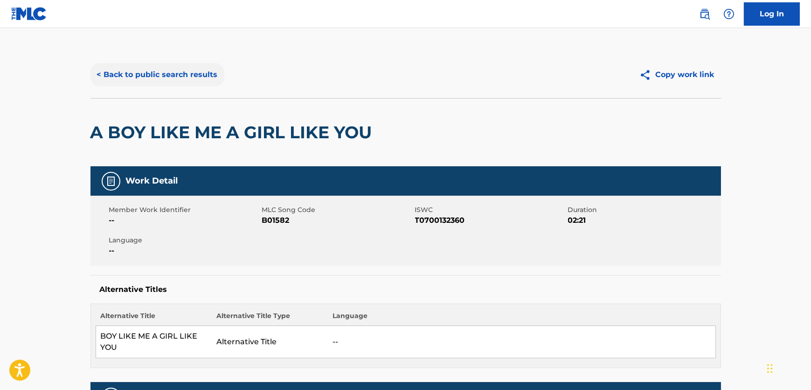
click at [182, 72] on button "< Back to public search results" at bounding box center [158, 74] width 134 height 23
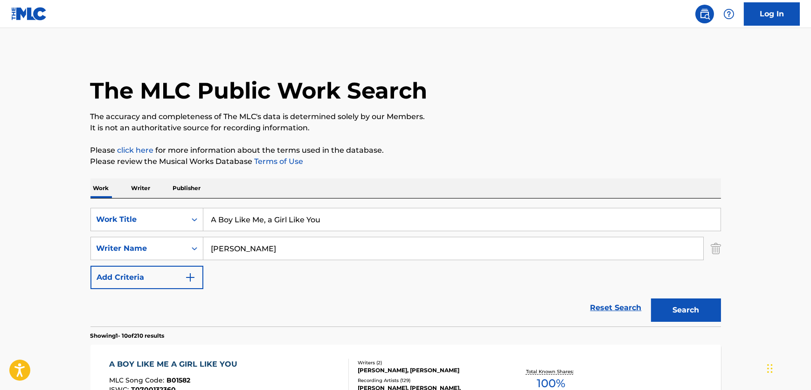
scroll to position [88, 0]
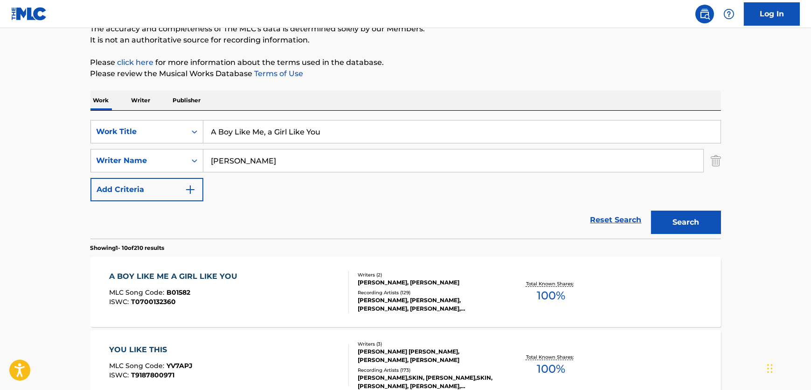
drag, startPoint x: 370, startPoint y: 137, endPoint x: -16, endPoint y: 139, distance: 386.3
click at [0, 139] on html "Accessibility Screen-Reader Guide, Feedback, and Issue Reporting | New window C…" at bounding box center [405, 107] width 811 height 390
paste input "Lyudi Invalidi"
type input "Lyudi Invalidi"
drag, startPoint x: 257, startPoint y: 163, endPoint x: 186, endPoint y: 159, distance: 71.0
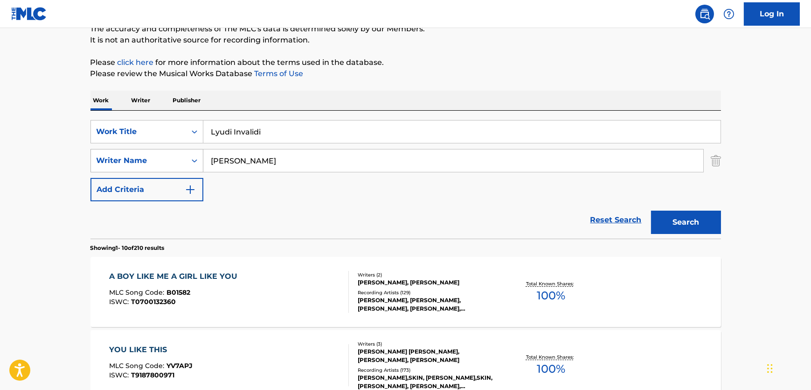
click at [186, 159] on div "SearchWithCriteria607e73fe-fc24-4356-9ed2-fa9a24014d43 Writer Name [PERSON_NAME]" at bounding box center [406, 160] width 631 height 23
paste input "Polienko"
type input "Polienko"
click at [688, 222] on button "Search" at bounding box center [686, 221] width 70 height 23
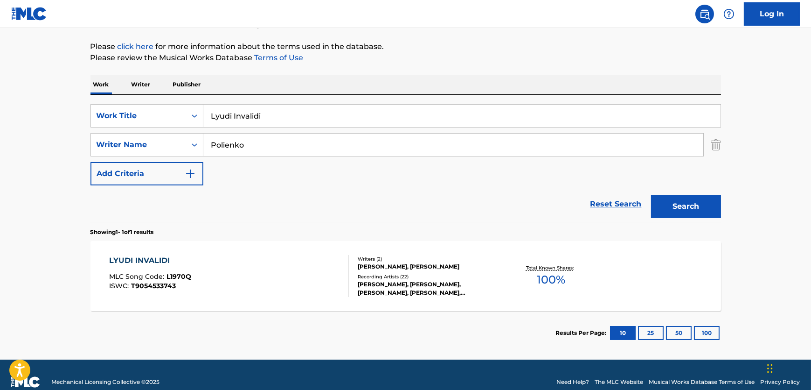
scroll to position [117, 0]
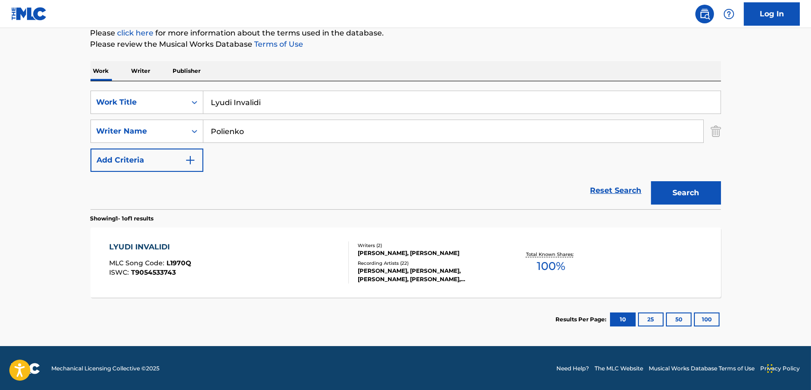
click at [272, 258] on div "LYUDI INVALIDI MLC Song Code : L1970Q ISWC : T9054533743" at bounding box center [229, 262] width 240 height 42
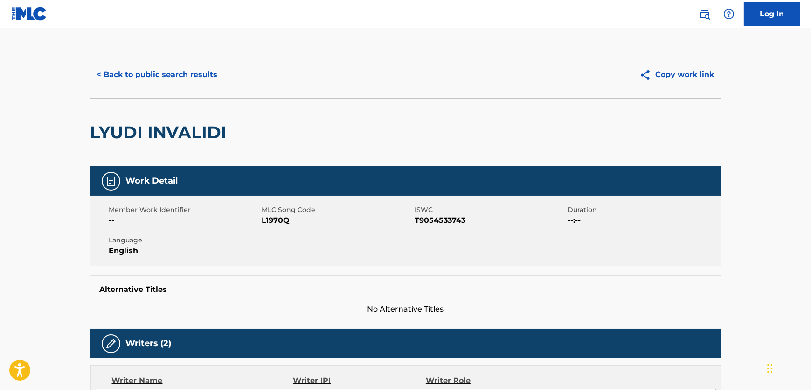
click at [267, 215] on span "L1970Q" at bounding box center [337, 220] width 151 height 11
click at [429, 220] on span "T9054533743" at bounding box center [490, 220] width 151 height 11
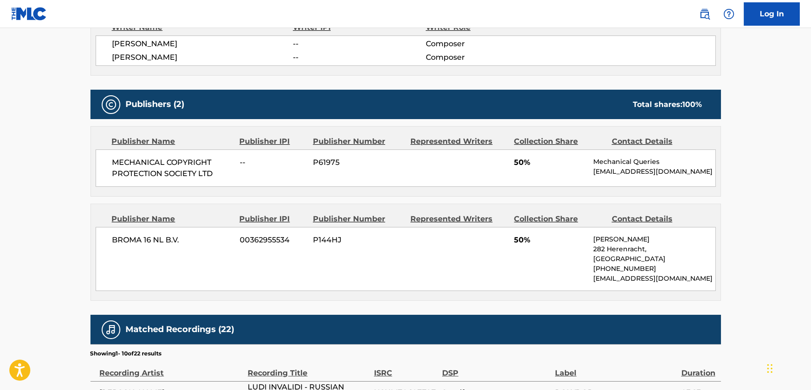
scroll to position [382, 0]
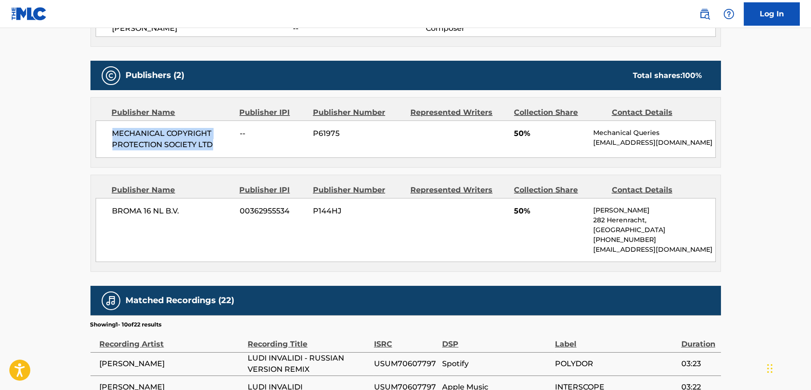
drag, startPoint x: 219, startPoint y: 141, endPoint x: 115, endPoint y: 136, distance: 104.2
click at [115, 136] on span "MECHANICAL COPYRIGHT PROTECTION SOCIETY LTD" at bounding box center [172, 139] width 121 height 22
drag, startPoint x: 199, startPoint y: 213, endPoint x: 80, endPoint y: 228, distance: 119.5
click at [80, 228] on div "< Back to public search results Copy work link LYUDI INVALIDI Work Detail Membe…" at bounding box center [405, 144] width 653 height 949
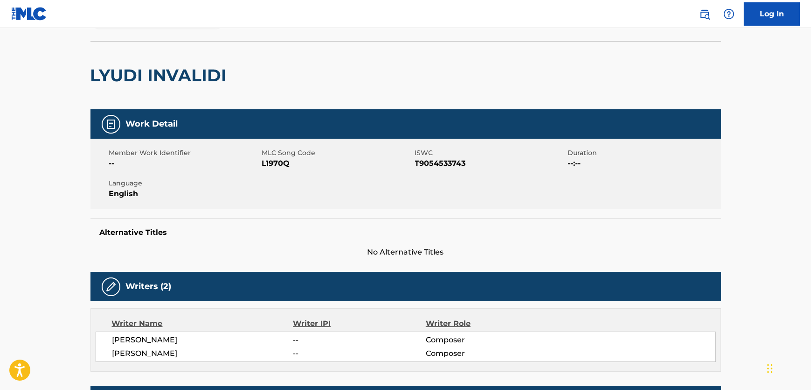
scroll to position [0, 0]
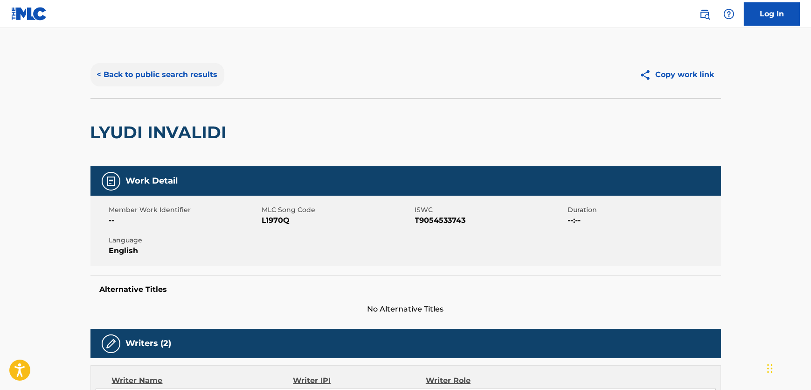
click at [159, 63] on button "< Back to public search results" at bounding box center [158, 74] width 134 height 23
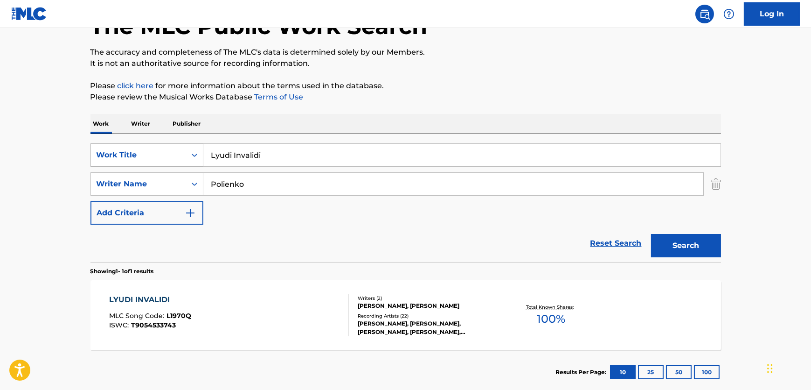
drag, startPoint x: 262, startPoint y: 154, endPoint x: 132, endPoint y: 155, distance: 130.2
click at [132, 155] on div "SearchWithCriteria227b94de-4362-4f26-ab78-b132fdd17e51 Work Title Lyudi Invalidi" at bounding box center [406, 154] width 631 height 23
paste input "為你我受冷風吹"
type input "為你我受冷風吹"
drag, startPoint x: 248, startPoint y: 185, endPoint x: 147, endPoint y: 185, distance: 101.7
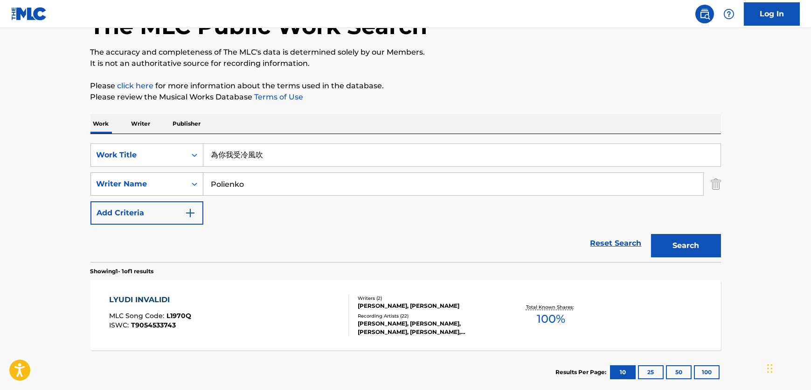
click at [147, 185] on div "SearchWithCriteria607e73fe-fc24-4356-9ed2-fa9a24014d43 Writer Name [PERSON_NAME]" at bounding box center [406, 183] width 631 height 23
click at [651, 234] on button "Search" at bounding box center [686, 245] width 70 height 23
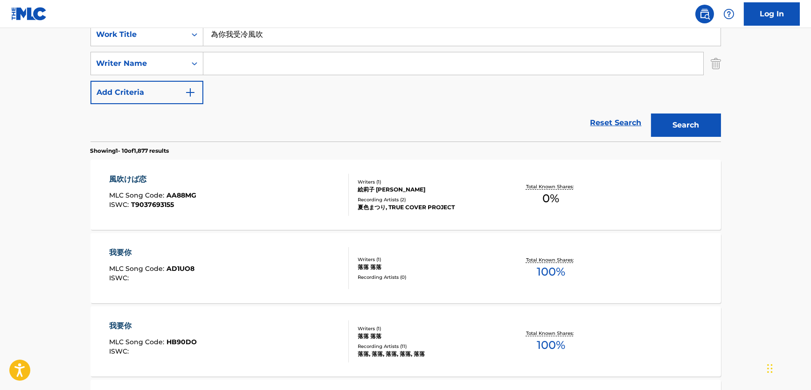
scroll to position [0, 0]
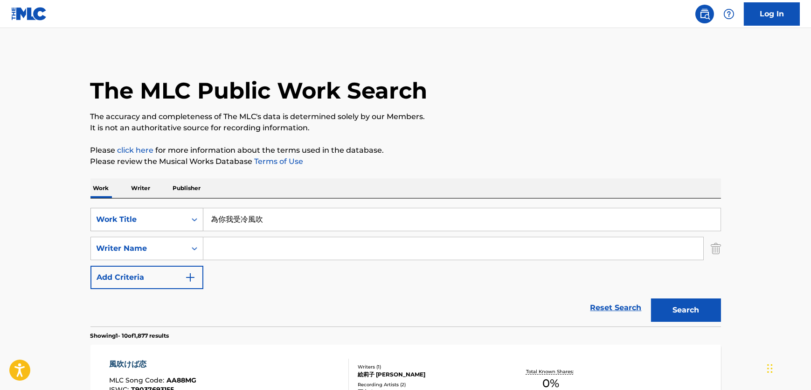
drag, startPoint x: 303, startPoint y: 229, endPoint x: 188, endPoint y: 207, distance: 117.8
click at [183, 208] on div "SearchWithCriteria227b94de-4362-4f26-ab78-b132fdd17e51 Work Title 為你我受冷風吹" at bounding box center [406, 219] width 631 height 23
paste input "How can you allow me to be in sorrow"
click at [686, 312] on button "Search" at bounding box center [686, 309] width 70 height 23
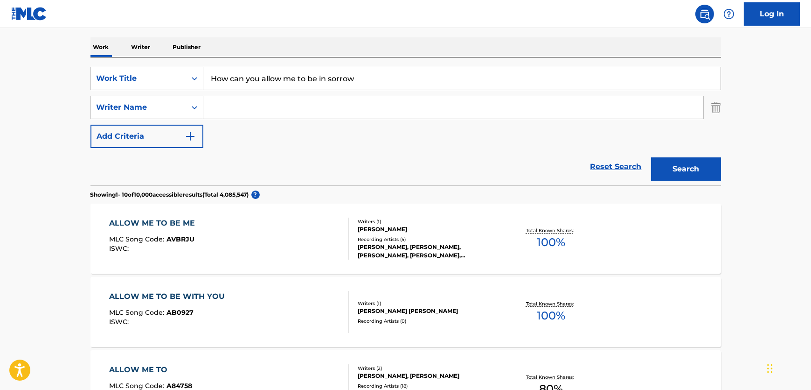
scroll to position [3, 0]
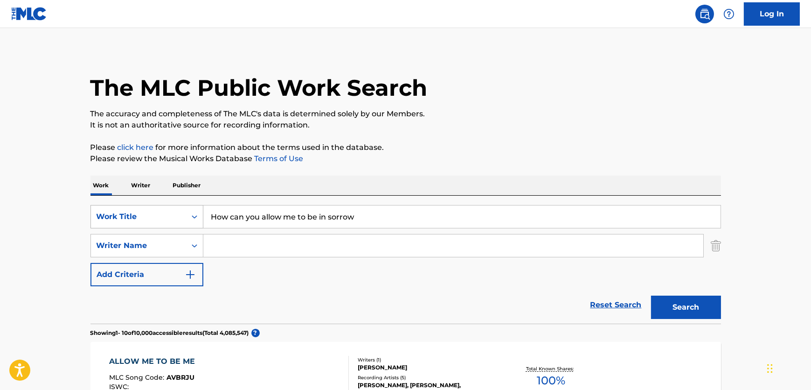
drag, startPoint x: 391, startPoint y: 219, endPoint x: 188, endPoint y: 214, distance: 202.6
click at [131, 218] on div "SearchWithCriteria227b94de-4362-4f26-ab78-b132fdd17e51 Work Title How can you a…" at bounding box center [406, 216] width 631 height 23
paste input "我是不是你最疼愛的人"
click at [674, 311] on button "Search" at bounding box center [686, 306] width 70 height 23
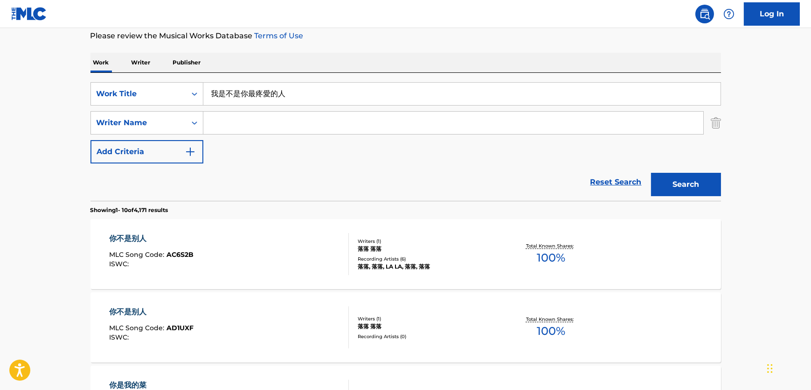
scroll to position [127, 0]
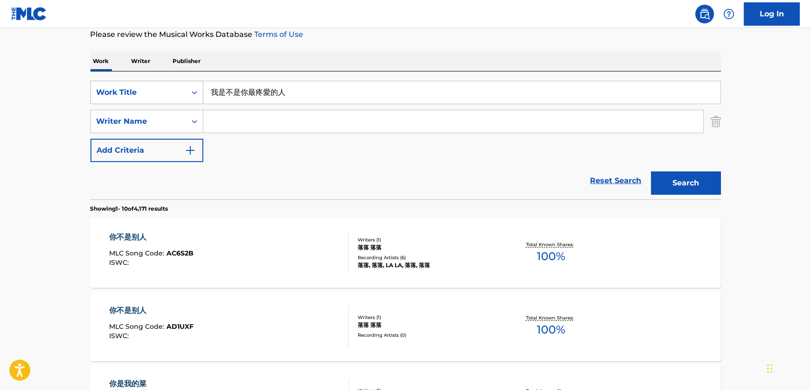
drag, startPoint x: 306, startPoint y: 96, endPoint x: 103, endPoint y: 89, distance: 203.1
click at [103, 89] on div "SearchWithCriteria227b94de-4362-4f26-ab78-b132fdd17e51 Work Title 我是不是你最疼愛的人" at bounding box center [406, 92] width 631 height 23
paste input "How Could I Tell You That I Love You"
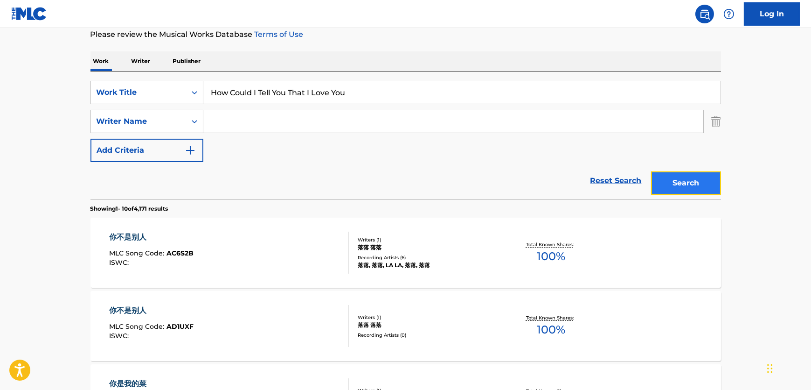
click at [657, 182] on button "Search" at bounding box center [686, 182] width 70 height 23
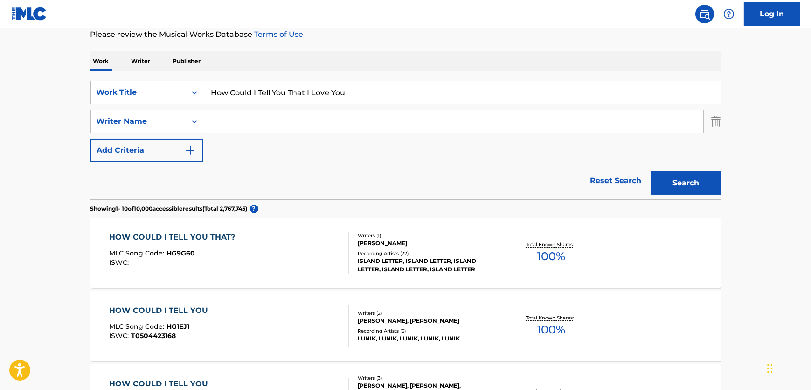
drag, startPoint x: 420, startPoint y: 91, endPoint x: 79, endPoint y: 95, distance: 340.6
paste input "ld Hands"
type input "Hold Hands"
click at [256, 126] on input "Search Form" at bounding box center [453, 121] width 500 height 22
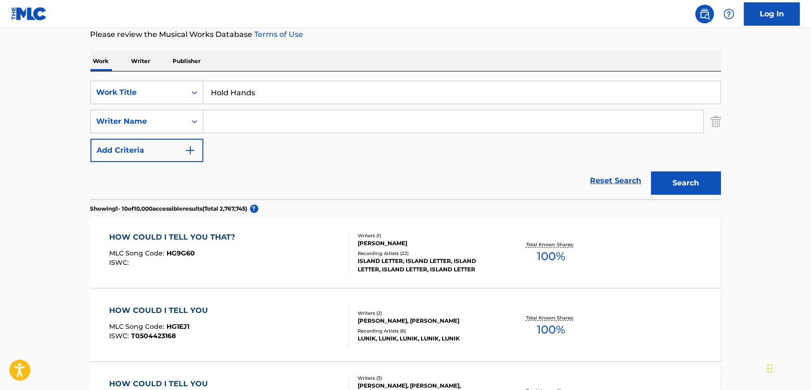
paste input "[PERSON_NAME]"
type input "[PERSON_NAME]"
click at [718, 184] on button "Search" at bounding box center [686, 182] width 70 height 23
